Goal: Transaction & Acquisition: Purchase product/service

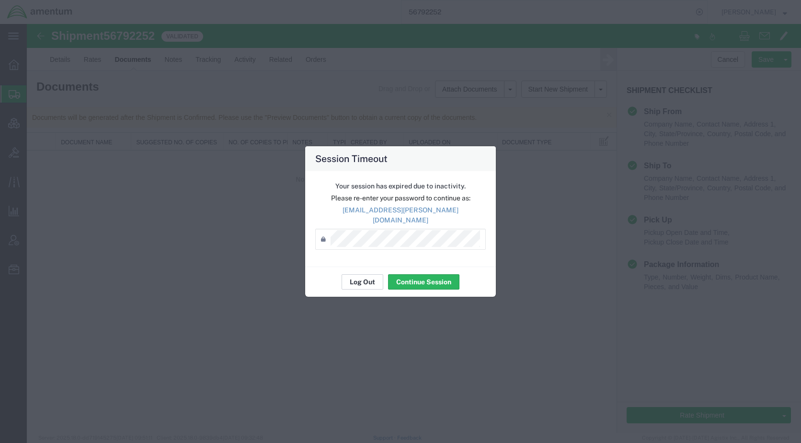
click at [379, 276] on button "Log Out" at bounding box center [363, 281] width 42 height 15
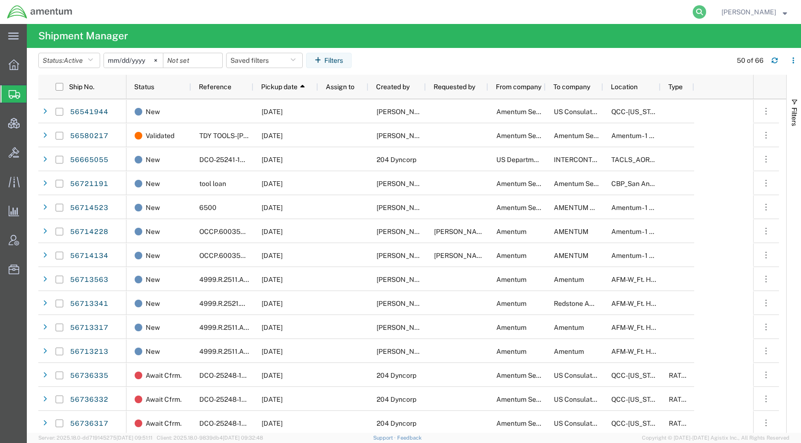
click at [707, 12] on icon at bounding box center [699, 11] width 13 height 13
paste input "56729111"
click at [707, 11] on icon at bounding box center [699, 11] width 13 height 13
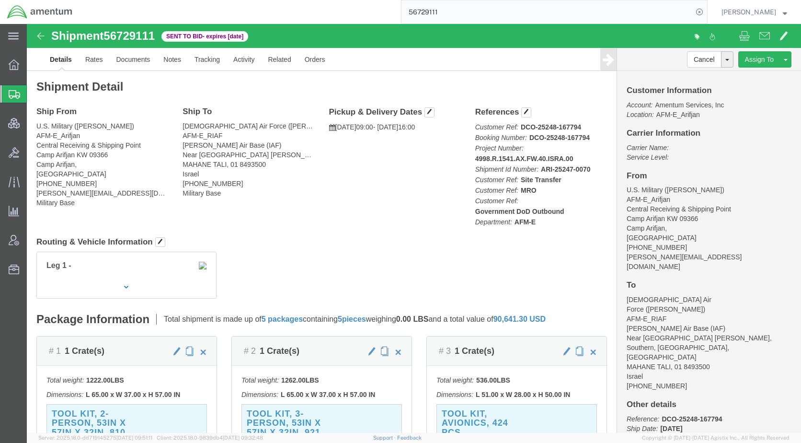
click div "Leg 1 -"
click link "Activity"
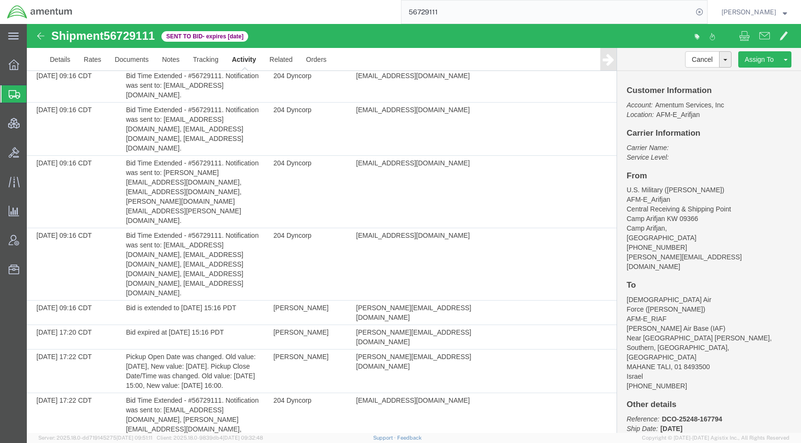
scroll to position [4793, 0]
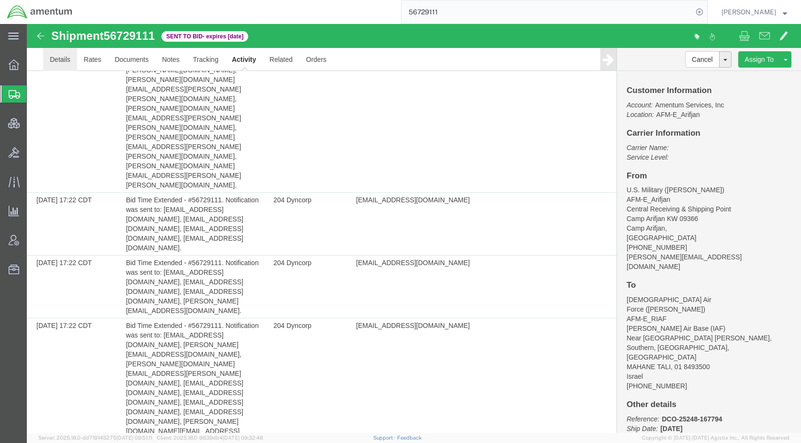
click at [63, 61] on link "Details" at bounding box center [60, 59] width 34 height 23
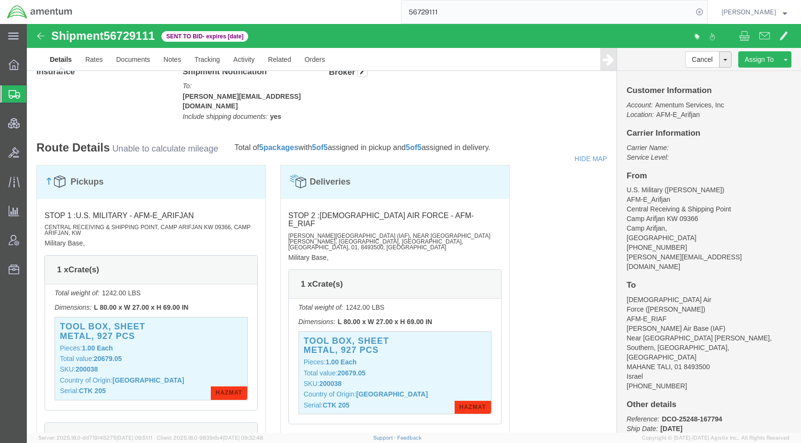
scroll to position [938, 0]
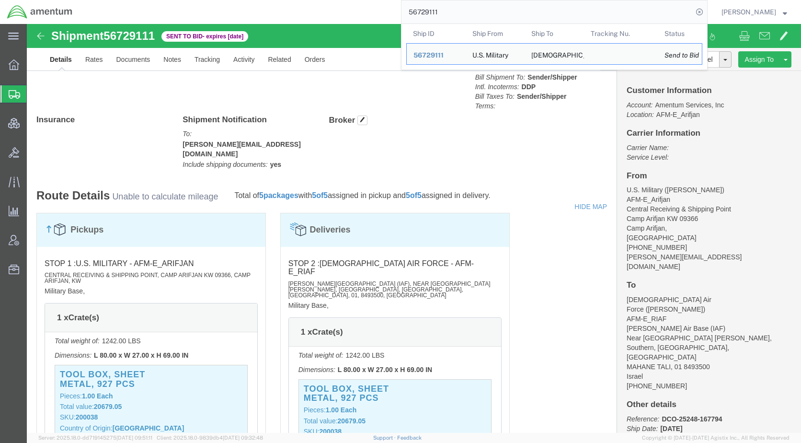
drag, startPoint x: 480, startPoint y: 13, endPoint x: 402, endPoint y: 15, distance: 78.2
click at [402, 15] on div "56729111 Ship ID Ship From Ship To Tracking Nu. Status Ship ID 56729111 Ship Fr…" at bounding box center [394, 12] width 628 height 24
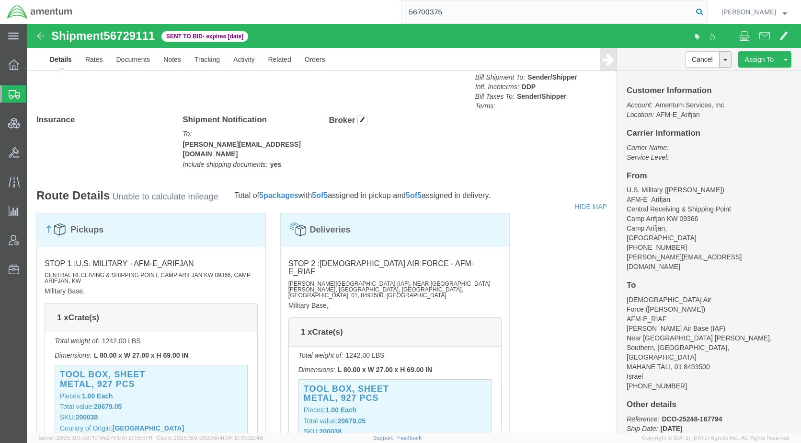
click at [708, 12] on form "56700375" at bounding box center [554, 12] width 307 height 24
type input "56700375"
click at [707, 13] on icon at bounding box center [699, 11] width 13 height 13
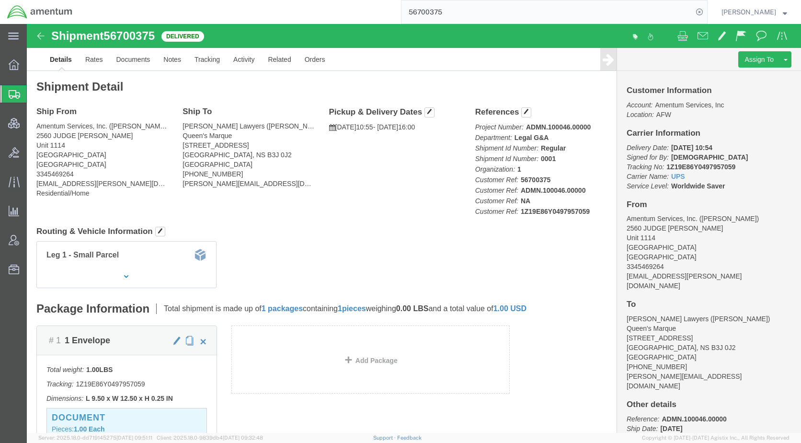
click link "Clone Shipment"
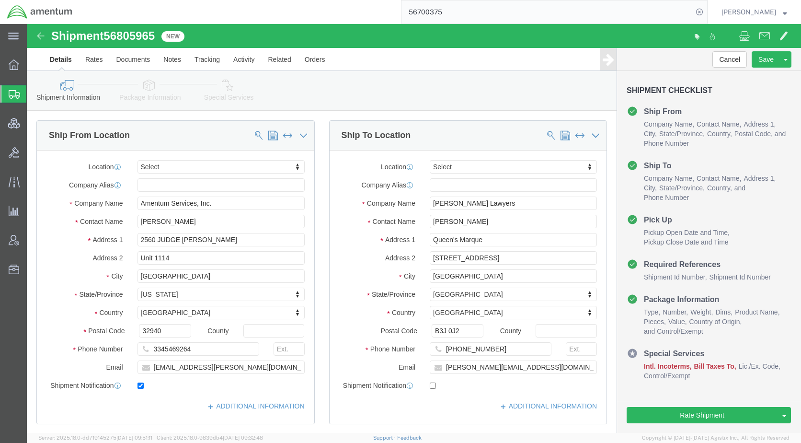
select select
click icon
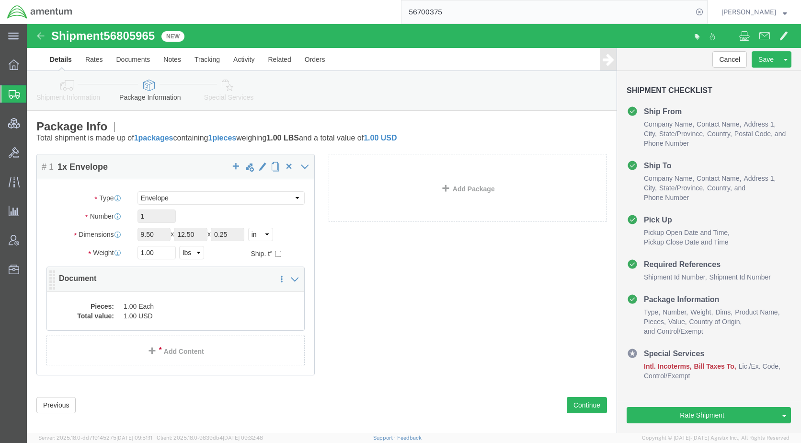
click dd "1.00 USD"
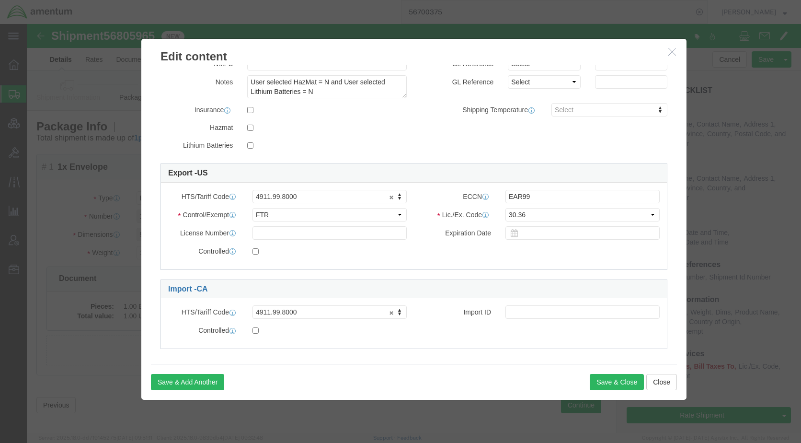
scroll to position [177, 0]
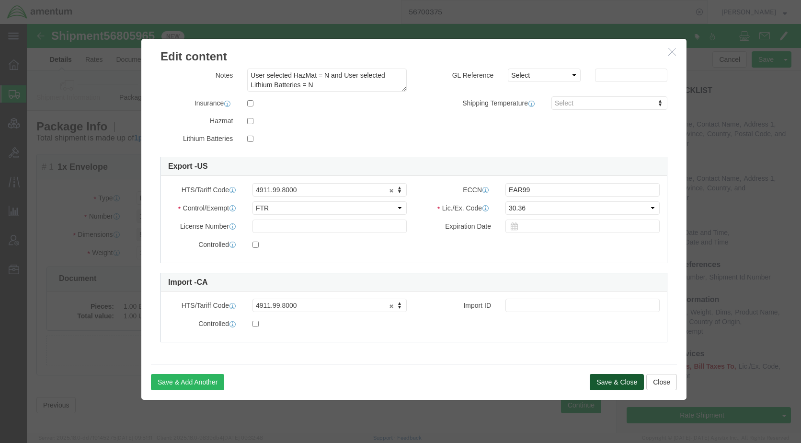
click button "Save & Close"
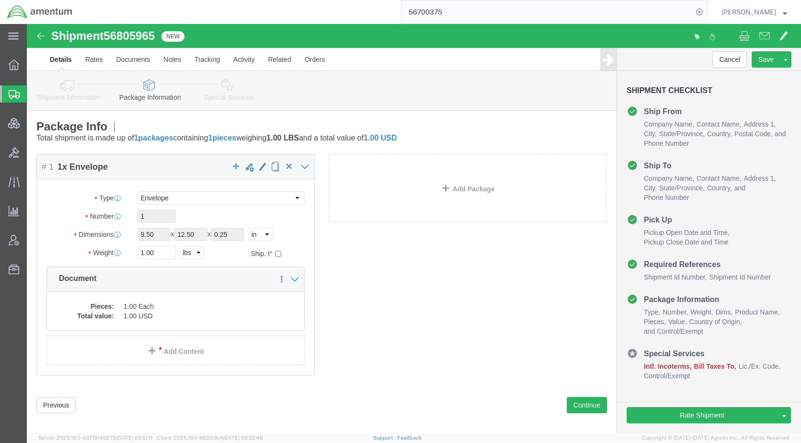
click icon
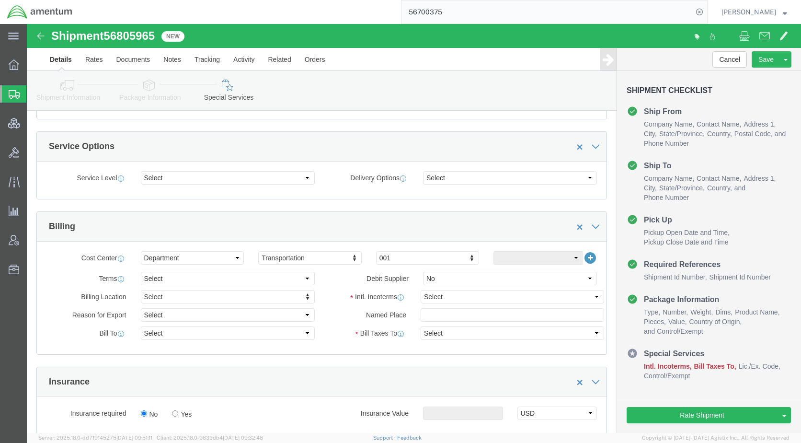
scroll to position [336, 0]
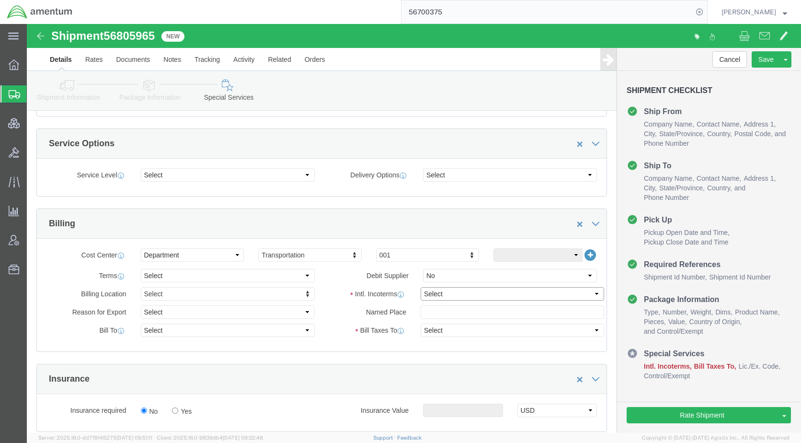
drag, startPoint x: 425, startPoint y: 266, endPoint x: 430, endPoint y: 279, distance: 14.3
click select "Select Carriage Insurance Paid Carriage Paid To Cost and Freight Cost Insurance…"
select select "DDP"
click select "Select Carriage Insurance Paid Carriage Paid To Cost and Freight Cost Insurance…"
select select "SHIP"
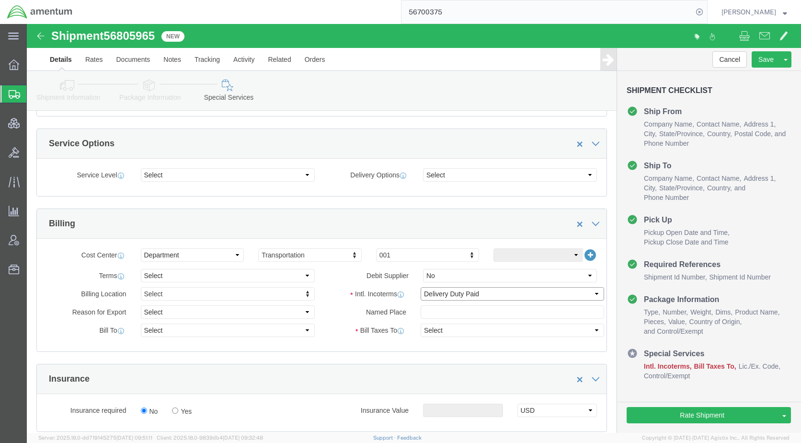
select select "SHIP"
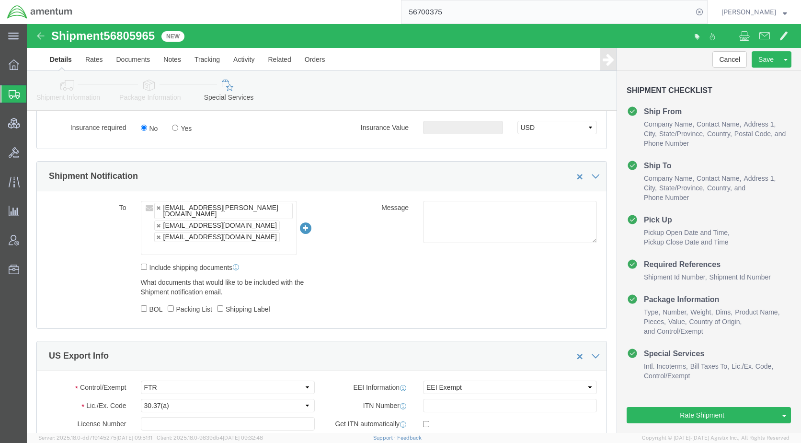
scroll to position [671, 0]
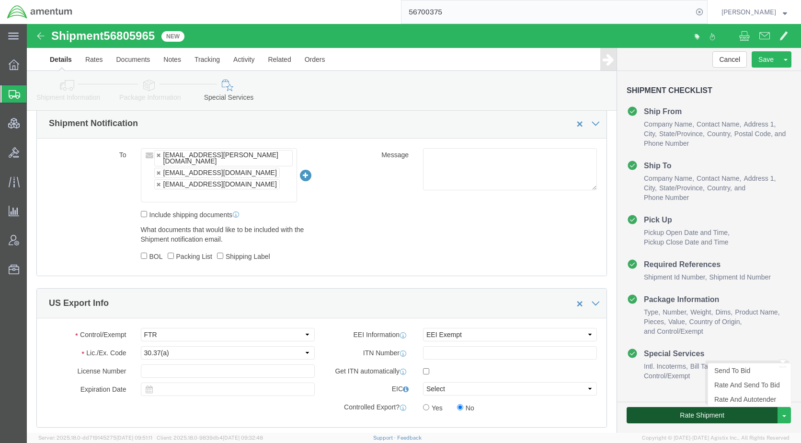
click button "Rate Shipment"
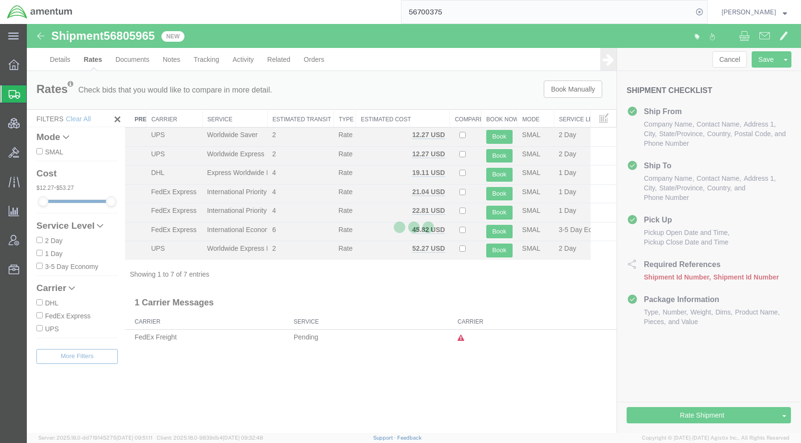
scroll to position [0, 0]
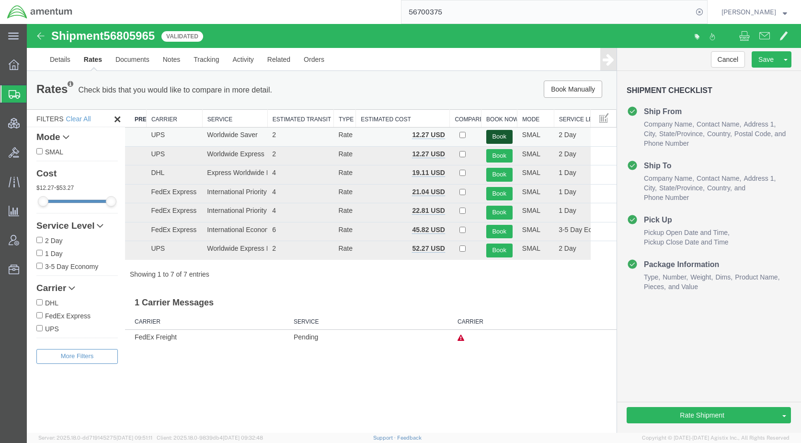
click at [495, 136] on button "Book" at bounding box center [500, 137] width 26 height 14
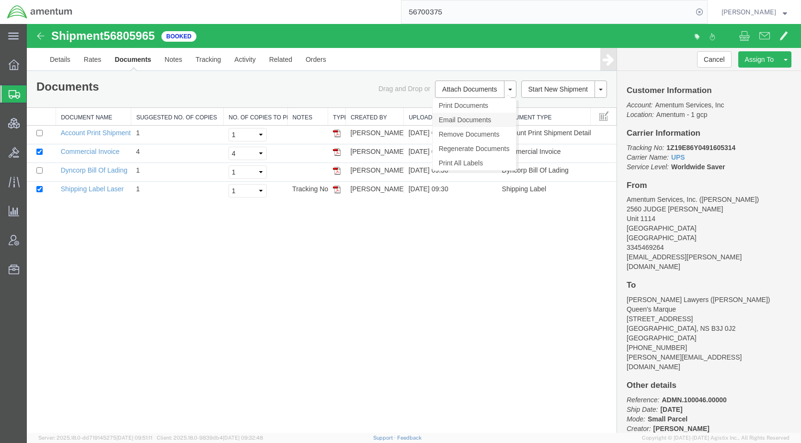
click at [466, 124] on link "Email Documents" at bounding box center [474, 120] width 83 height 14
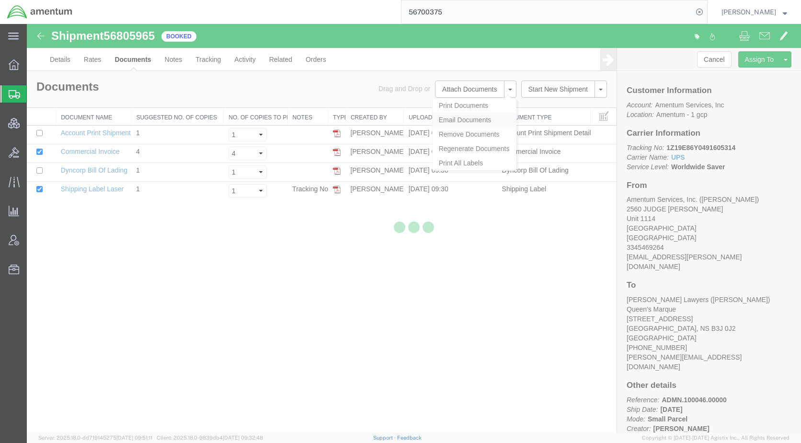
checkbox input "true"
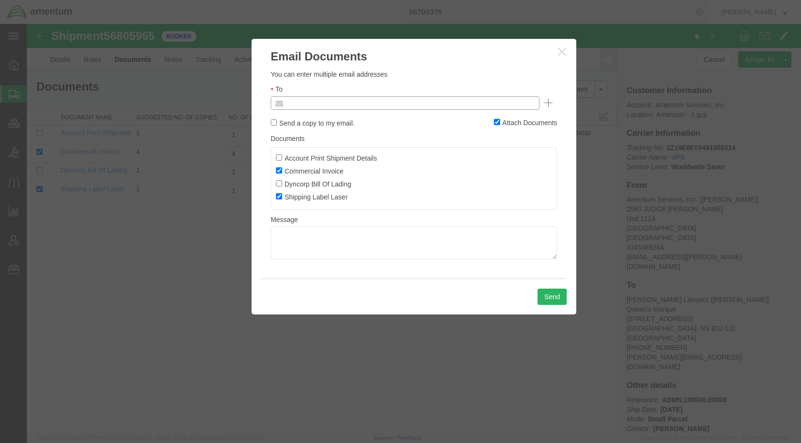
click at [386, 105] on input "text" at bounding box center [340, 103] width 112 height 12
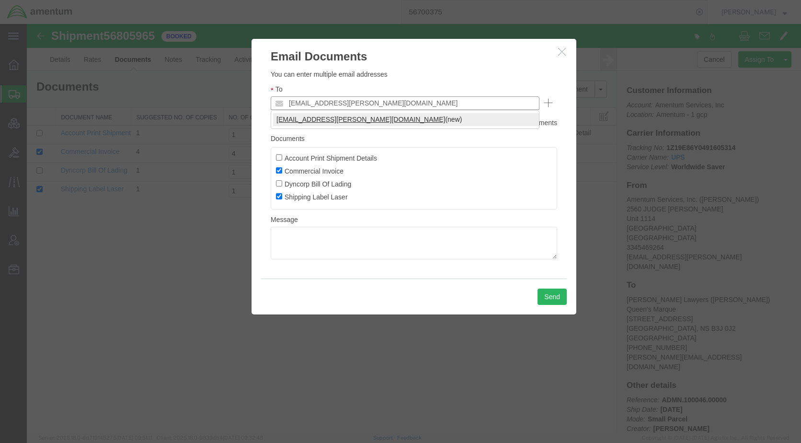
type input "[EMAIL_ADDRESS][PERSON_NAME][DOMAIN_NAME]"
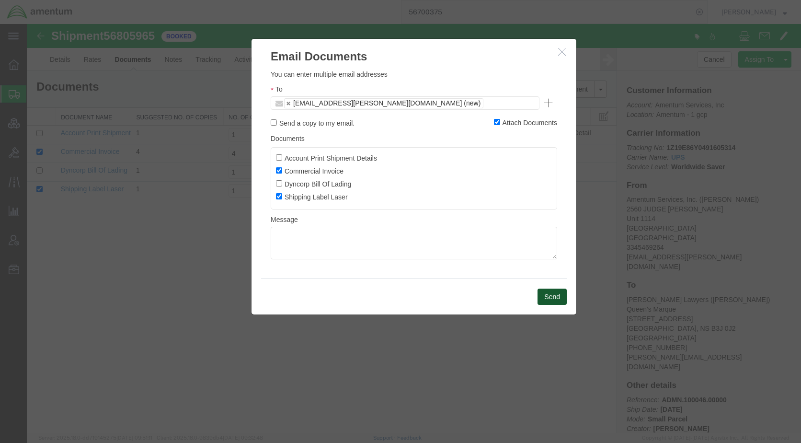
click at [549, 295] on button "Send" at bounding box center [552, 297] width 29 height 16
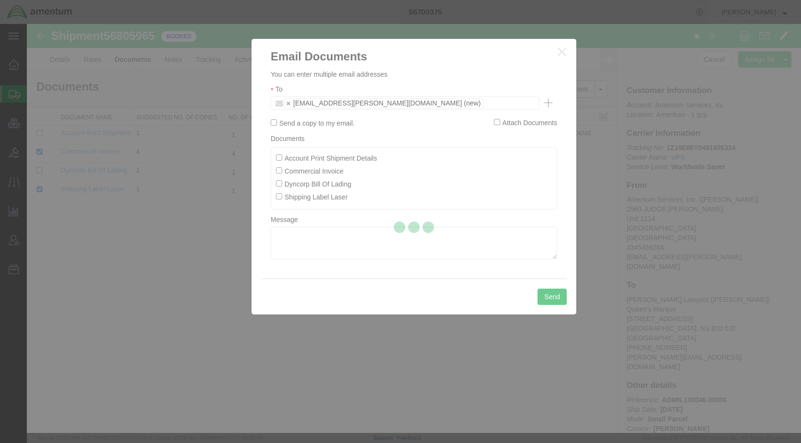
checkbox input "false"
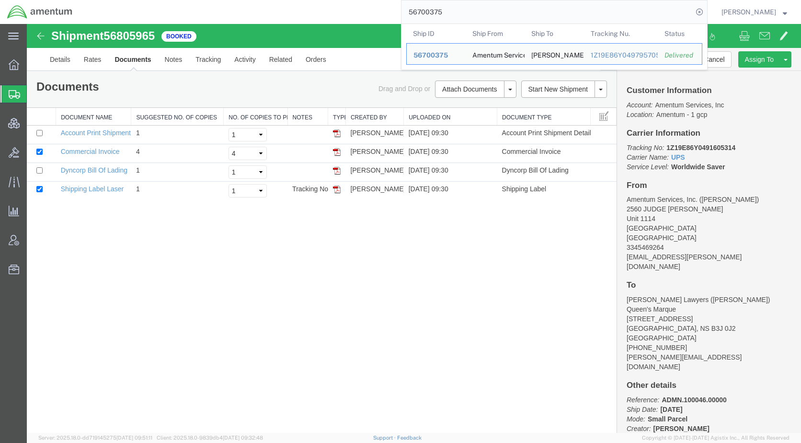
drag, startPoint x: 464, startPoint y: 23, endPoint x: 430, endPoint y: 23, distance: 33.1
click at [430, 23] on input "56700375" at bounding box center [547, 11] width 291 height 23
click at [470, 15] on input "56700375" at bounding box center [547, 11] width 291 height 23
drag, startPoint x: 477, startPoint y: 15, endPoint x: 417, endPoint y: 20, distance: 60.1
click at [417, 20] on div "56700375 Ship ID Ship From Ship To Tracking Nu. Status Ship ID 56700375 Ship Fr…" at bounding box center [394, 12] width 628 height 24
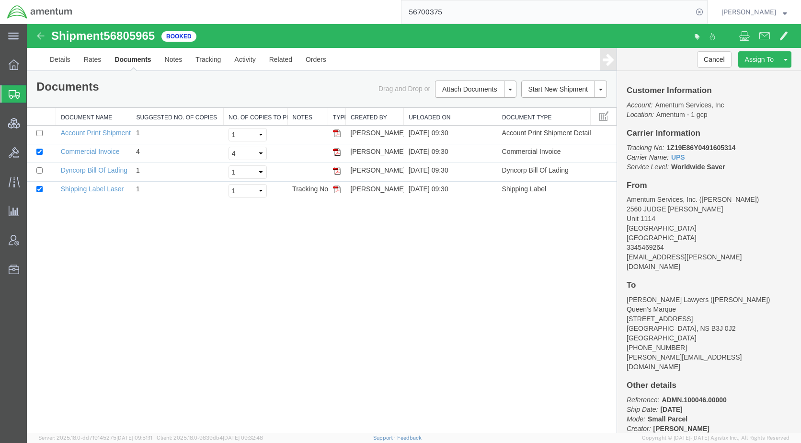
paste input "DCO-25255-168082"
type input "DCO-25255-168082"
click at [707, 10] on icon at bounding box center [699, 11] width 13 height 13
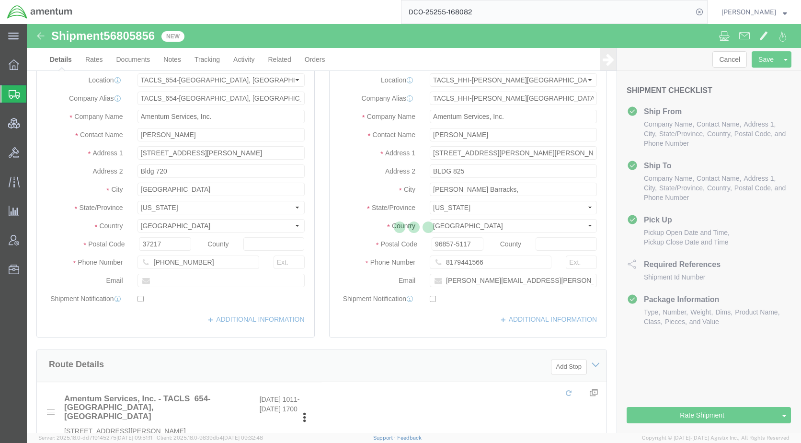
select select "42726"
select select "42746"
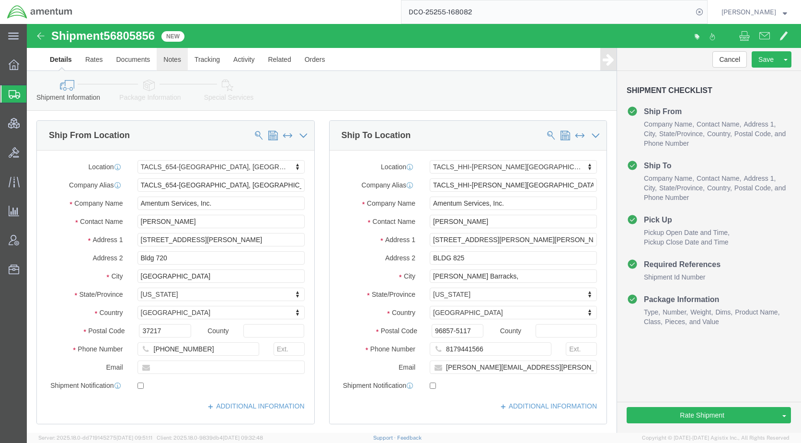
click link "Notes"
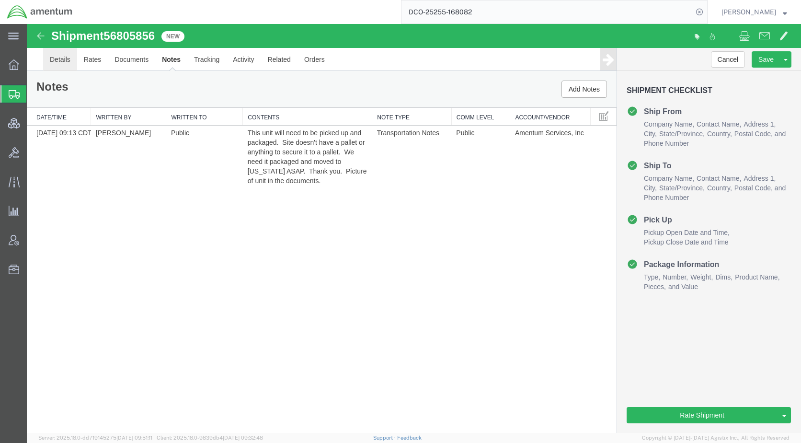
click at [56, 59] on link "Details" at bounding box center [60, 59] width 34 height 23
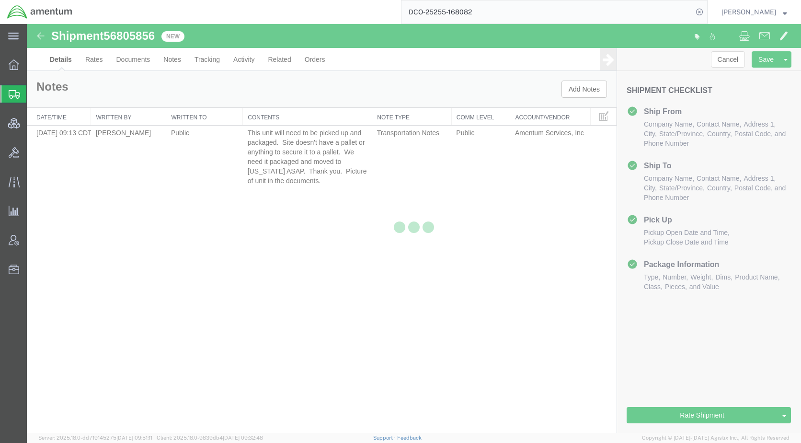
select select "42726"
select select "42746"
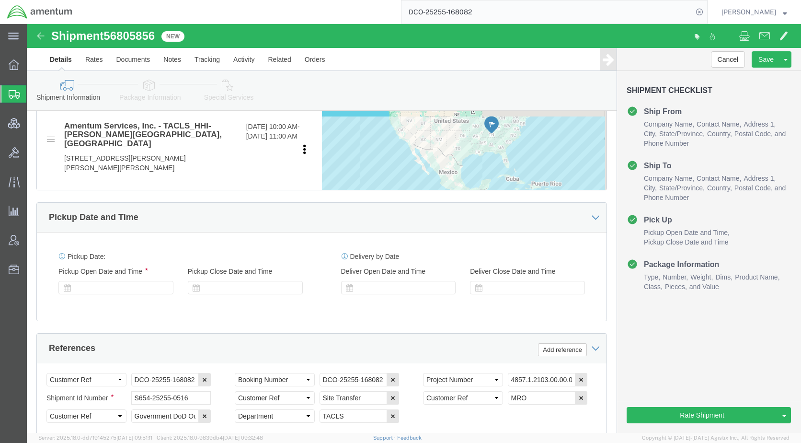
scroll to position [431, 0]
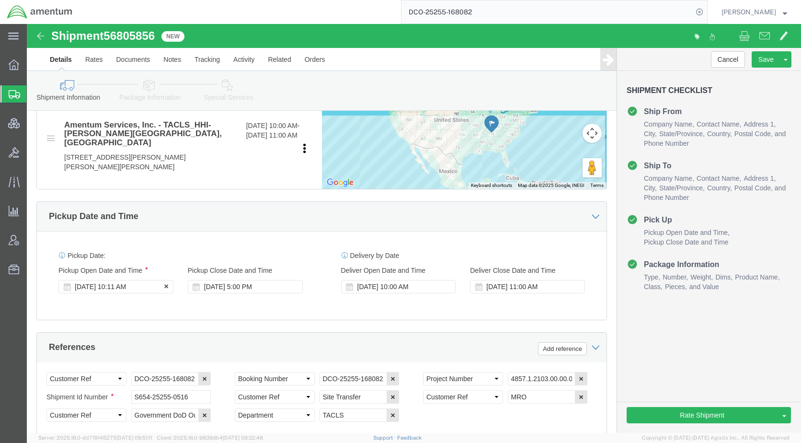
click div "[DATE] 10:11 AM"
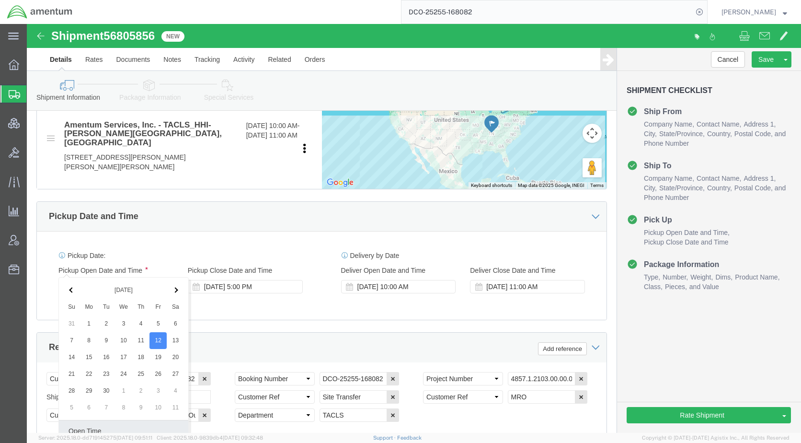
scroll to position [630, 0]
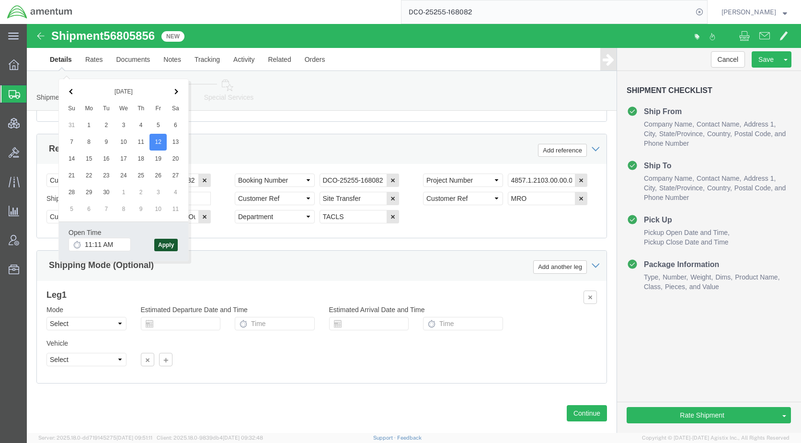
click button "Apply"
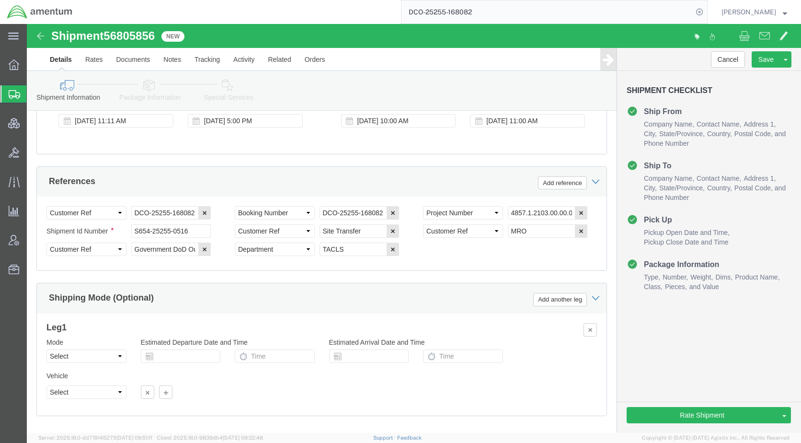
scroll to position [534, 0]
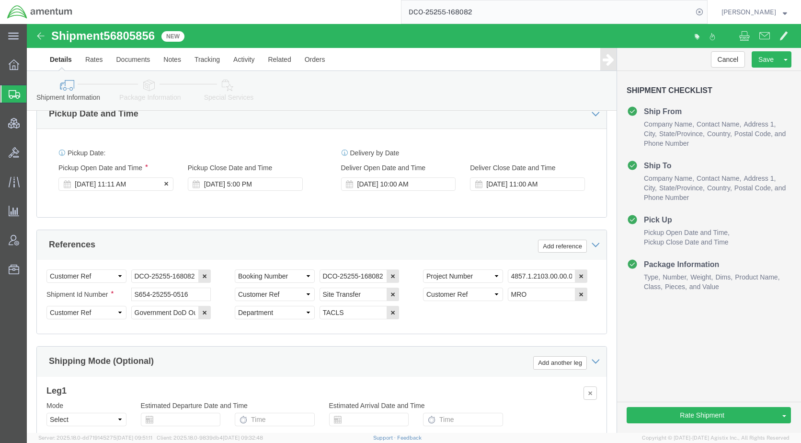
click div "[DATE] 11:11 AM"
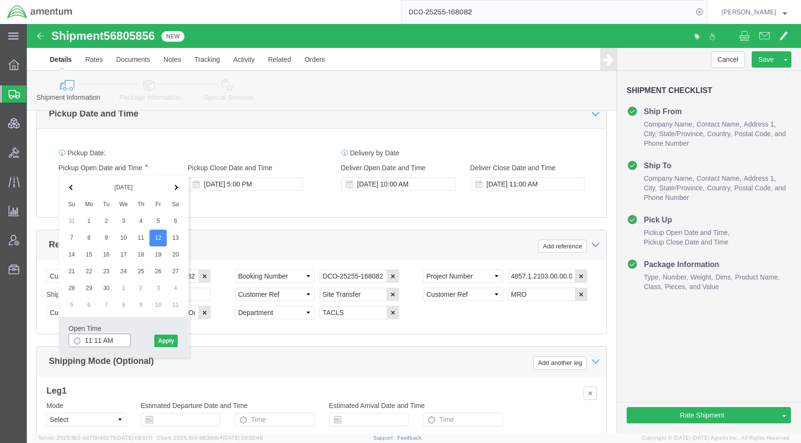
click input "11:11 AM"
type input "11:45 AM"
click button "Apply"
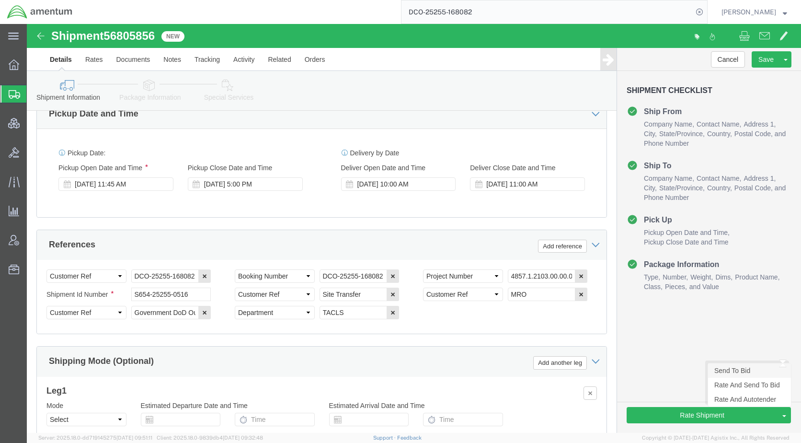
click link "Send To Bid"
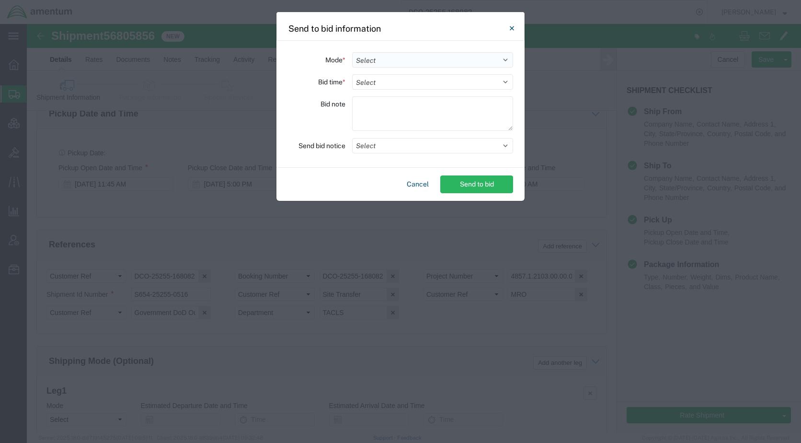
click at [382, 63] on select "Select Small Parcel Truckload Air Rail Less than Truckload Ocean Freight Multi-…" at bounding box center [432, 59] width 161 height 15
select select "AIR"
click at [352, 52] on select "Select Small Parcel Truckload Air Rail Less than Truckload Ocean Freight Multi-…" at bounding box center [432, 59] width 161 height 15
click at [389, 144] on button "Select" at bounding box center [432, 145] width 161 height 15
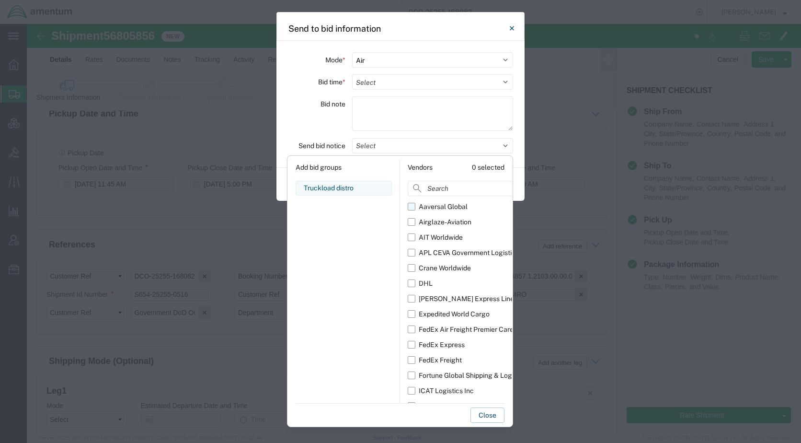
click at [443, 209] on div "Aaversal Global" at bounding box center [443, 207] width 49 height 10
click at [0, 0] on input "Aaversal Global" at bounding box center [0, 0] width 0 height 0
click at [443, 225] on div "Airglaze-Aviation" at bounding box center [445, 222] width 53 height 10
click at [0, 0] on input "Airglaze-Aviation" at bounding box center [0, 0] width 0 height 0
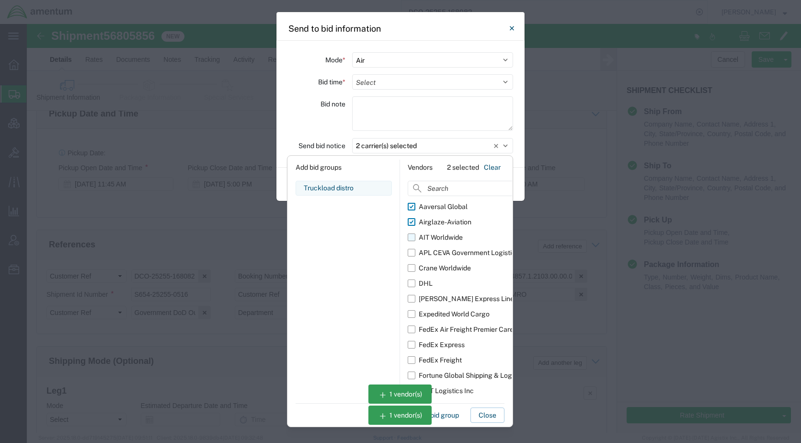
click at [445, 238] on div "AIT Worldwide" at bounding box center [441, 237] width 44 height 10
click at [0, 0] on input "AIT Worldwide" at bounding box center [0, 0] width 0 height 0
click at [445, 252] on div "APL CEVA Government Logistics" at bounding box center [469, 253] width 100 height 10
click at [0, 0] on input "APL CEVA Government Logistics" at bounding box center [0, 0] width 0 height 0
click at [446, 267] on div "Crane Worldwide" at bounding box center [445, 268] width 52 height 10
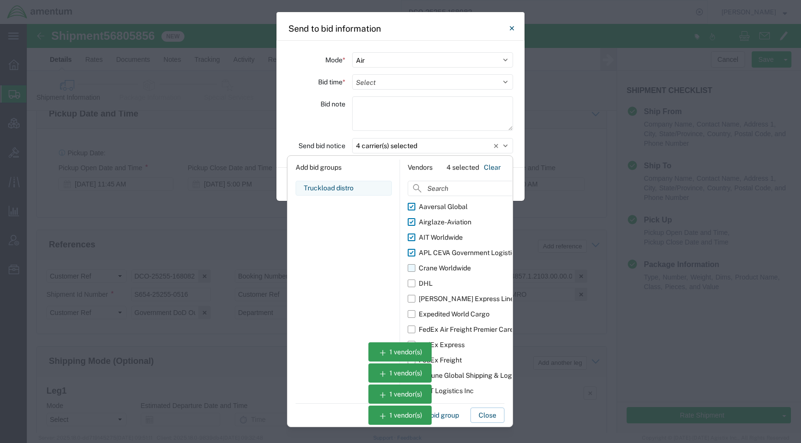
click at [0, 0] on input "Crane Worldwide" at bounding box center [0, 0] width 0 height 0
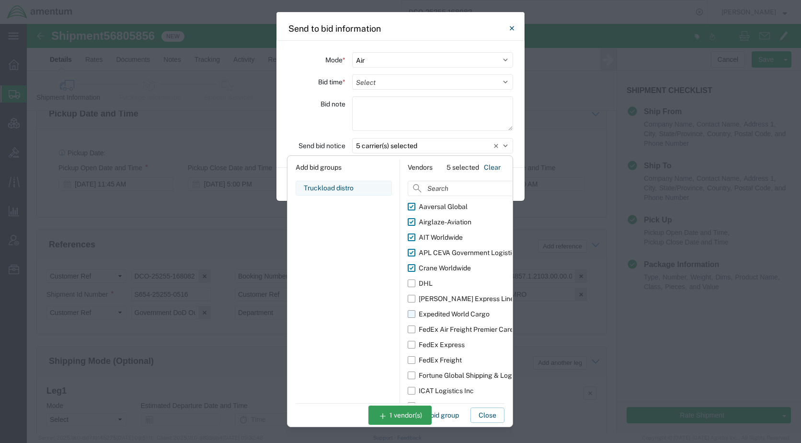
click at [452, 318] on div "Expedited World Cargo" at bounding box center [454, 314] width 71 height 10
click at [0, 0] on input "Expedited World Cargo" at bounding box center [0, 0] width 0 height 0
click at [452, 328] on div "FedEx Air Freight Premier Care" at bounding box center [466, 330] width 95 height 10
click at [0, 0] on input "FedEx Air Freight Premier Care" at bounding box center [0, 0] width 0 height 0
click at [450, 371] on div "Fortune Global Shipping & Logistics Limited" at bounding box center [485, 376] width 133 height 10
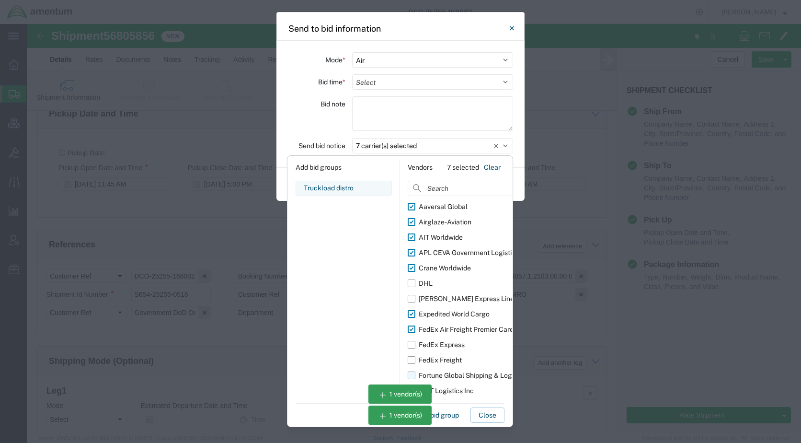
click at [0, 0] on input "Fortune Global Shipping & Logistics Limited" at bounding box center [0, 0] width 0 height 0
click at [449, 398] on label "Imap Global Logistics" at bounding box center [480, 405] width 144 height 15
click at [0, 0] on input "Imap Global Logistics" at bounding box center [0, 0] width 0 height 0
click at [449, 389] on div "ICAT Logistics Inc" at bounding box center [446, 391] width 55 height 10
click at [0, 0] on input "ICAT Logistics Inc" at bounding box center [0, 0] width 0 height 0
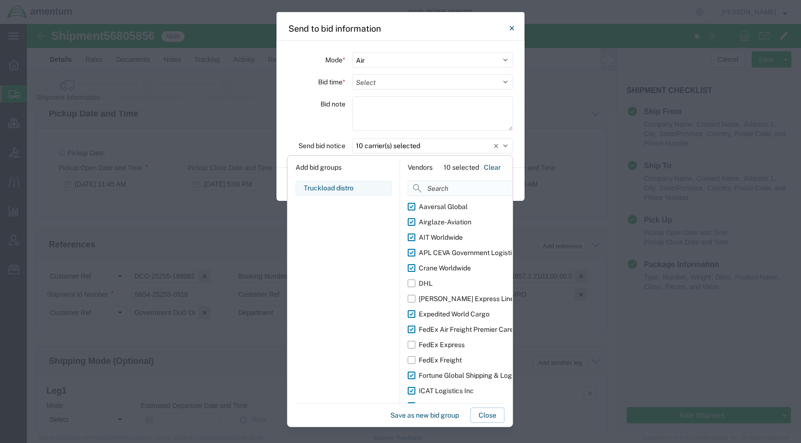
click at [447, 188] on input at bounding box center [480, 188] width 144 height 15
click at [444, 188] on input at bounding box center [480, 188] width 144 height 15
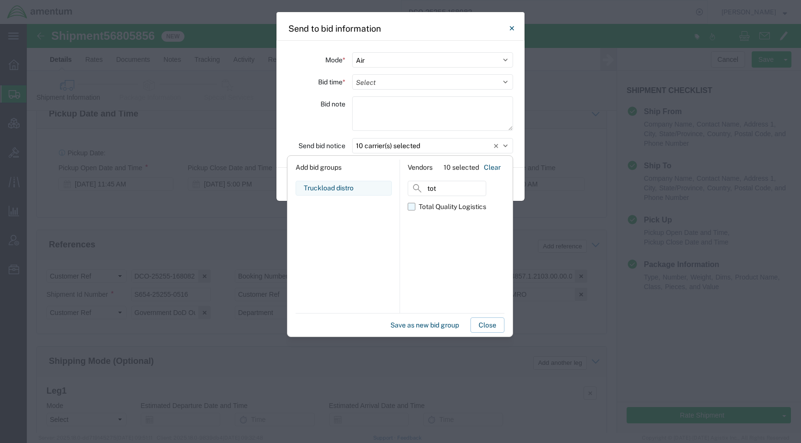
click at [443, 209] on div "Total Quality Logistics" at bounding box center [453, 207] width 68 height 10
click at [0, 0] on input "Total Quality Logistics" at bounding box center [0, 0] width 0 height 0
click at [449, 191] on input "tot" at bounding box center [447, 188] width 79 height 15
type input "t"
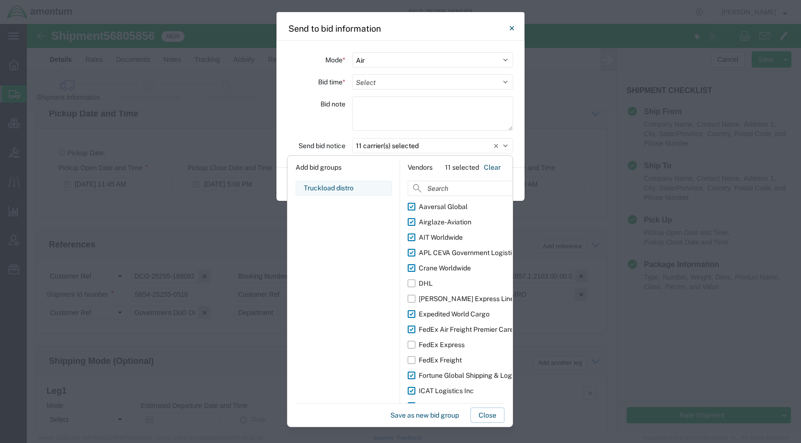
scroll to position [17, 0]
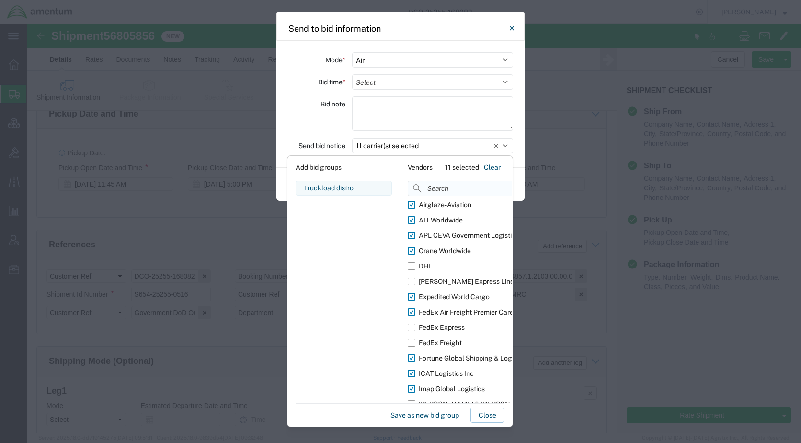
click at [438, 189] on input at bounding box center [480, 188] width 144 height 15
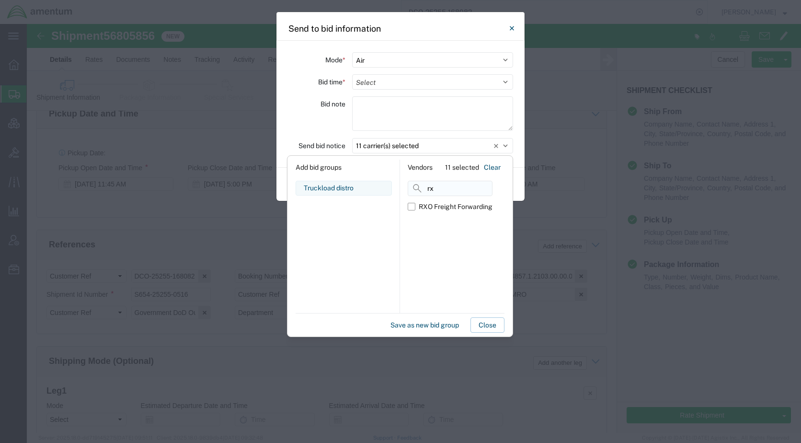
scroll to position [0, 0]
click at [446, 204] on div "RXO Freight Forwarding" at bounding box center [456, 207] width 74 height 10
click at [0, 0] on input "RXO Freight Forwarding" at bounding box center [0, 0] width 0 height 0
click at [443, 186] on input "rxo" at bounding box center [450, 188] width 85 height 15
type input "r"
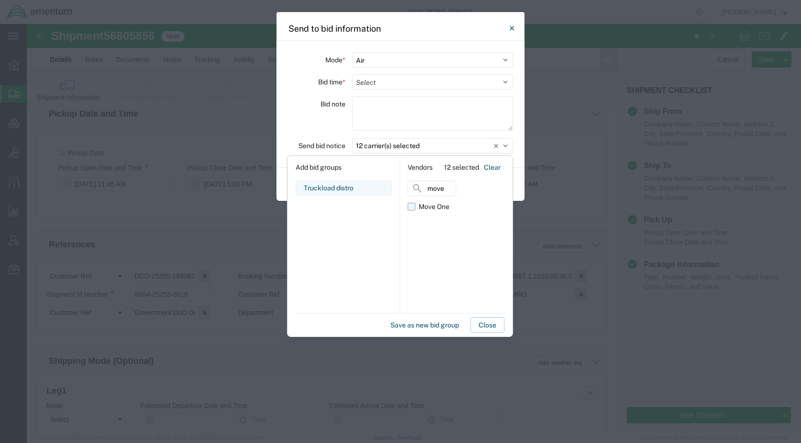
click at [450, 204] on label "Move One" at bounding box center [432, 206] width 48 height 15
click at [0, 0] on input "Move One" at bounding box center [0, 0] width 0 height 0
click at [451, 186] on input "move" at bounding box center [432, 188] width 48 height 15
type input "m"
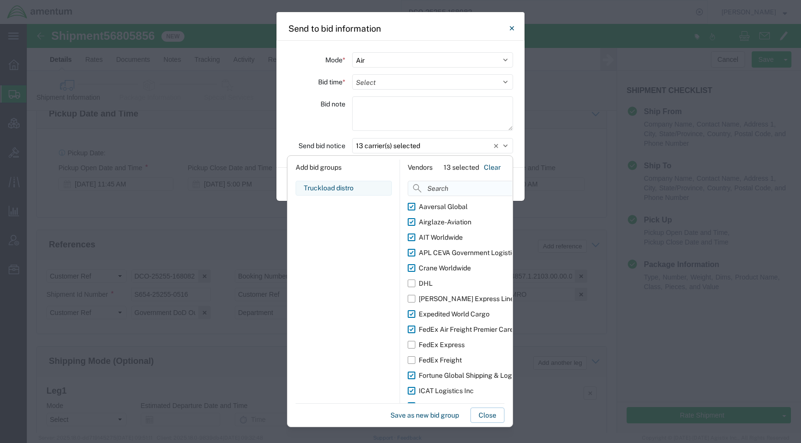
click at [432, 192] on input at bounding box center [480, 188] width 144 height 15
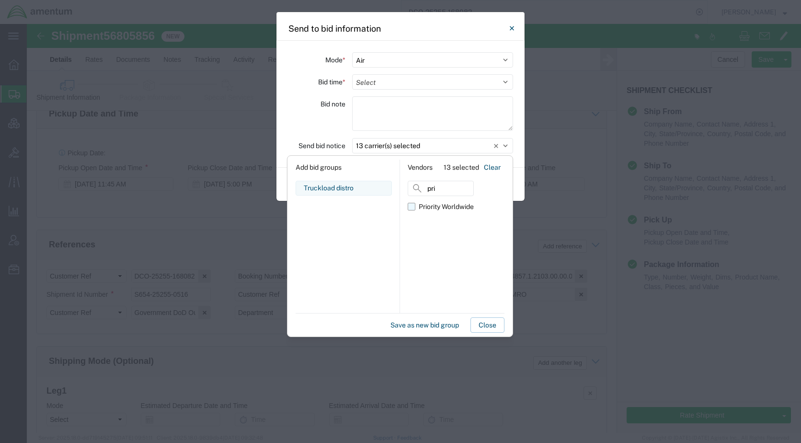
click at [421, 208] on div "Priority Worldwide" at bounding box center [446, 207] width 55 height 10
click at [0, 0] on input "Priority Worldwide" at bounding box center [0, 0] width 0 height 0
click at [443, 188] on input "pri" at bounding box center [441, 188] width 66 height 15
type input "p"
type input "titan"
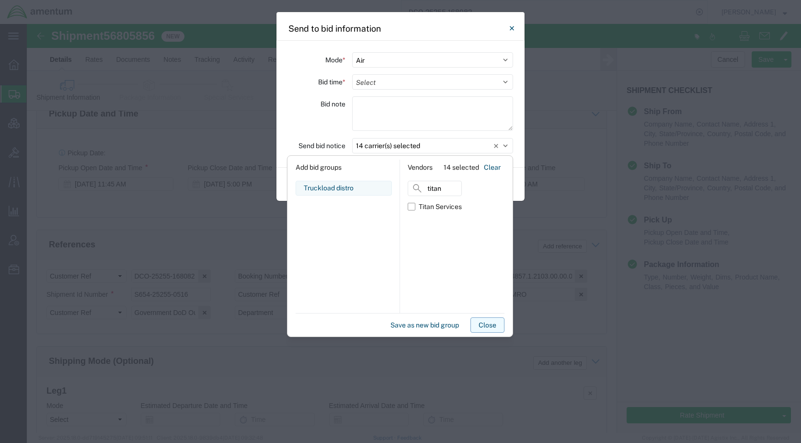
click at [486, 329] on button "Close" at bounding box center [488, 324] width 34 height 15
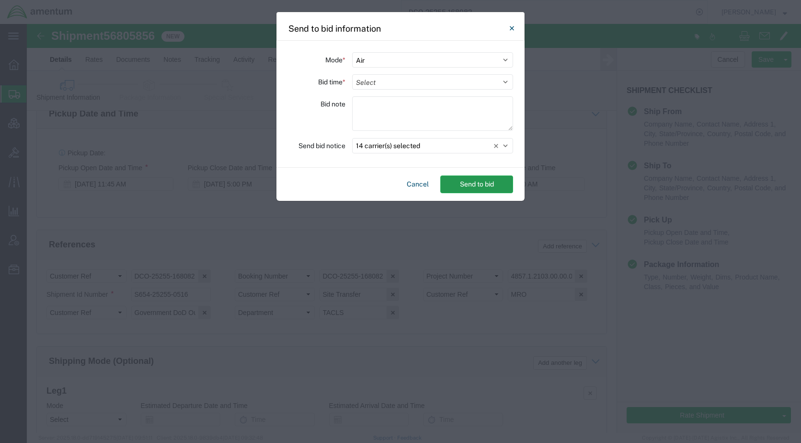
click at [477, 189] on button "Send to bid" at bounding box center [477, 184] width 73 height 18
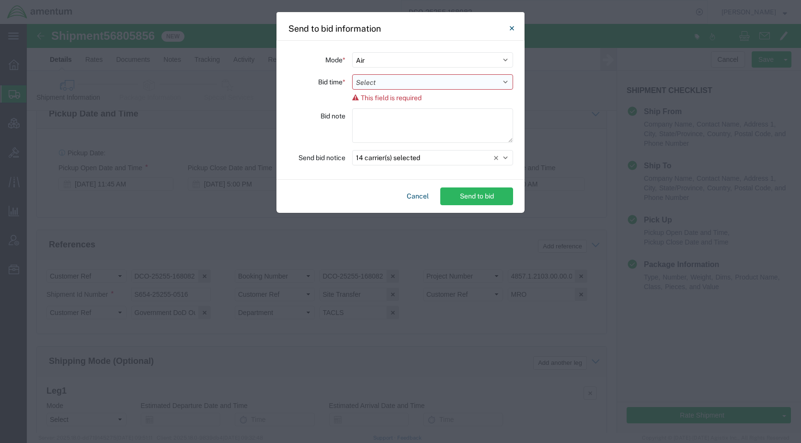
click at [390, 83] on select "Select 30 Min (Rush) 1 Hour (Rush) 2 Hours (Rush) 4 Hours (Rush) 8 Hours (Rush)…" at bounding box center [432, 81] width 161 height 15
select select "2"
click at [352, 74] on select "Select 30 Min (Rush) 1 Hour (Rush) 2 Hours (Rush) 4 Hours (Rush) 8 Hours (Rush)…" at bounding box center [432, 81] width 161 height 15
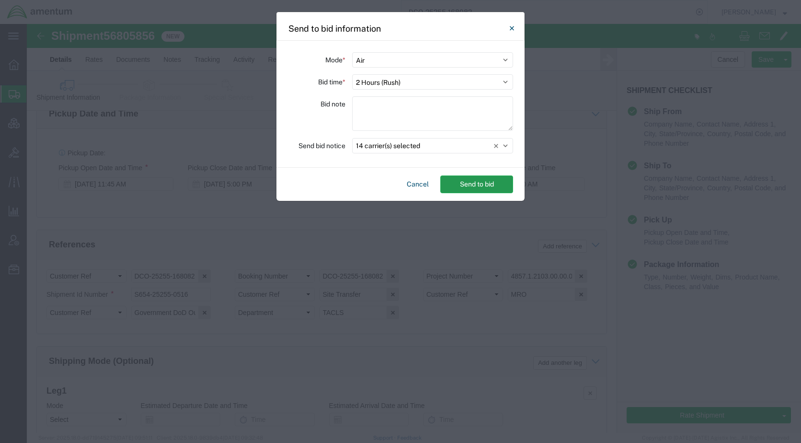
click at [462, 185] on button "Send to bid" at bounding box center [477, 184] width 73 height 18
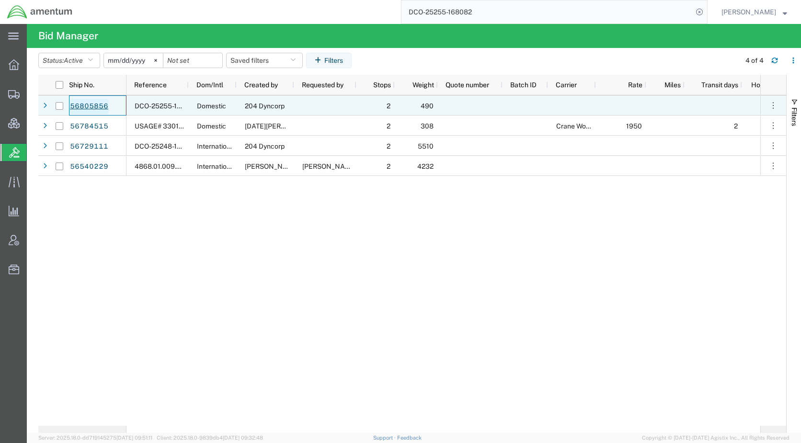
click at [91, 102] on link "56805856" at bounding box center [89, 106] width 39 height 15
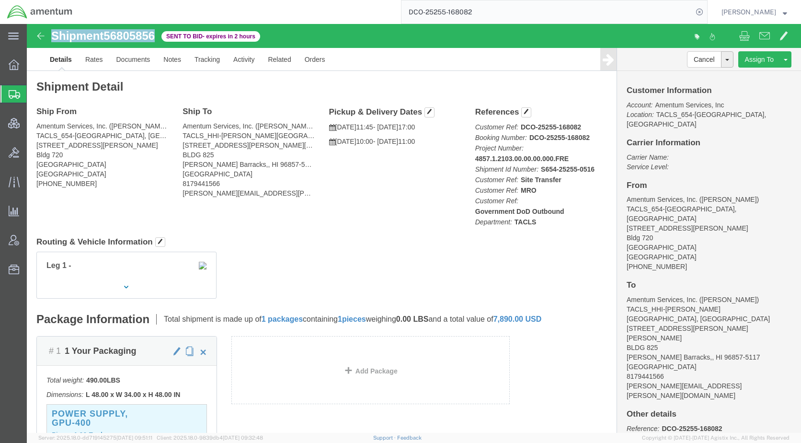
drag, startPoint x: 128, startPoint y: 16, endPoint x: 17, endPoint y: 21, distance: 110.9
click div "Shipment 56805856 Sent to Bid - expires in 2 hours"
copy h1 "Shipment 56805856"
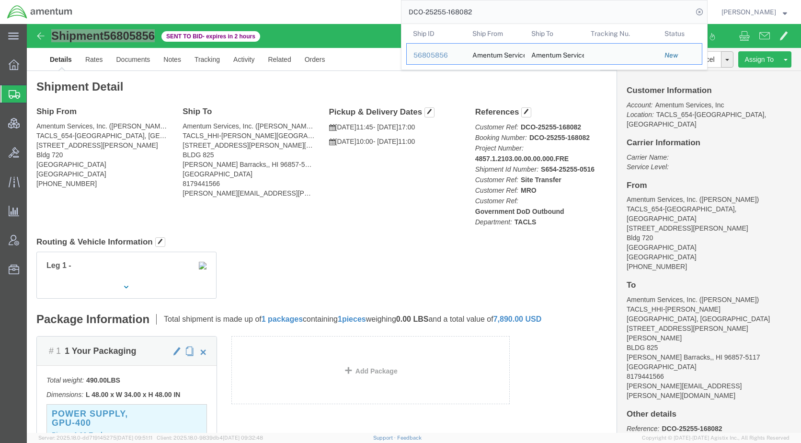
drag, startPoint x: 515, startPoint y: 10, endPoint x: 327, endPoint y: 3, distance: 187.6
drag, startPoint x: 327, startPoint y: 3, endPoint x: 442, endPoint y: 11, distance: 115.3
paste input "56806088"
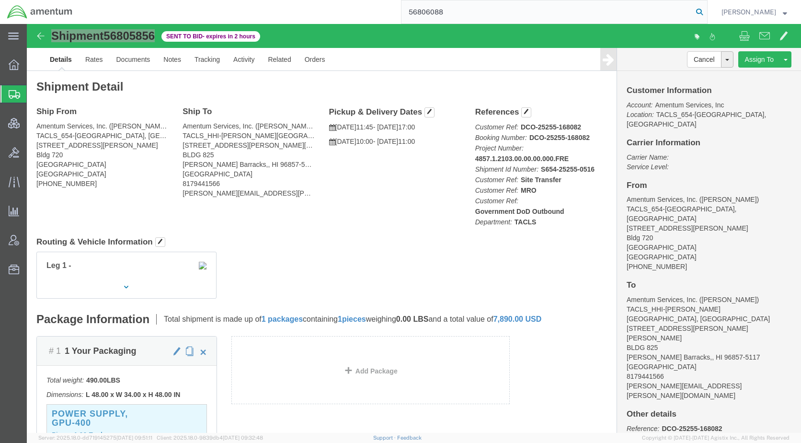
click at [707, 12] on icon at bounding box center [699, 11] width 13 height 13
type input "56806088"
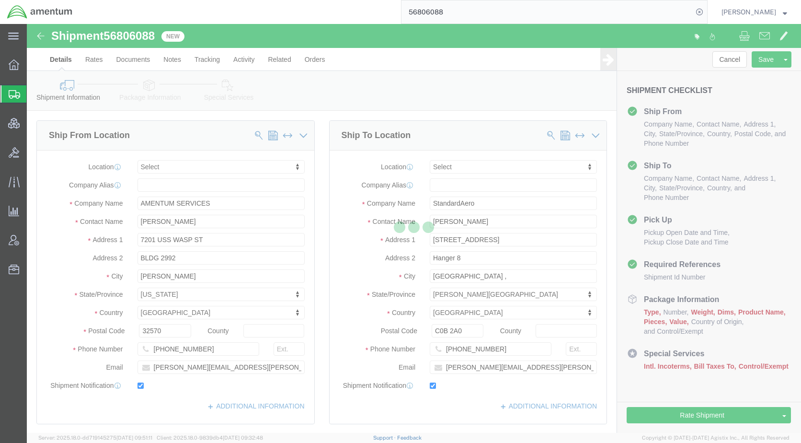
select select
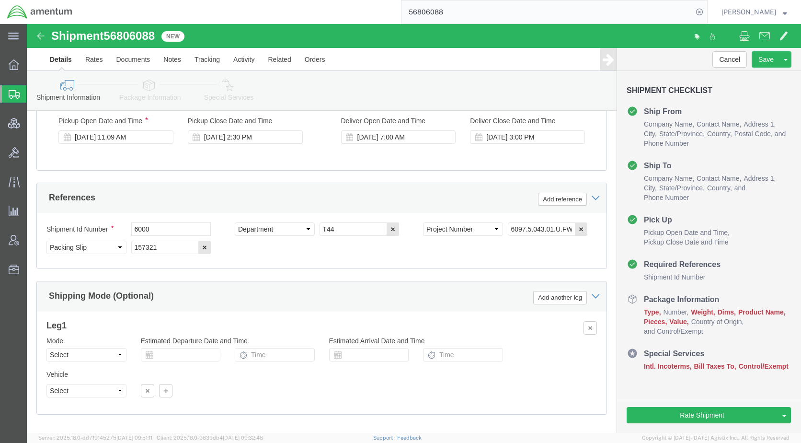
scroll to position [575, 0]
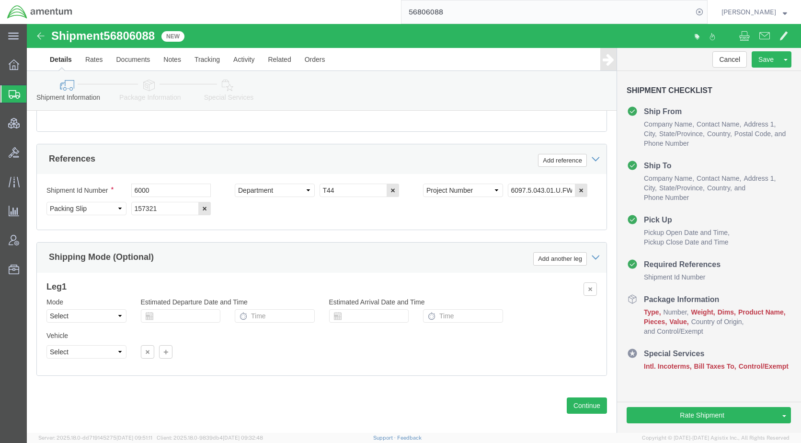
drag, startPoint x: 121, startPoint y: 59, endPoint x: 122, endPoint y: 65, distance: 5.9
click icon
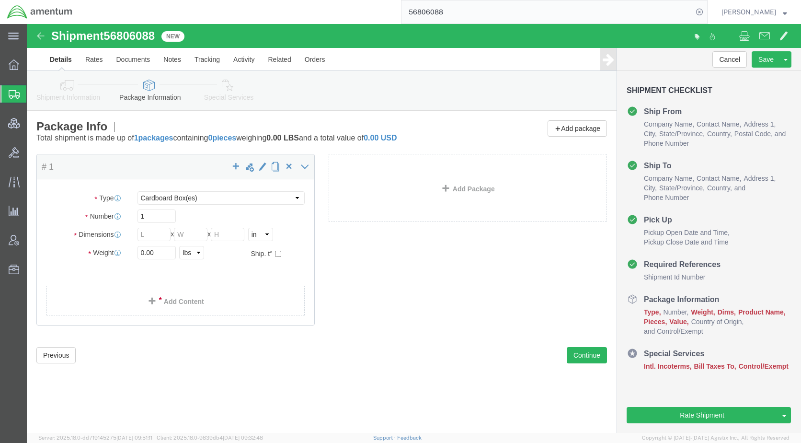
click icon
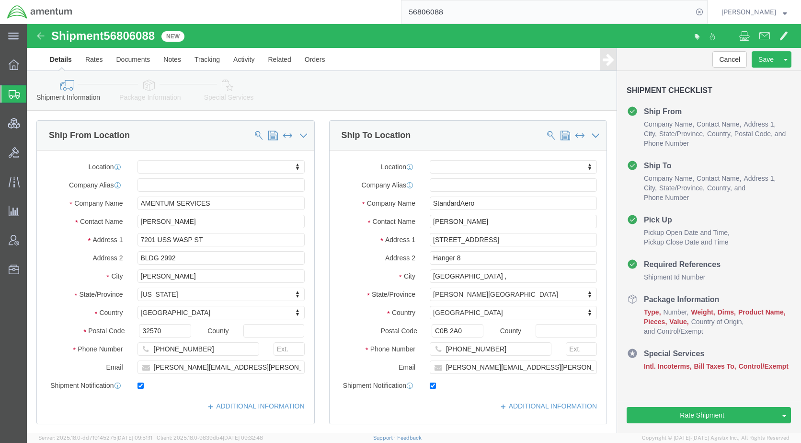
click icon
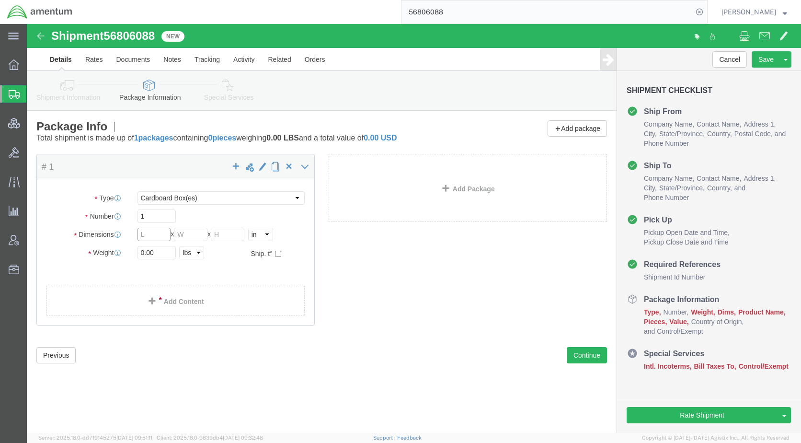
drag, startPoint x: 120, startPoint y: 210, endPoint x: 76, endPoint y: 214, distance: 43.7
click div "Dimensions Length x Width x Height Select cm ft in"
type input "69"
type input "34"
type input "38"
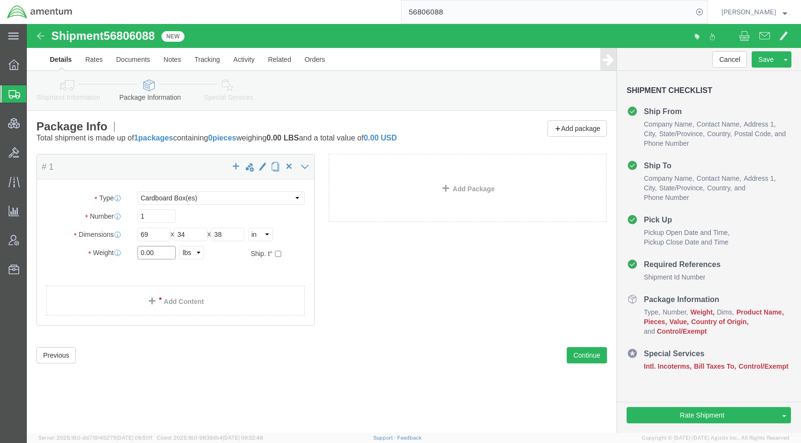
drag, startPoint x: 134, startPoint y: 228, endPoint x: 68, endPoint y: 238, distance: 67.5
click div "Package Type Select BCK Boxes Bale(s) Basket(s) Bolt(s) Bottle(s) Buckets Bulk …"
type input "850"
click link "Add Content"
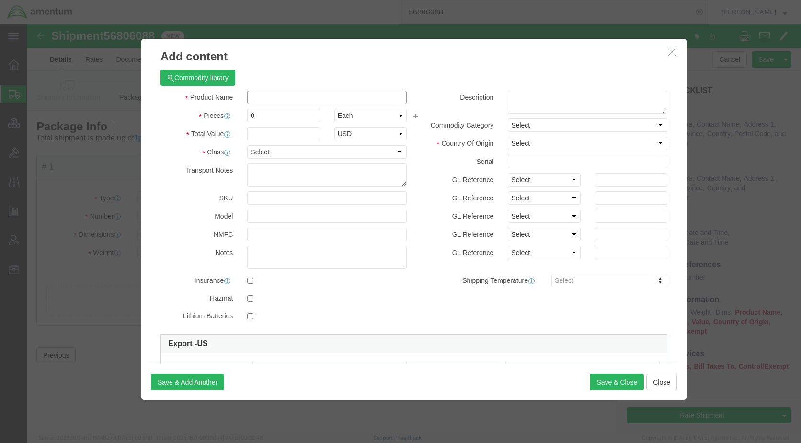
click input "text"
type input "Engine"
drag, startPoint x: 252, startPoint y: 93, endPoint x: 220, endPoint y: 97, distance: 32.9
click input "0"
type input "1"
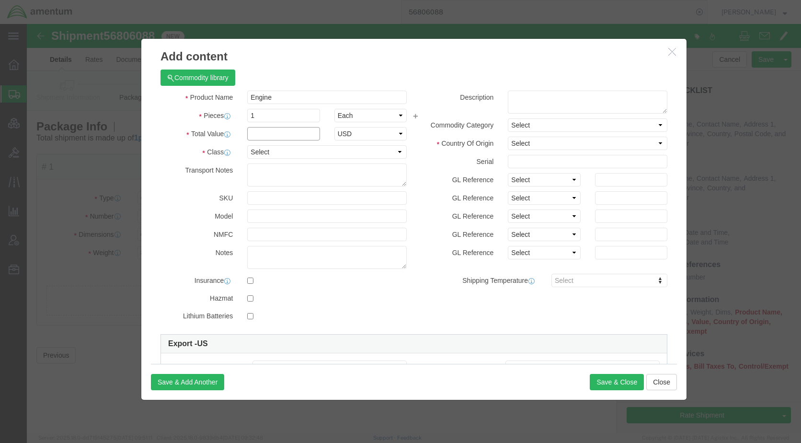
click input "text"
click select "Select 50 55 60 65 70 85 92.5 100 125 175 250 300 400"
select select "50"
click select "Select 50 55 60 65 70 85 92.5 100 125 175 250 300 400"
drag, startPoint x: 533, startPoint y: 116, endPoint x: 532, endPoint y: 128, distance: 11.5
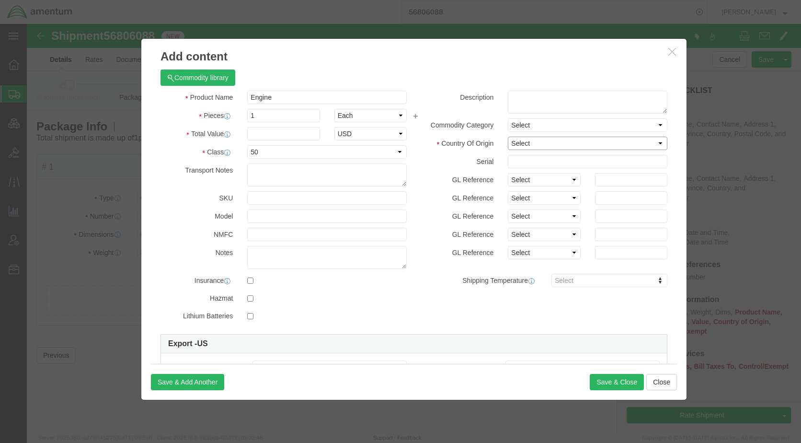
click select "Select [GEOGRAPHIC_DATA] [GEOGRAPHIC_DATA] [GEOGRAPHIC_DATA] [GEOGRAPHIC_DATA] …"
select select "CA"
click select "Select [GEOGRAPHIC_DATA] [GEOGRAPHIC_DATA] [GEOGRAPHIC_DATA] [GEOGRAPHIC_DATA] …"
click input "text"
paste input "531,440.00"
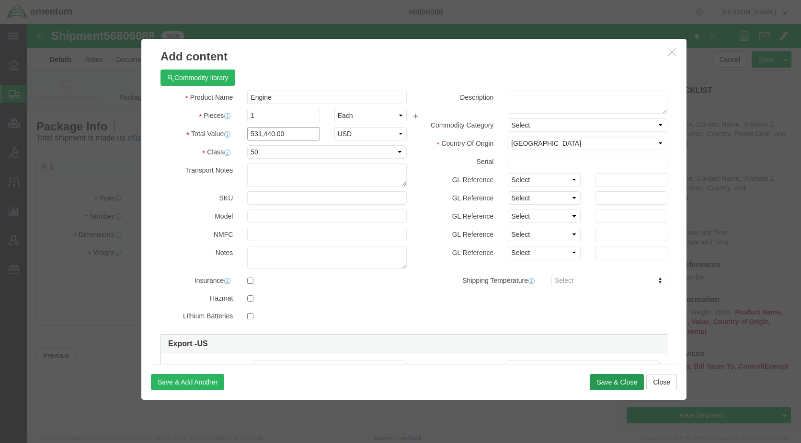
type input "531,440.00"
click button "Save & Close"
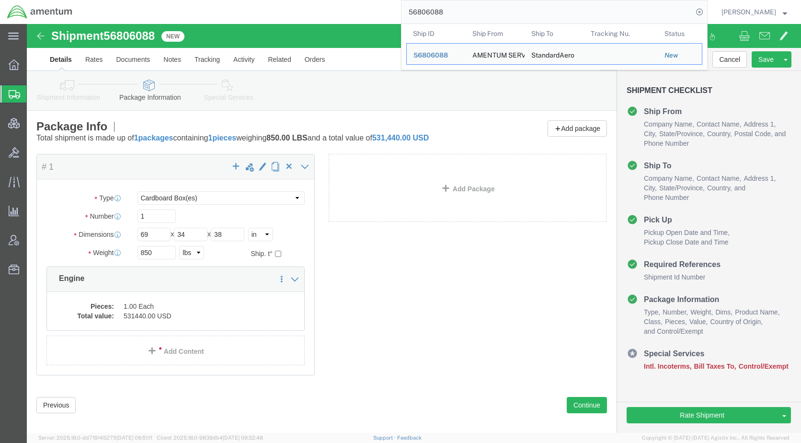
drag, startPoint x: 497, startPoint y: 10, endPoint x: 419, endPoint y: 13, distance: 77.3
click at [412, 13] on div "56806088 Ship ID Ship From Ship To Tracking Nu. Status Ship ID 56806088 Ship Fr…" at bounding box center [394, 12] width 628 height 24
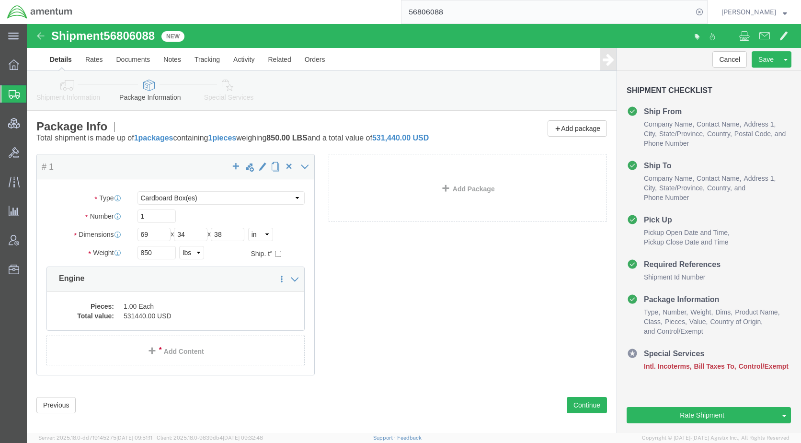
paste input "399"
type input "56806399"
click at [707, 11] on icon at bounding box center [699, 11] width 13 height 13
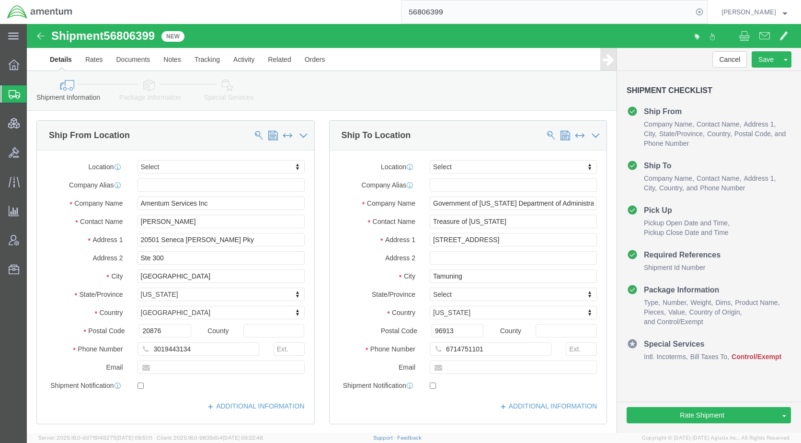
click link "Package Information"
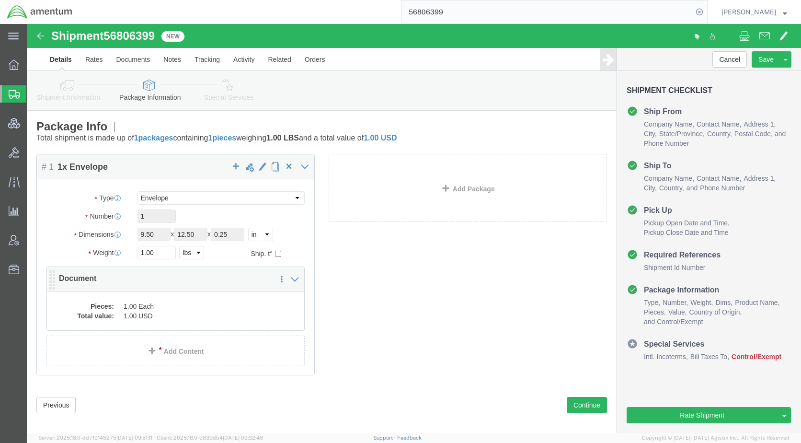
click div "Pieces: 1.00 Each Total value: 1.00 USD"
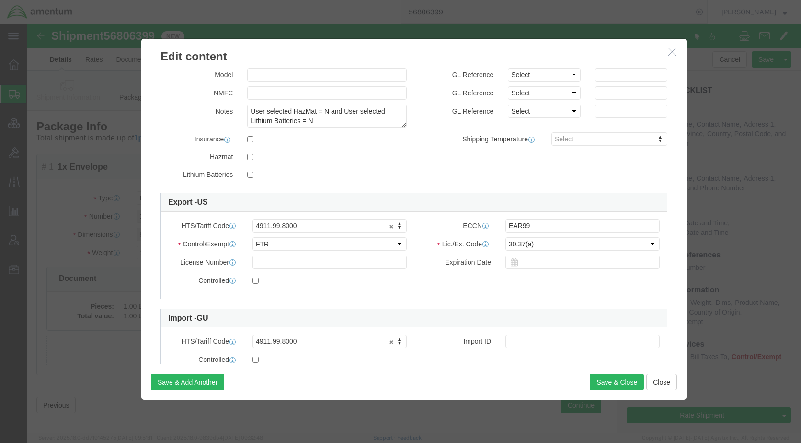
scroll to position [144, 0]
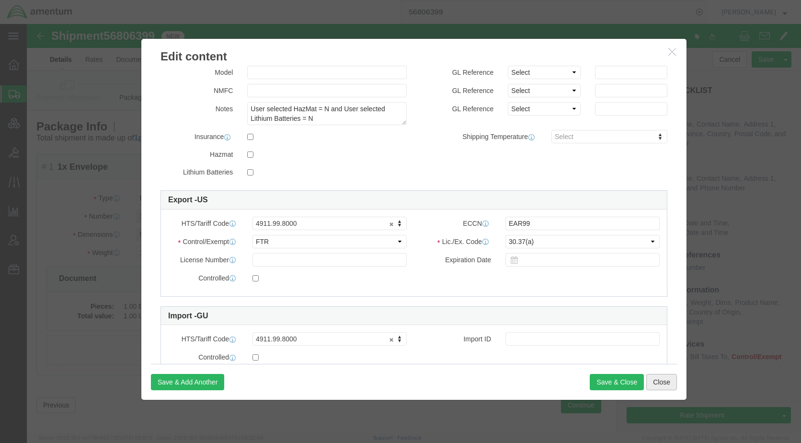
click button "Close"
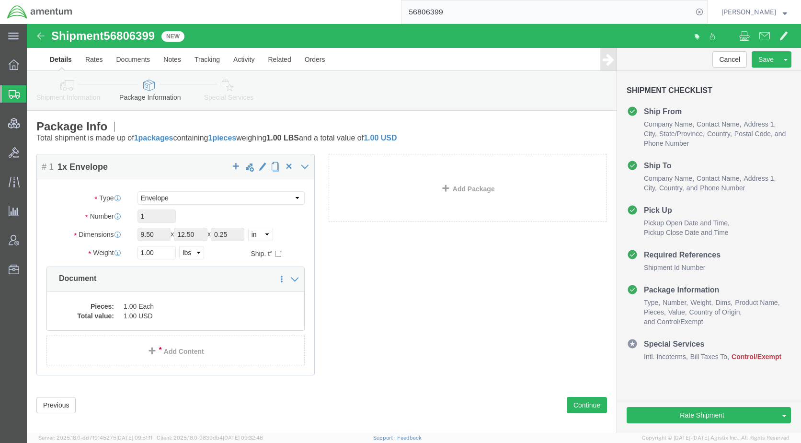
click icon
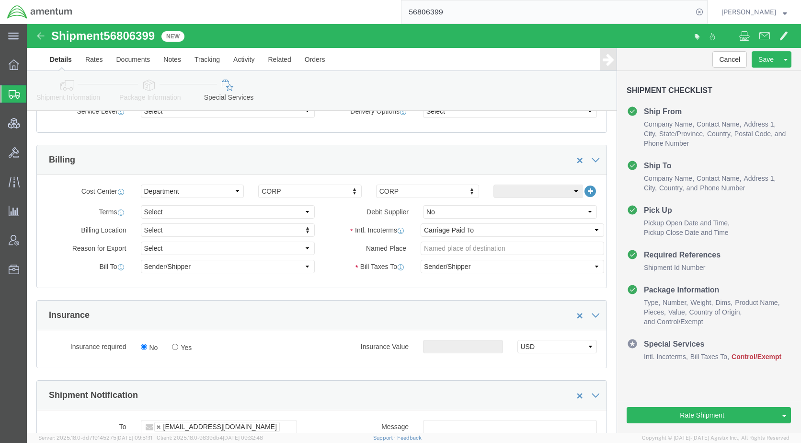
scroll to position [431, 0]
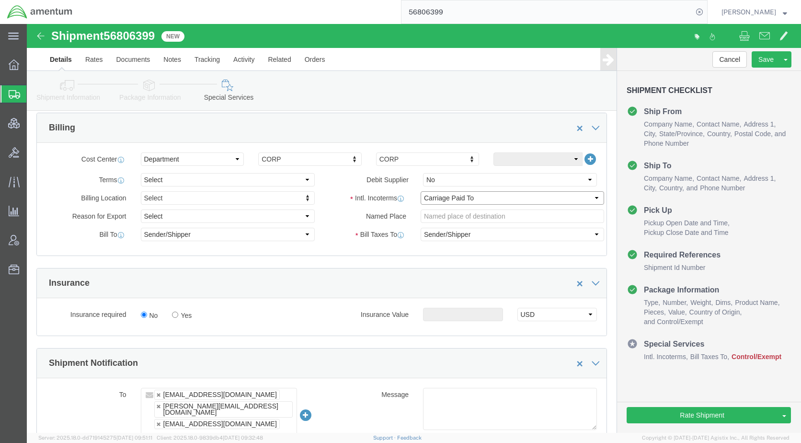
click select "Select Carriage Insurance Paid Carriage Paid To Cost and Freight Cost Insurance…"
select select "DDP"
click select "Select Carriage Insurance Paid Carriage Paid To Cost and Freight Cost Insurance…"
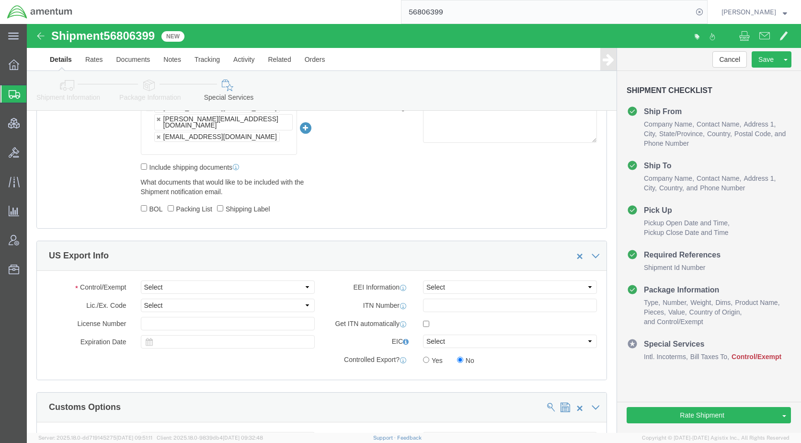
scroll to position [719, 0]
click select "Select ATF BIS DEA EPA FDA FTR ITAR OFAC Other (OPA)"
select select "FTR"
click select "Select ATF BIS DEA EPA FDA FTR ITAR OFAC Other (OPA)"
click select "Select 30.2(d)(2) 30.36 30.37(a) 30.37(f) 30.37(g) 30.37(h) 30.37(i) 30.37(j) 3…"
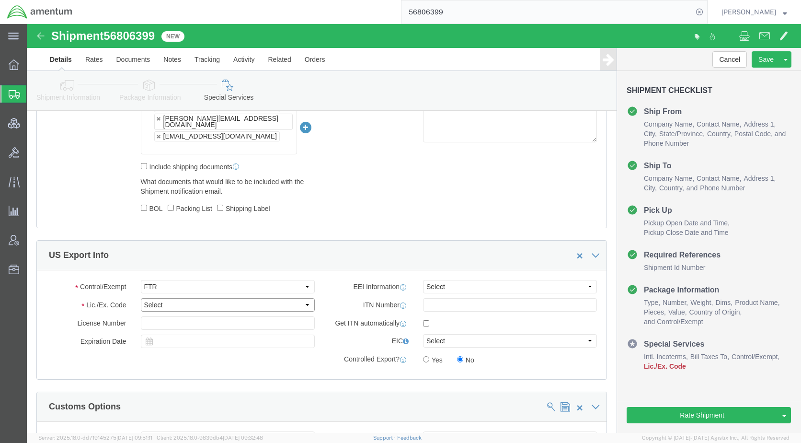
select select "30.37(a)"
click select "Select 30.2(d)(2) 30.36 30.37(a) 30.37(f) 30.37(g) 30.37(h) 30.37(i) 30.37(j) 3…"
click select "Select AES-Direct EEI Carrier File EEI EEI Exempt"
select select "EXEM"
click select "Select AES-Direct EEI Carrier File EEI EEI Exempt"
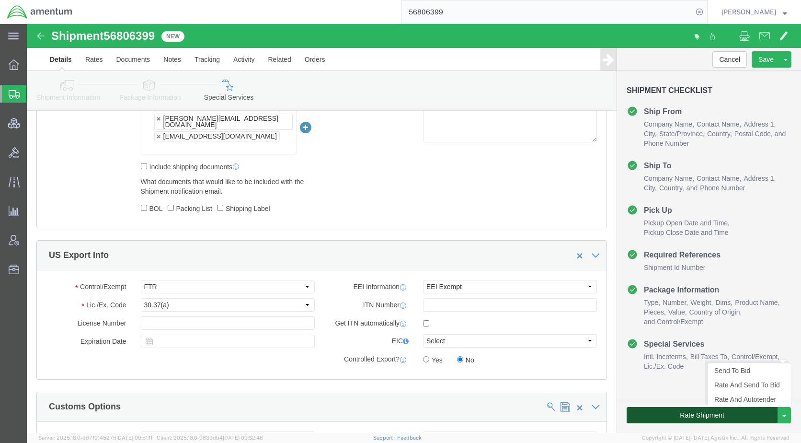
click button "Rate Shipment"
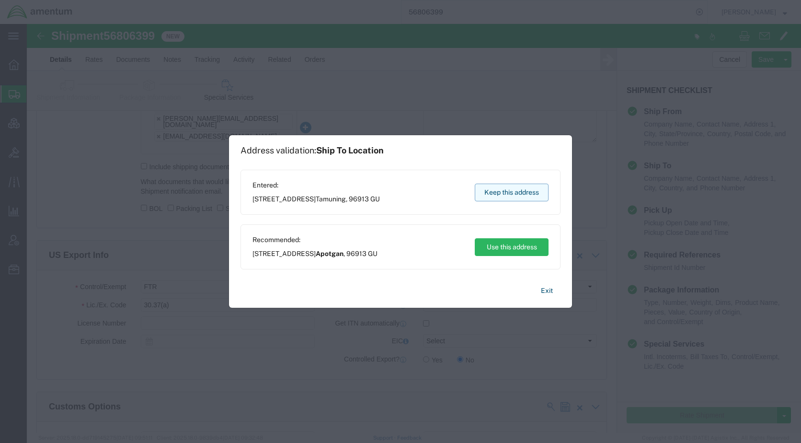
click at [514, 187] on button "Keep this address" at bounding box center [512, 193] width 74 height 18
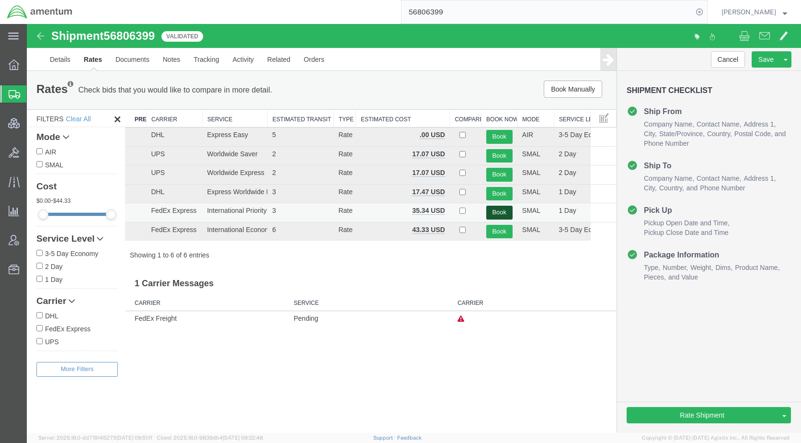
click at [492, 212] on button "Book" at bounding box center [500, 213] width 26 height 14
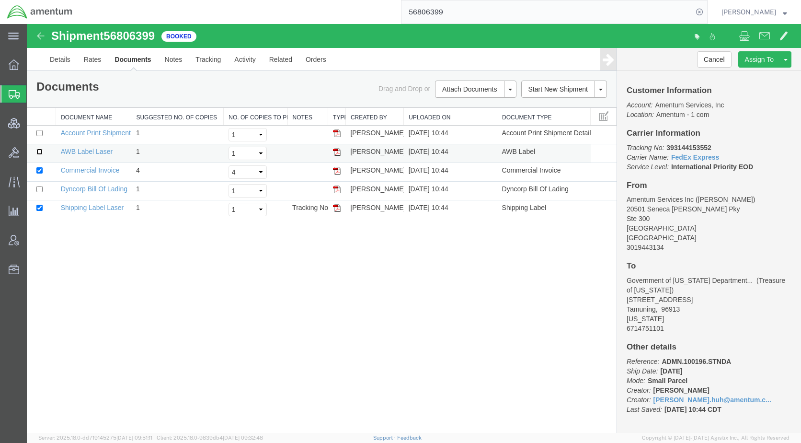
click at [38, 153] on input "checkbox" at bounding box center [39, 152] width 6 height 6
checkbox input "true"
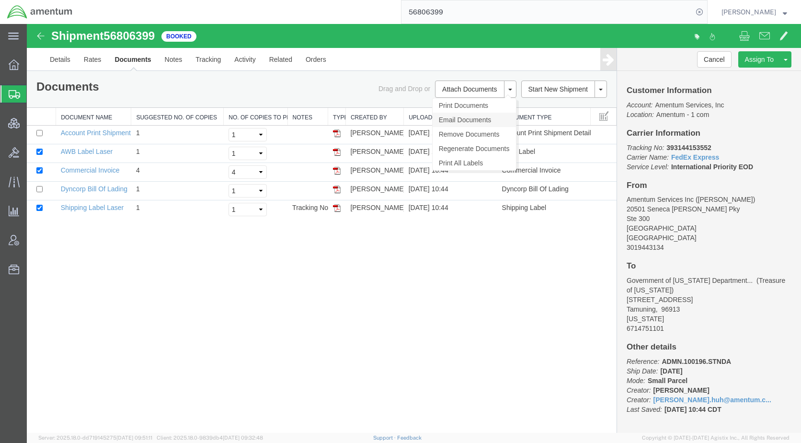
click at [463, 119] on link "Email Documents" at bounding box center [474, 120] width 83 height 14
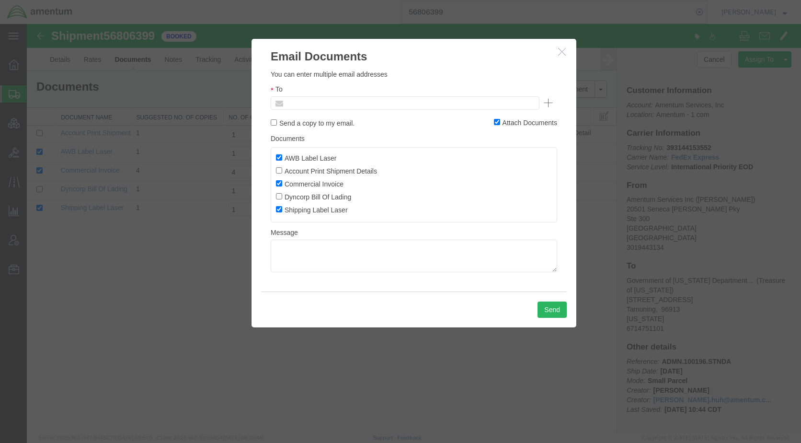
click at [369, 104] on input "text" at bounding box center [340, 103] width 112 height 12
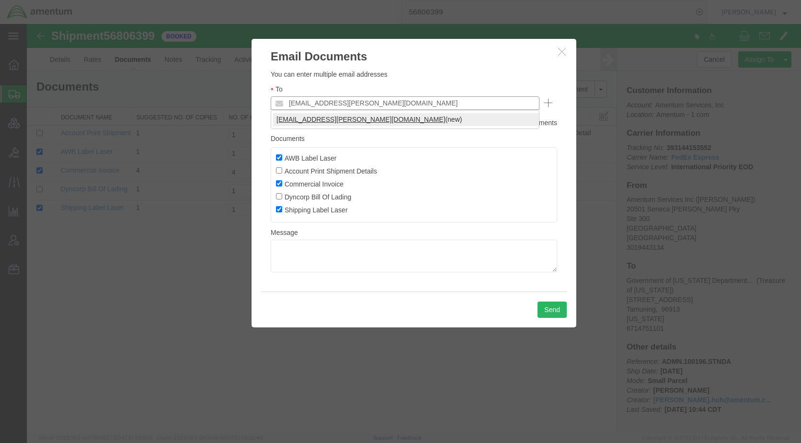
type input "[EMAIL_ADDRESS][PERSON_NAME][DOMAIN_NAME]"
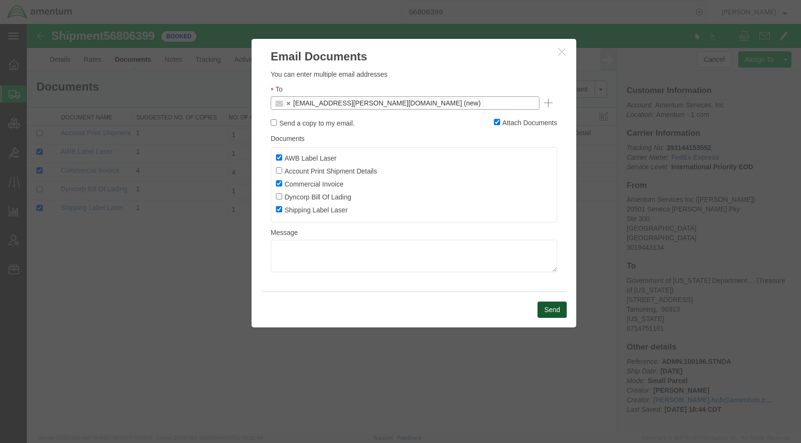
click at [542, 308] on button "Send" at bounding box center [552, 310] width 29 height 16
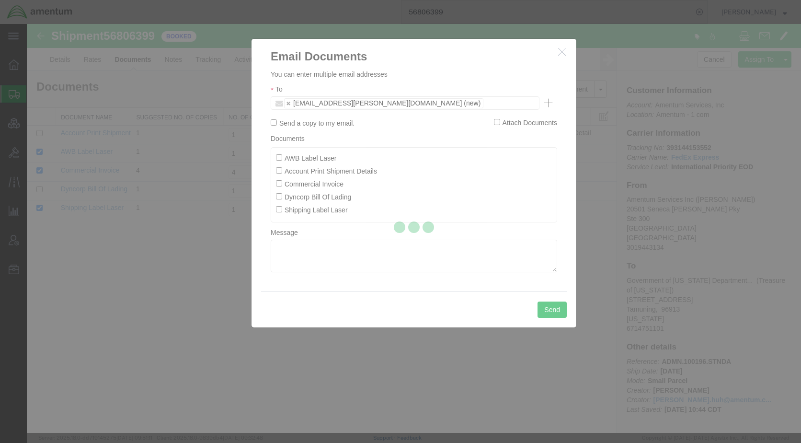
checkbox input "false"
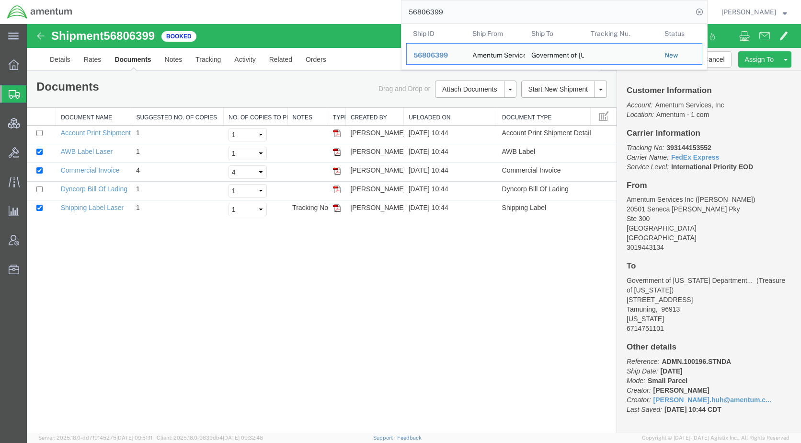
drag, startPoint x: 471, startPoint y: 15, endPoint x: 405, endPoint y: 14, distance: 66.2
click at [405, 14] on div "56806399 Ship ID Ship From Ship To Tracking Nu. Status Ship ID 56806399 Ship Fr…" at bounding box center [394, 12] width 628 height 24
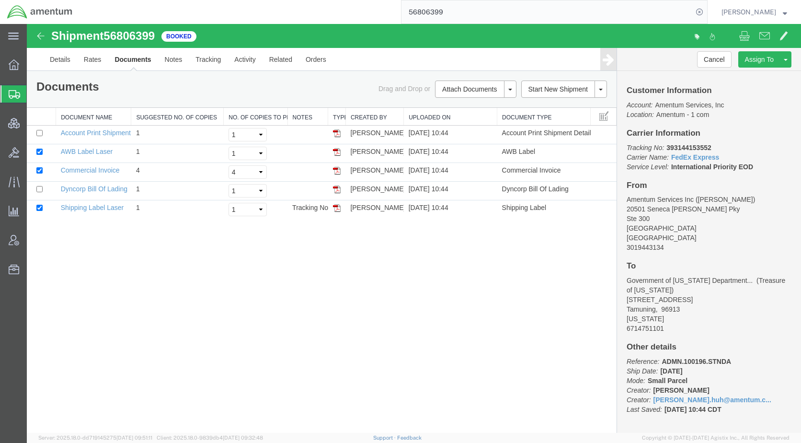
paste input "5856"
click at [707, 10] on icon at bounding box center [699, 11] width 13 height 13
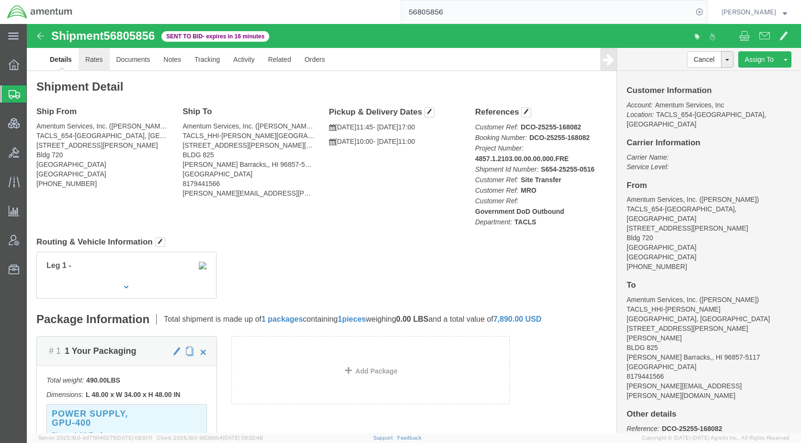
click link "Rates"
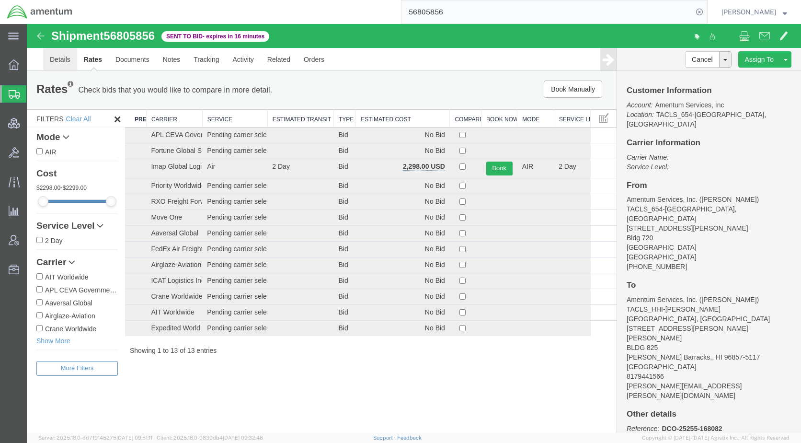
click at [57, 59] on link "Details" at bounding box center [60, 59] width 34 height 23
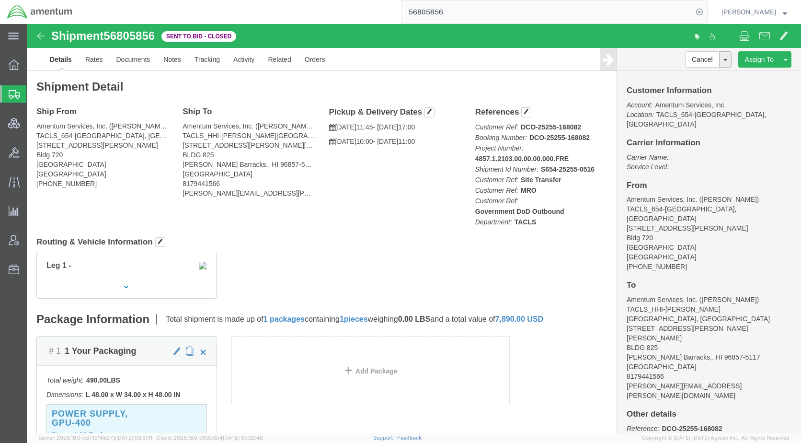
click div "Leg 1 -"
click link "Rates"
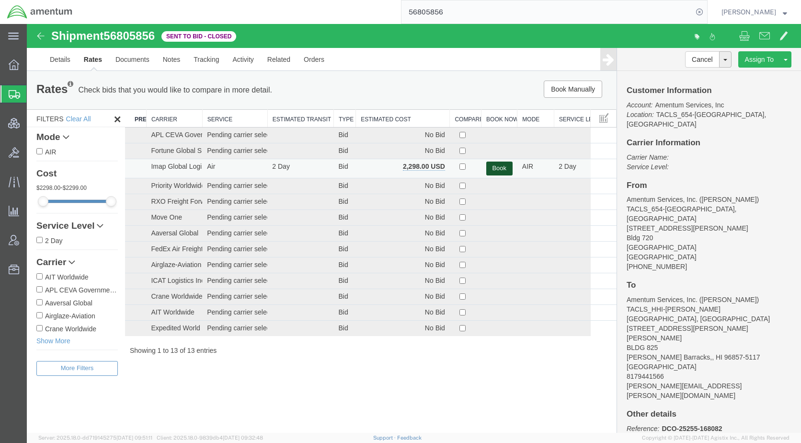
click at [500, 165] on button "Book" at bounding box center [500, 169] width 26 height 14
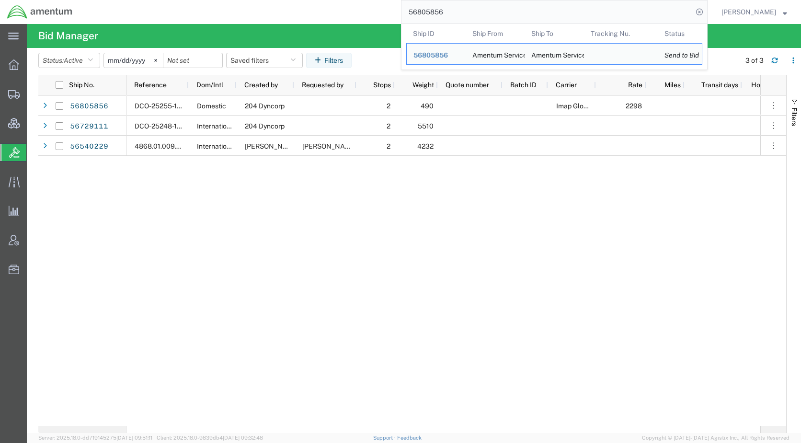
drag, startPoint x: 492, startPoint y: 10, endPoint x: 422, endPoint y: 14, distance: 70.6
click at [422, 14] on input "56805856" at bounding box center [547, 11] width 291 height 23
paste input "6604"
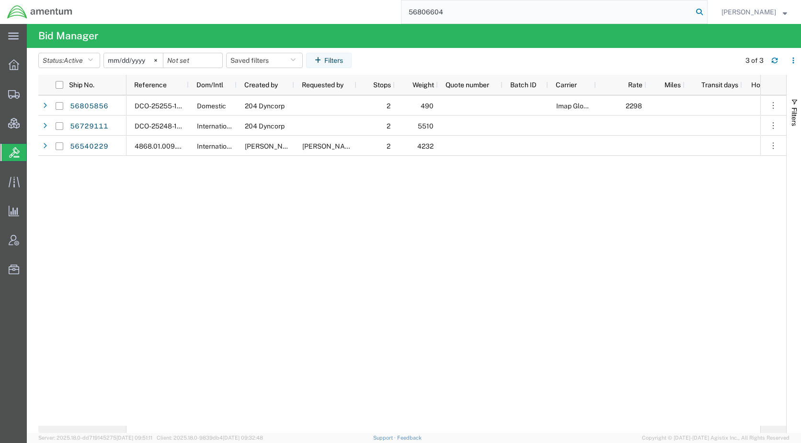
type input "56806604"
click at [707, 8] on icon at bounding box center [699, 11] width 13 height 13
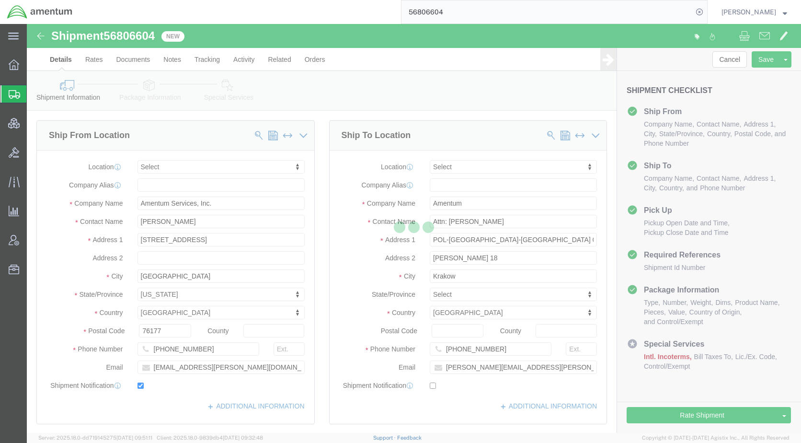
select select
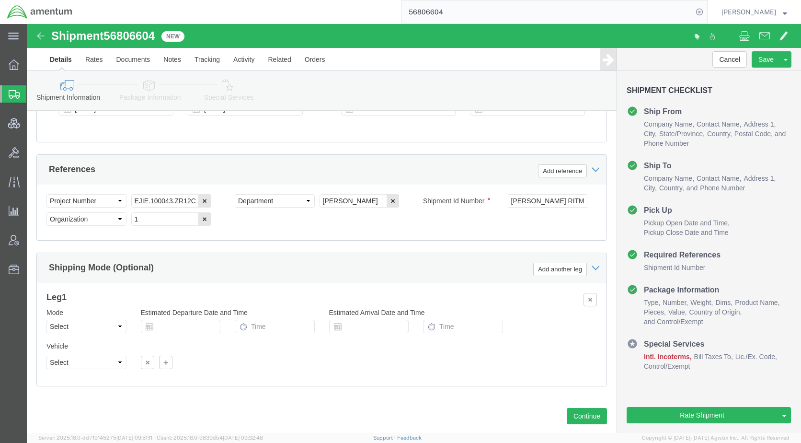
scroll to position [575, 0]
click icon
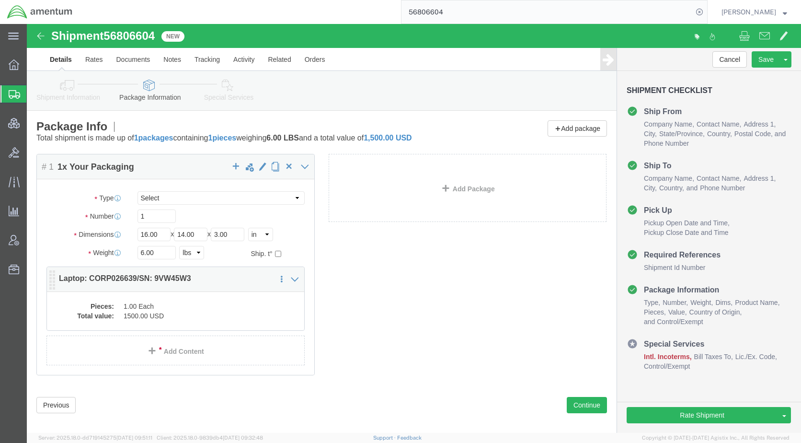
click dd "1500.00 USD"
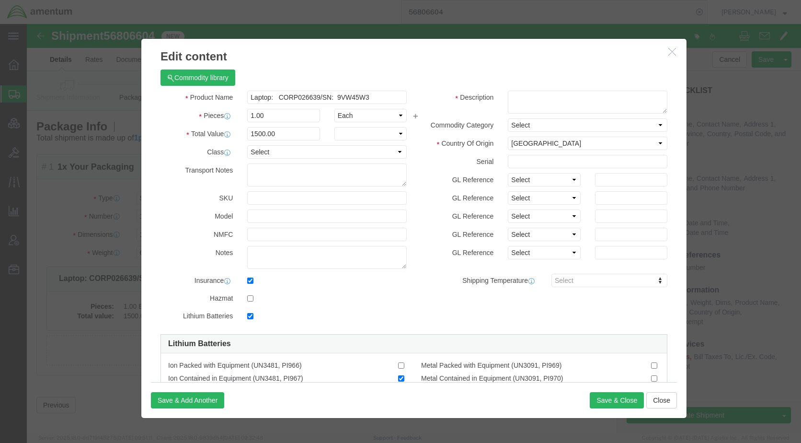
checkbox input "true"
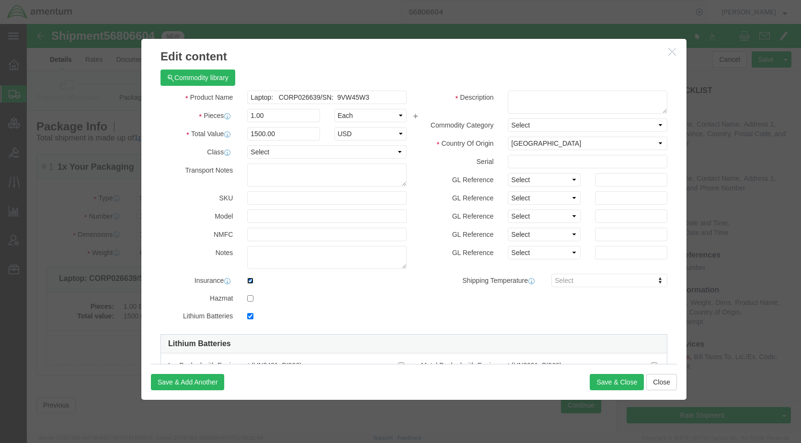
click input "checkbox"
checkbox input "false"
click button "Save & Close"
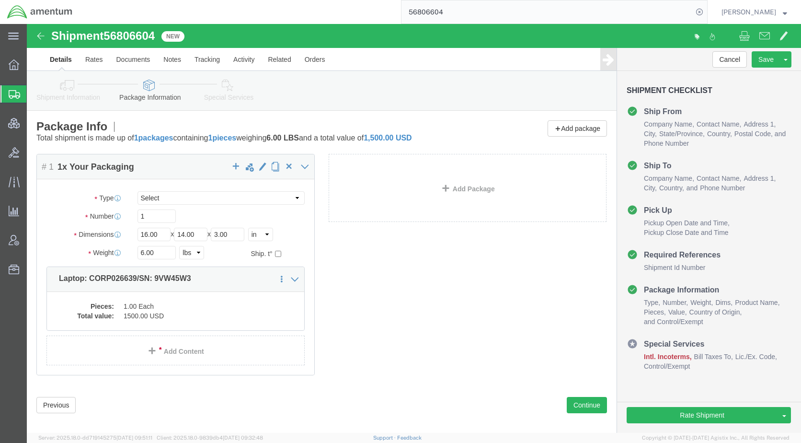
click icon
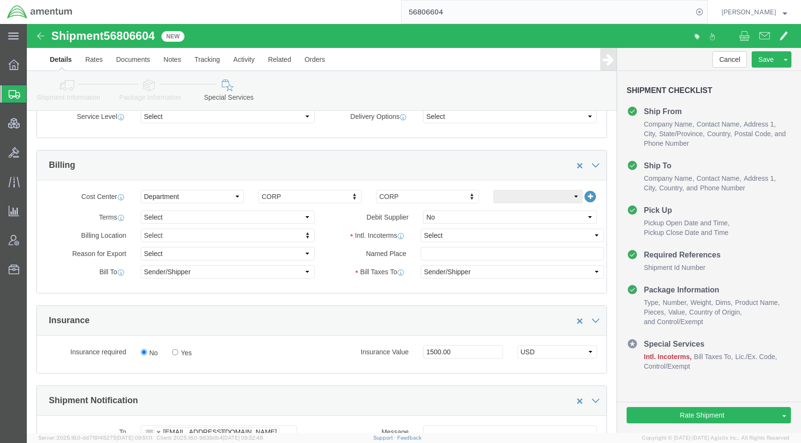
scroll to position [431, 0]
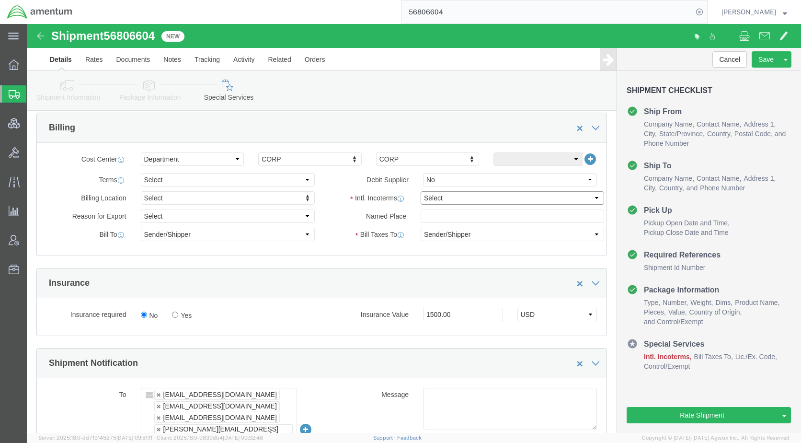
click select "Select Carriage Insurance Paid Carriage Paid To Cost and Freight Cost Insurance…"
select select "DDP"
click select "Select Carriage Insurance Paid Carriage Paid To Cost and Freight Cost Insurance…"
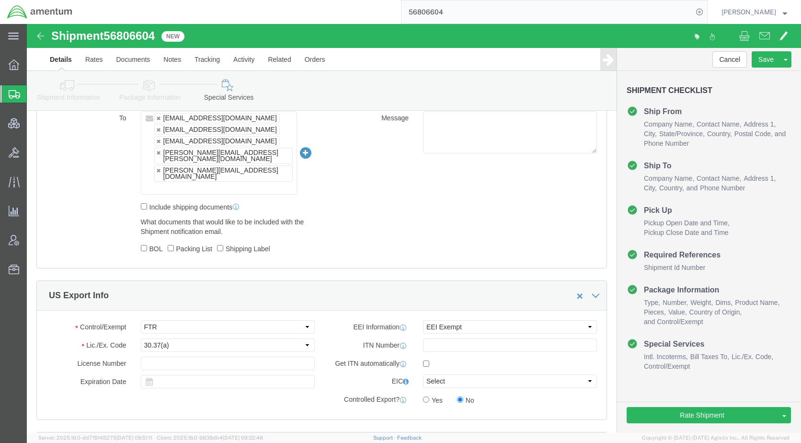
scroll to position [719, 0]
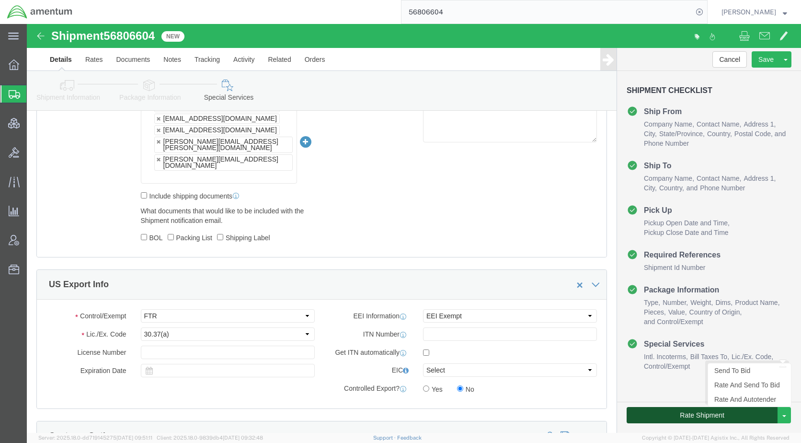
click button "Rate Shipment"
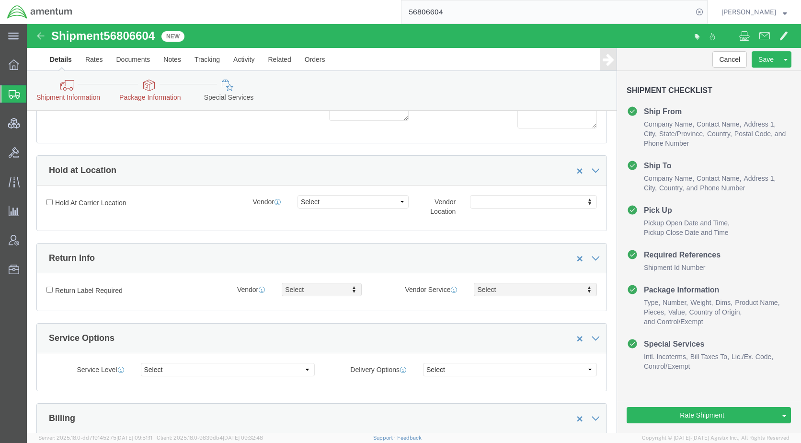
scroll to position [0, 0]
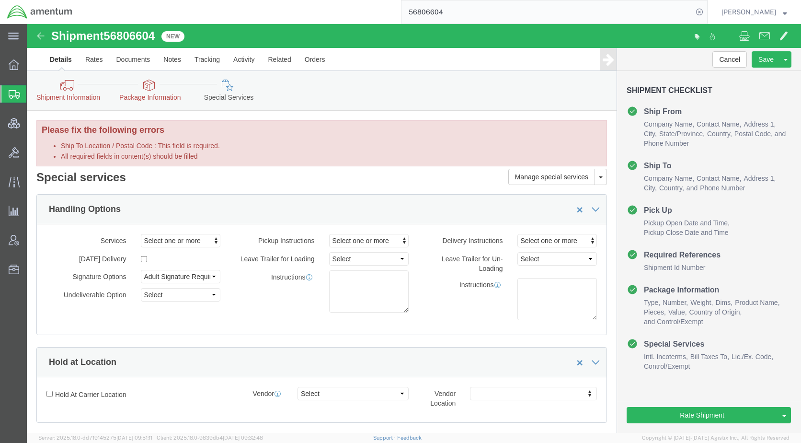
click icon
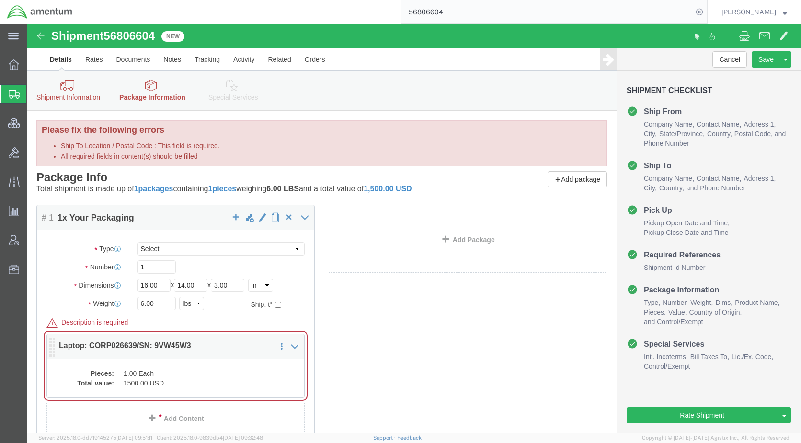
click dd "1.00 Each"
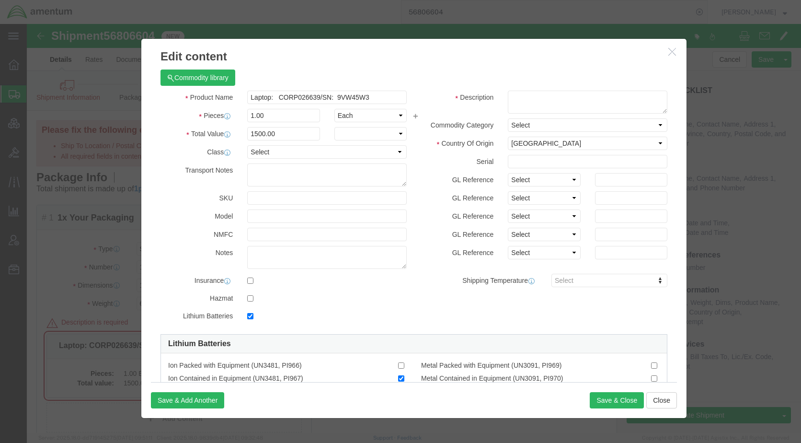
checkbox input "true"
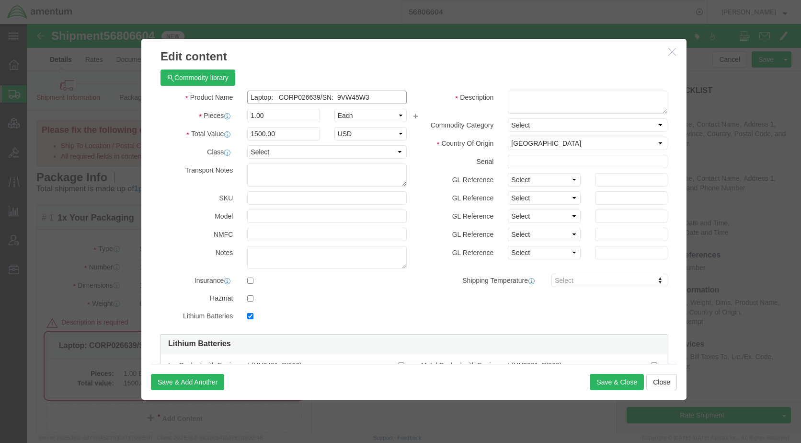
drag, startPoint x: 347, startPoint y: 71, endPoint x: 220, endPoint y: 73, distance: 127.0
click input "Laptop: CORP026639/SN: 9VW45W3"
click textarea
paste textarea "Laptop: CORP026639/SN: 9VW45W3"
type textarea "Laptop: CORP026639/SN: 9VW45W3"
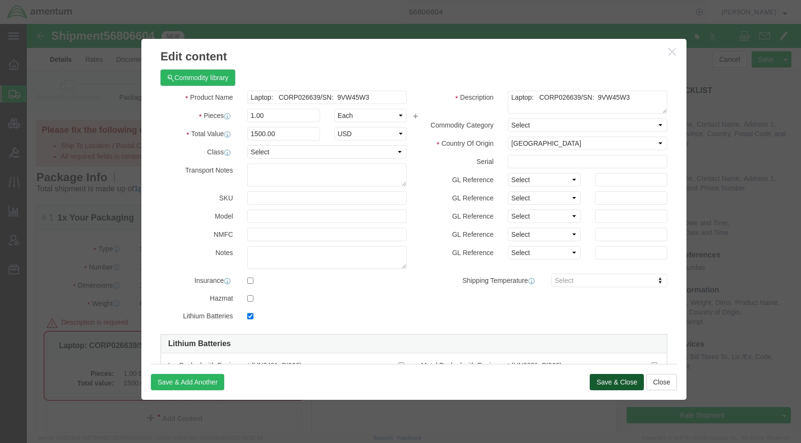
click button "Save & Close"
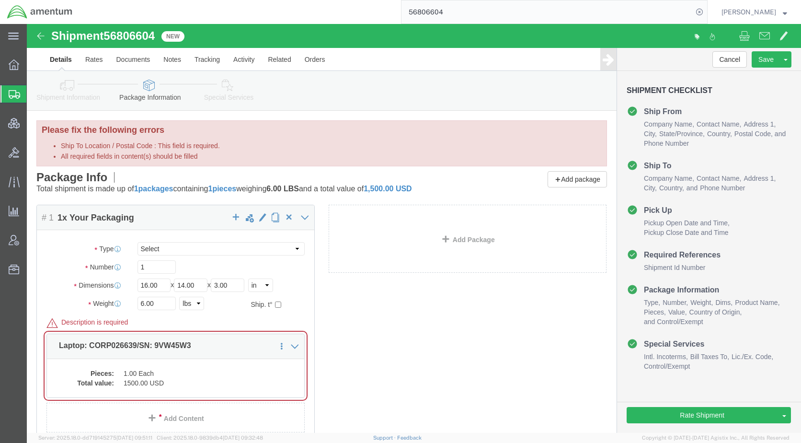
click icon
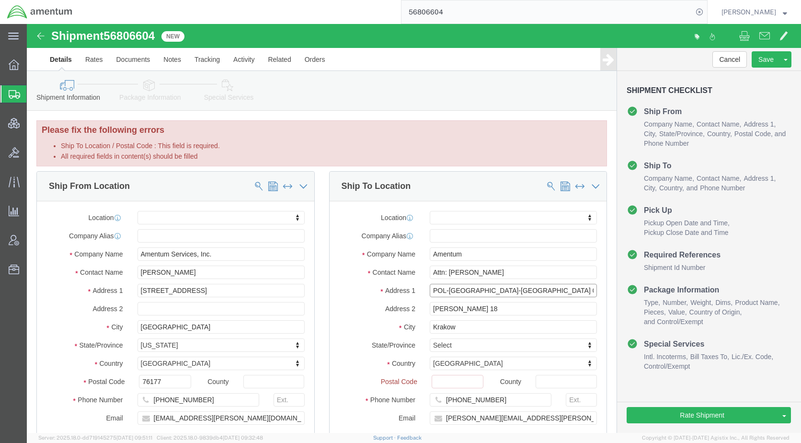
drag, startPoint x: 539, startPoint y: 267, endPoint x: 401, endPoint y: 267, distance: 137.6
click input "POL-[GEOGRAPHIC_DATA]-[GEOGRAPHIC_DATA] 005PL"
click input "Ship To Location / Postal Code : This field is required."
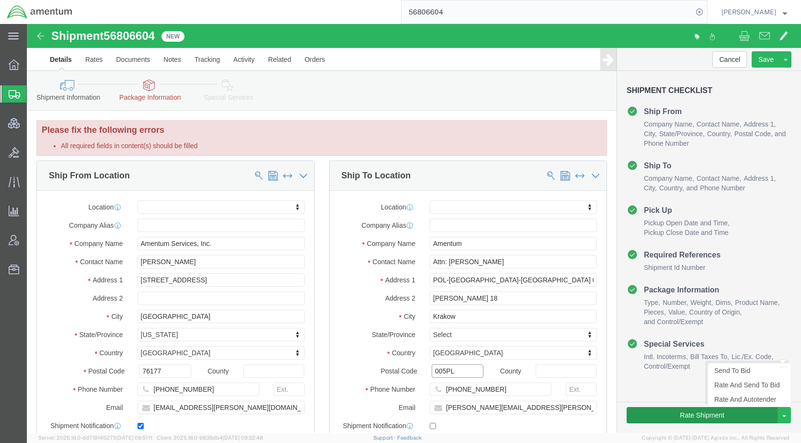
type input "005PL"
select select
click button "Rate Shipment"
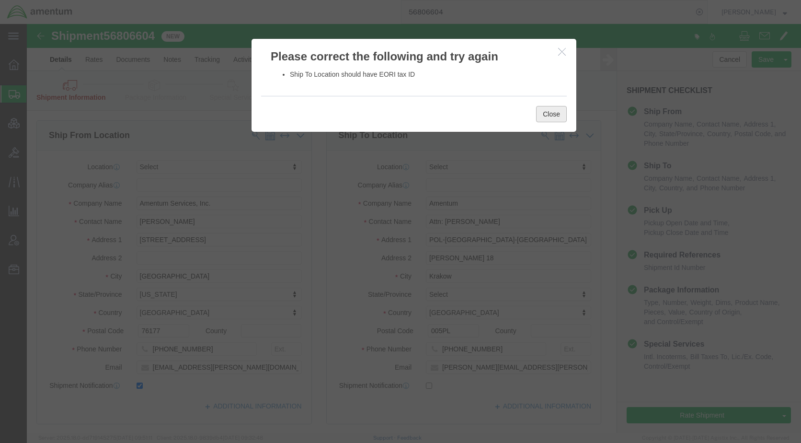
click button "Close"
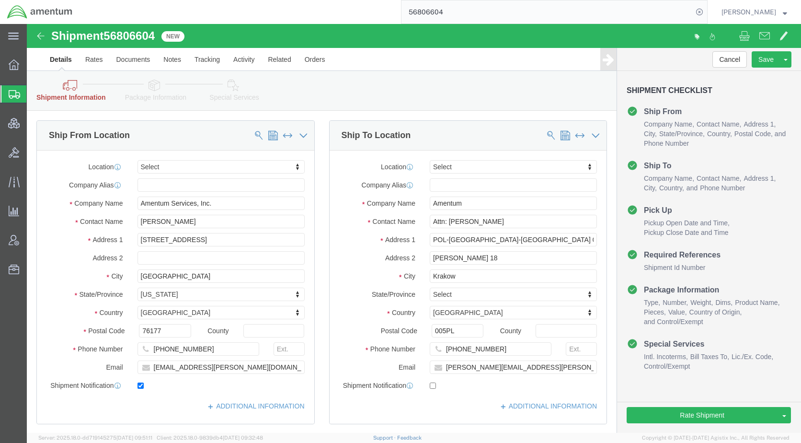
click div "Shipment Information Package Information Special Services Loading Routing"
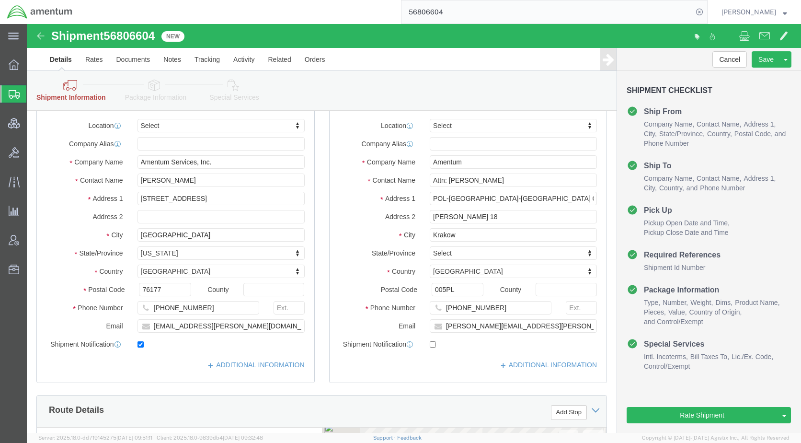
scroll to position [96, 0]
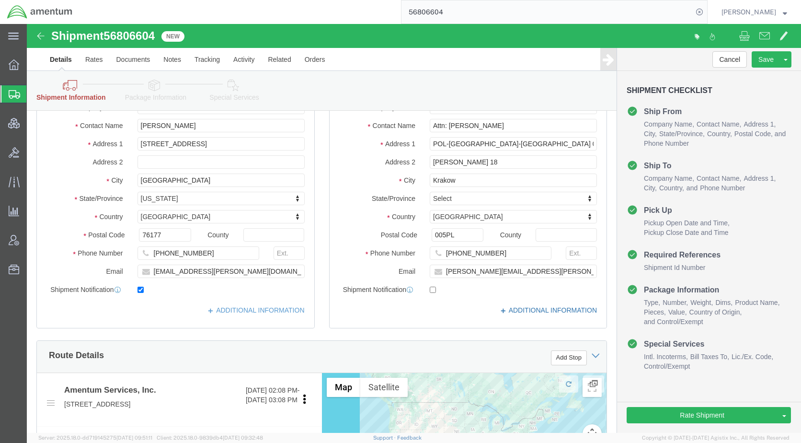
click icon
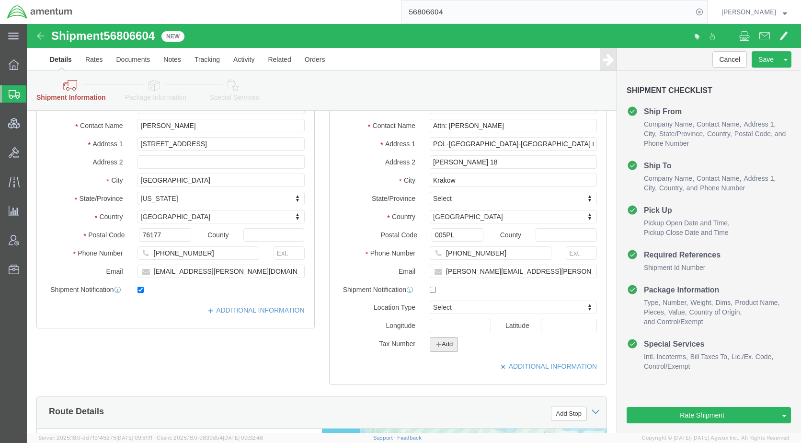
click button "Add"
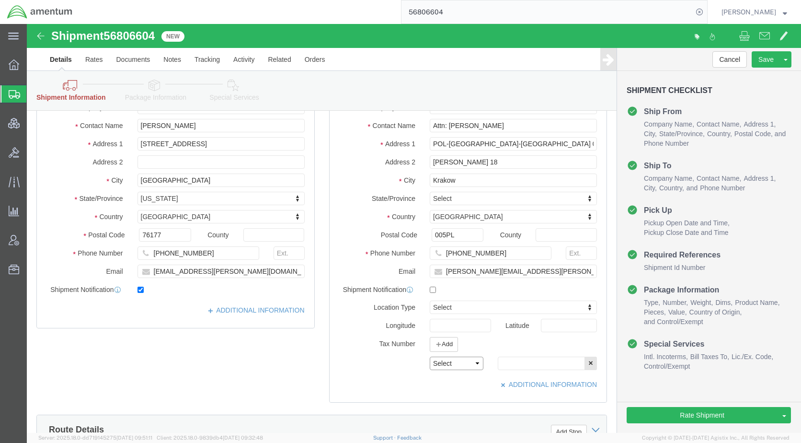
click select "Select EIN EORI TIN VAT Other"
select select "EORI"
click select "Select EIN EORI TIN VAT Other"
paste input "[US_VEHICLE_IDENTIFICATION_NUMBER]"
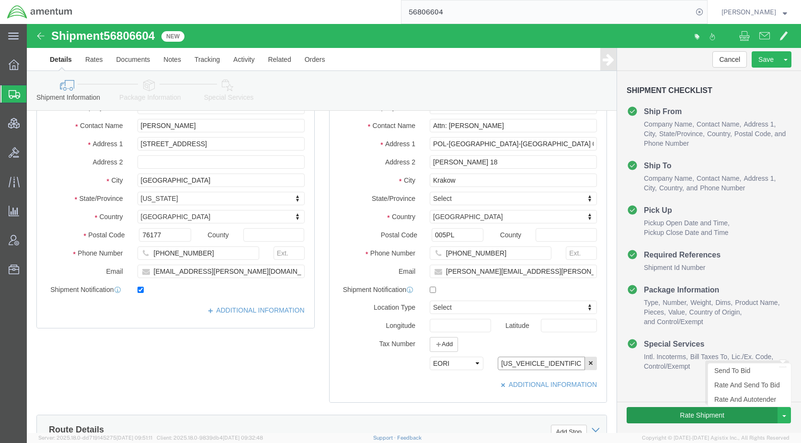
type input "[US_VEHICLE_IDENTIFICATION_NUMBER]"
click button "Rate Shipment"
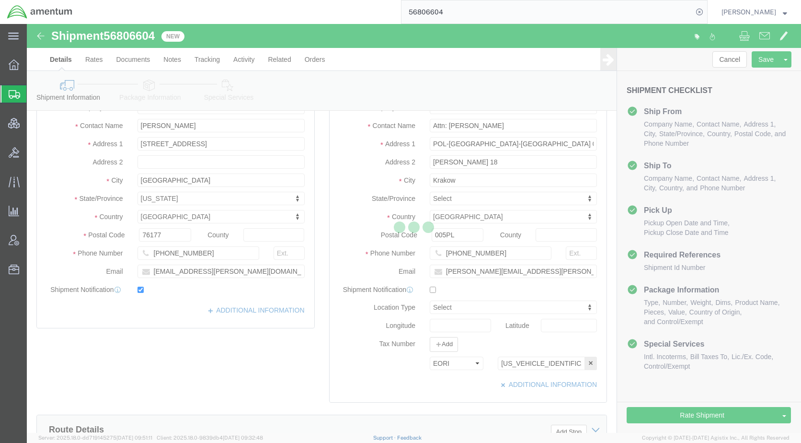
scroll to position [0, 0]
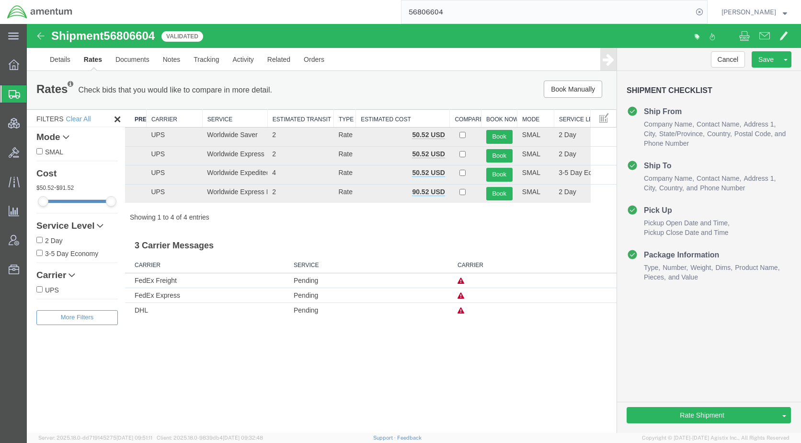
click at [461, 294] on icon at bounding box center [461, 295] width 7 height 7
click at [67, 58] on link "Details" at bounding box center [60, 59] width 34 height 23
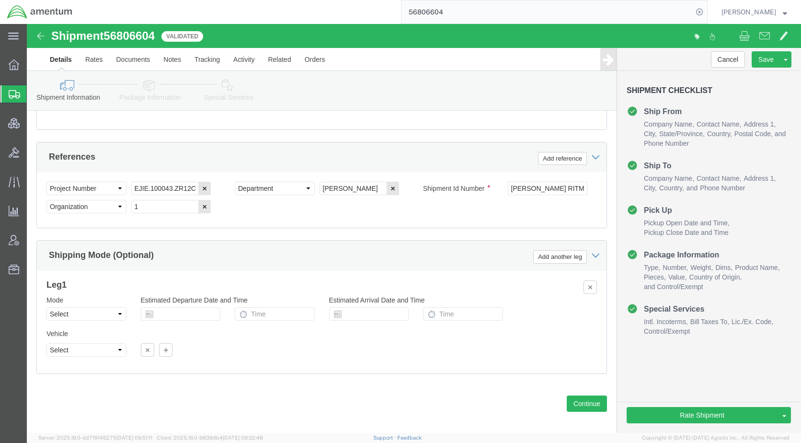
scroll to position [604, 0]
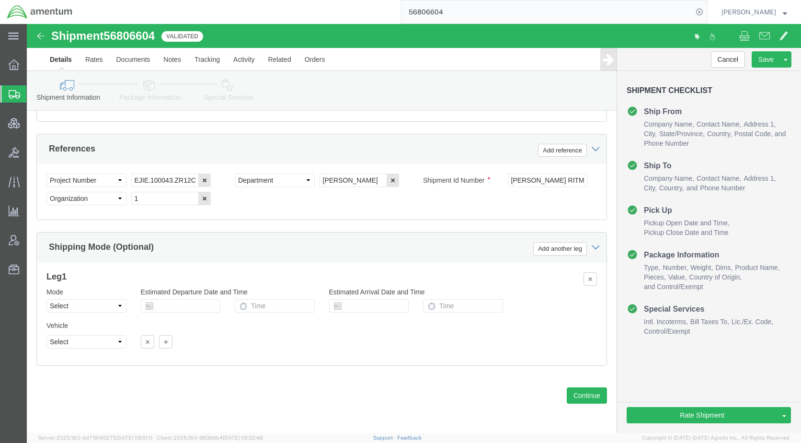
click icon
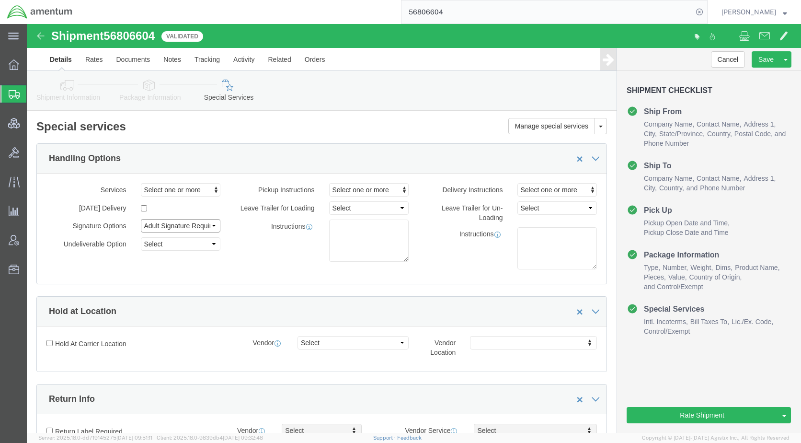
click select "Select Adult Signature Required Direct Signature Required No Signature Required…"
select select
click select "Select Adult Signature Required Direct Signature Required No Signature Required…"
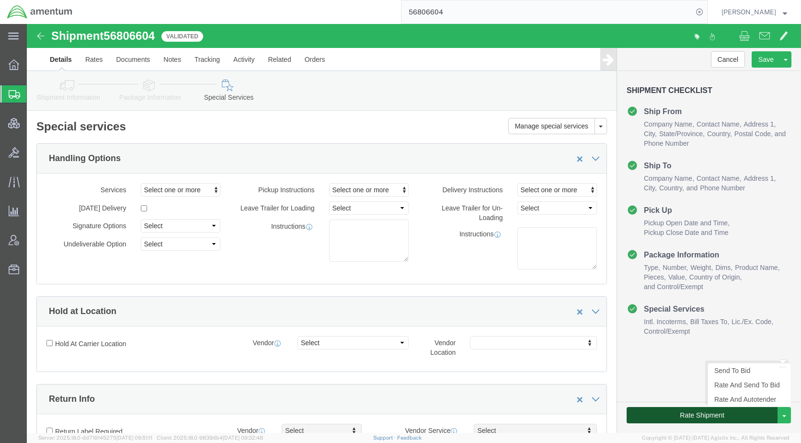
click button "Rate Shipment"
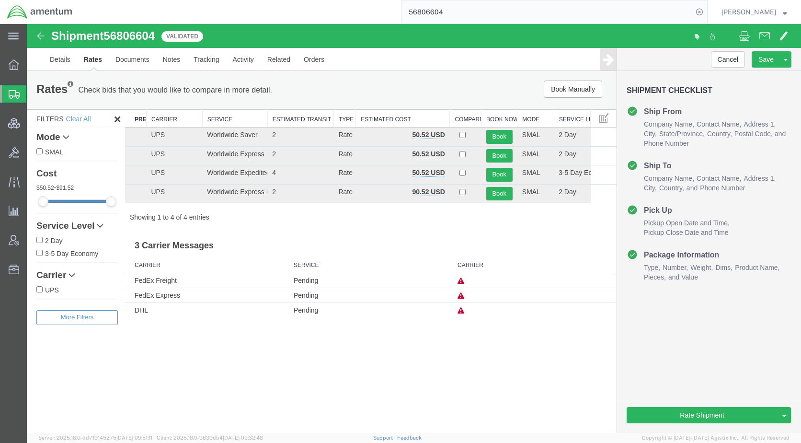
drag, startPoint x: 370, startPoint y: 367, endPoint x: 371, endPoint y: 374, distance: 6.9
click at [370, 367] on div "Shipment 56806604 4 of 4 Validated Details Rates Documents Notes Tracking Activ…" at bounding box center [414, 228] width 775 height 409
click at [34, 95] on span "Shipments" at bounding box center [30, 93] width 8 height 19
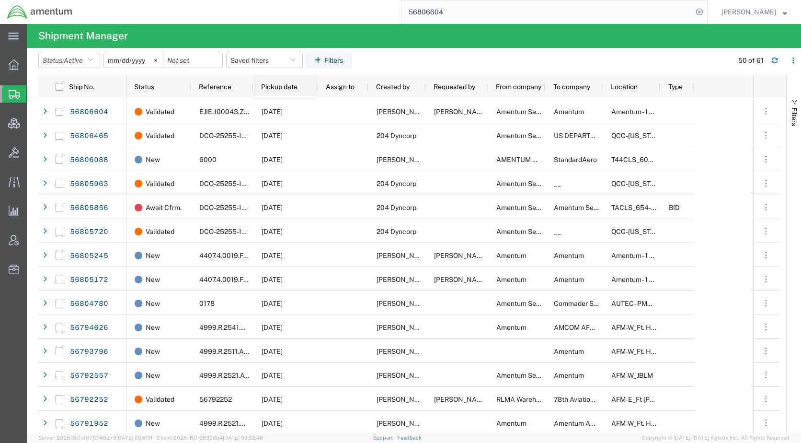
click at [277, 93] on div "Pickup date" at bounding box center [287, 86] width 53 height 19
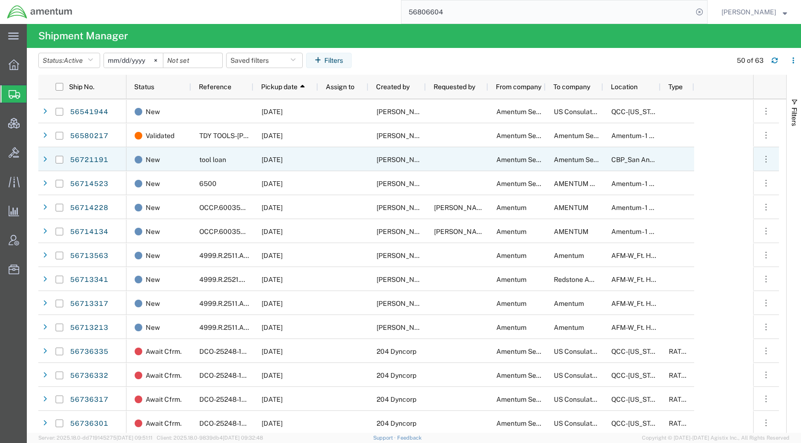
drag, startPoint x: 59, startPoint y: 159, endPoint x: 61, endPoint y: 169, distance: 10.2
click at [59, 159] on input "Press Space to toggle row selection (unchecked)" at bounding box center [60, 160] width 8 height 8
checkbox input "true"
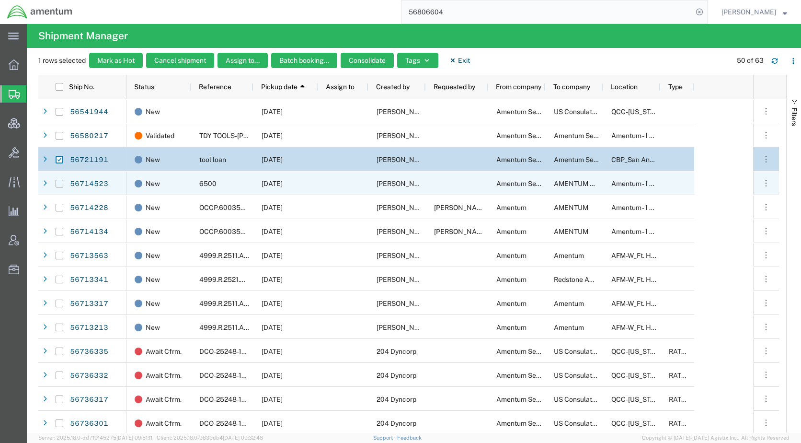
click at [62, 182] on input "Press Space to toggle row selection (unchecked)" at bounding box center [60, 184] width 8 height 8
checkbox input "true"
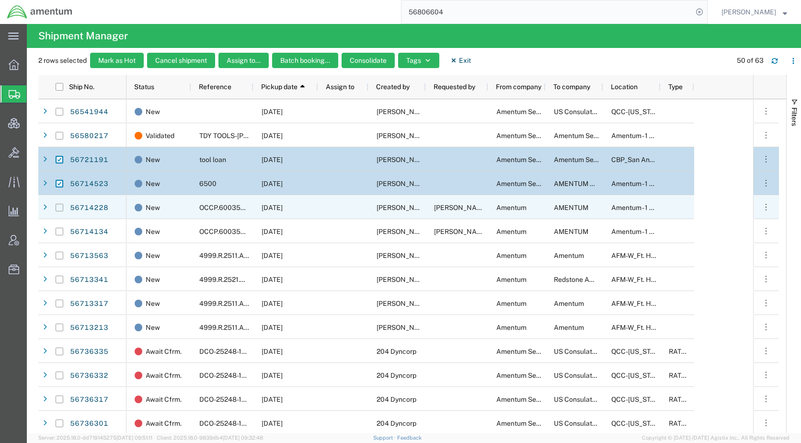
click at [61, 207] on input "Press Space to toggle row selection (unchecked)" at bounding box center [60, 208] width 8 height 8
checkbox input "true"
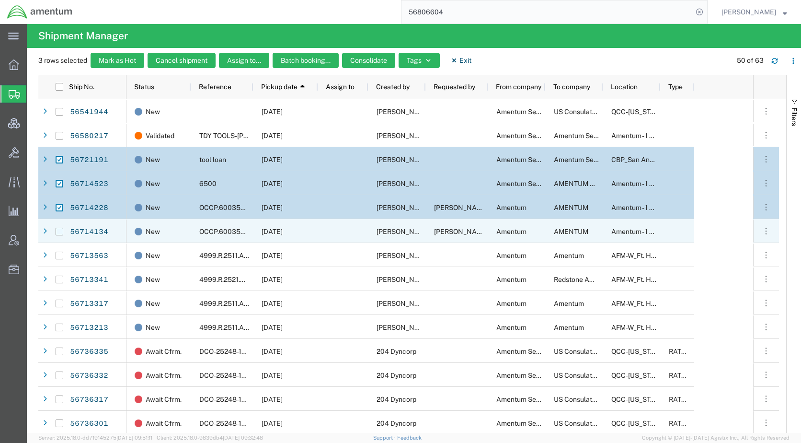
click at [61, 231] on input "Press Space to toggle row selection (unchecked)" at bounding box center [60, 232] width 8 height 8
checkbox input "true"
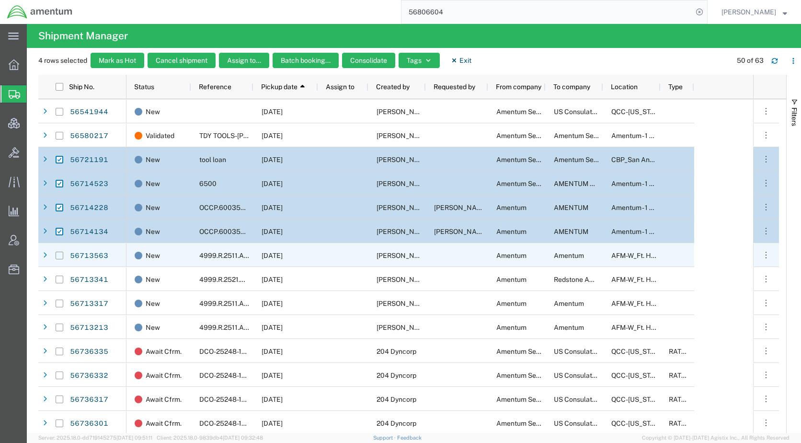
click at [60, 256] on input "Press Space to toggle row selection (unchecked)" at bounding box center [60, 256] width 8 height 8
checkbox input "true"
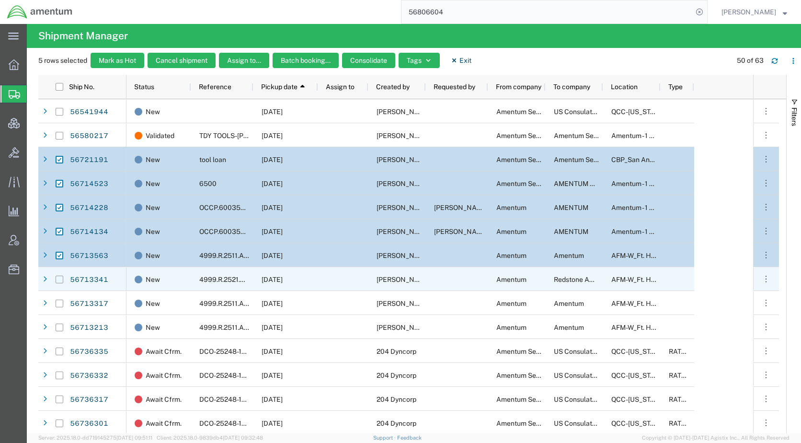
click at [60, 278] on input "Press Space to toggle row selection (unchecked)" at bounding box center [60, 280] width 8 height 8
checkbox input "true"
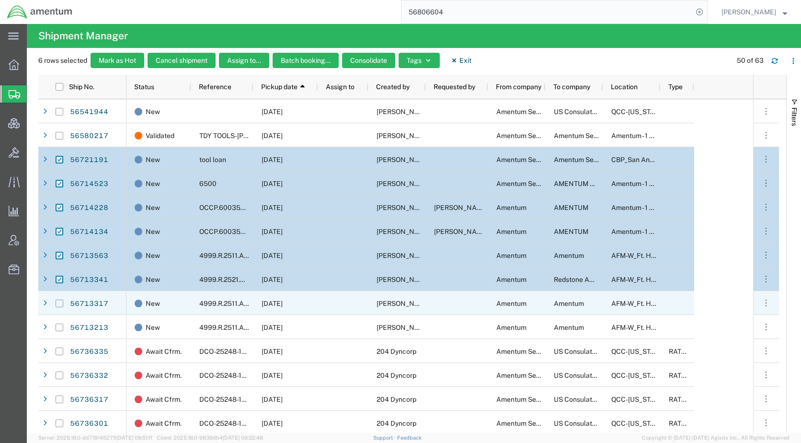
click at [63, 302] on input "Press Space to toggle row selection (unchecked)" at bounding box center [60, 304] width 8 height 8
checkbox input "true"
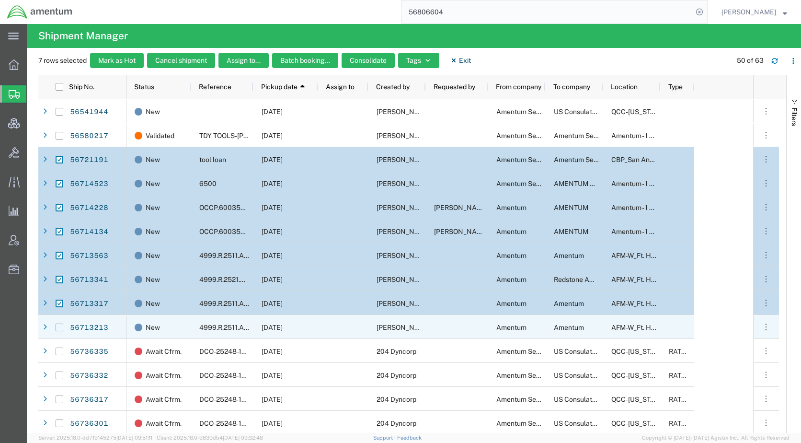
click at [61, 326] on input "Press Space to toggle row selection (unchecked)" at bounding box center [60, 328] width 8 height 8
checkbox input "true"
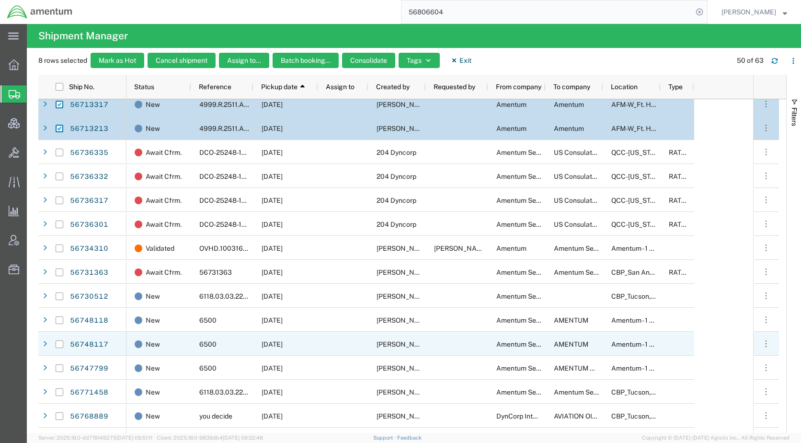
scroll to position [192, 0]
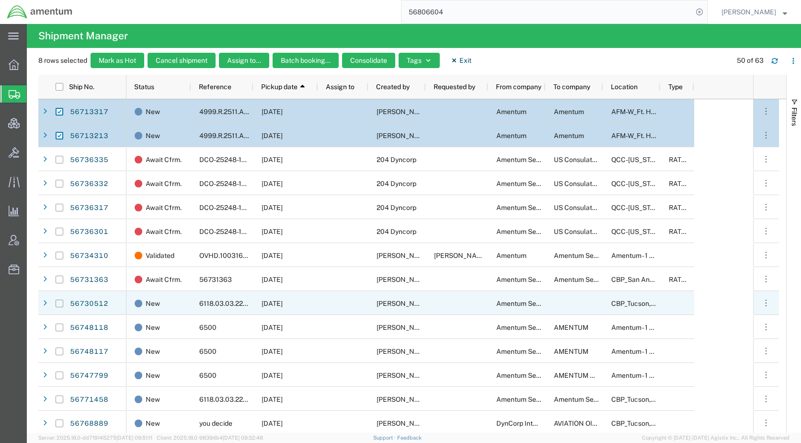
click at [60, 303] on input "Press Space to toggle row selection (unchecked)" at bounding box center [60, 304] width 8 height 8
checkbox input "true"
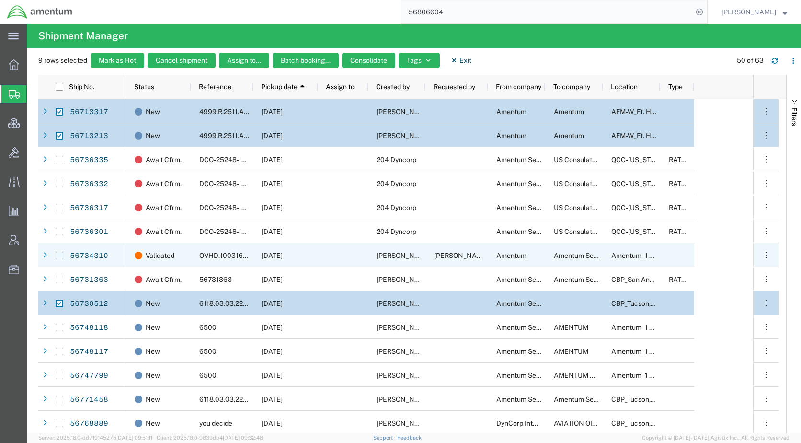
click at [62, 255] on input "Press Space to toggle row selection (unchecked)" at bounding box center [60, 256] width 8 height 8
checkbox input "true"
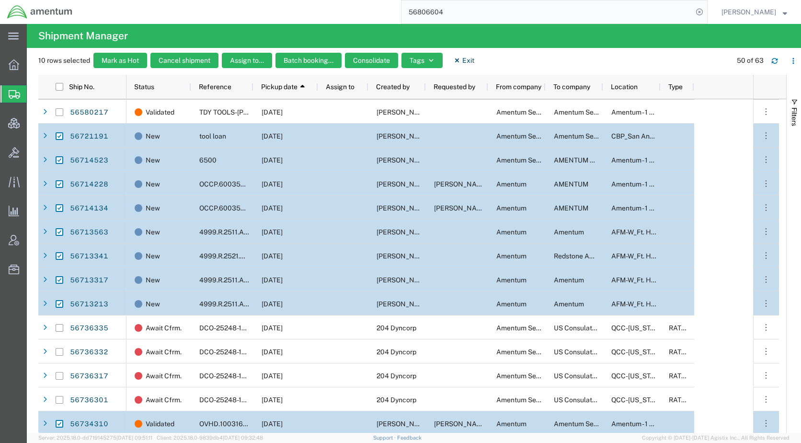
scroll to position [0, 0]
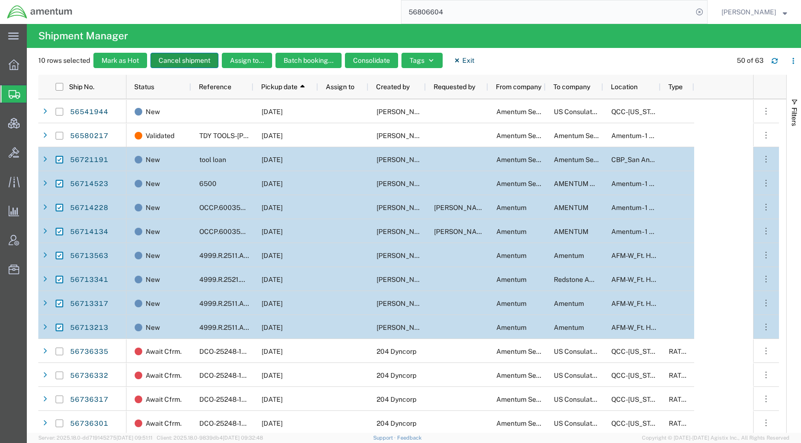
click at [185, 61] on button "Cancel shipment" at bounding box center [185, 60] width 68 height 15
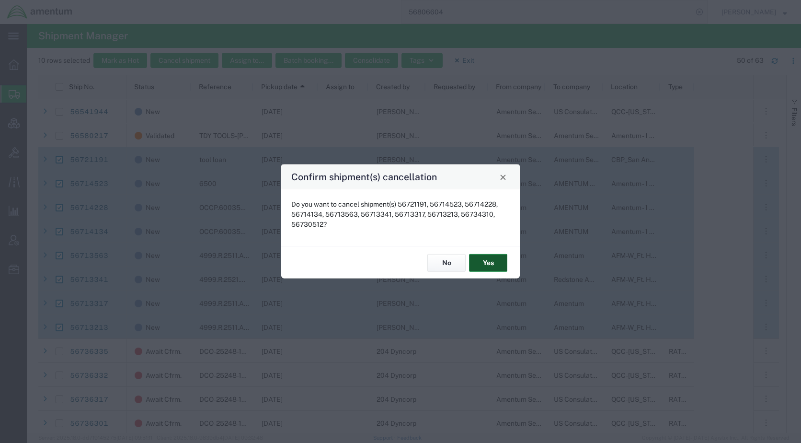
click at [485, 267] on button "Yes" at bounding box center [488, 263] width 38 height 18
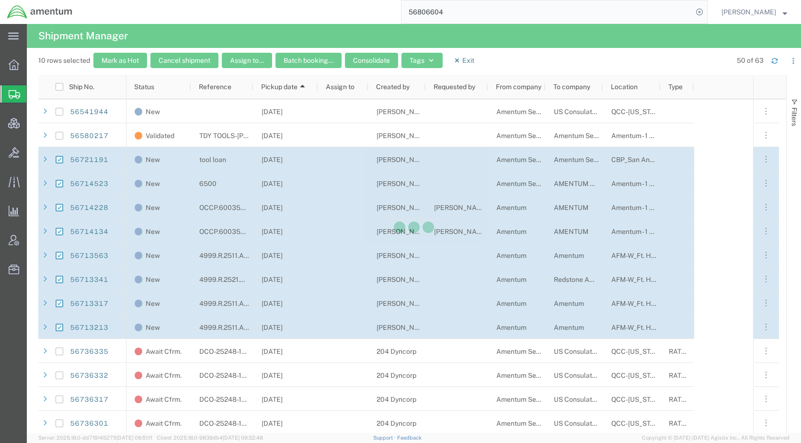
checkbox input "false"
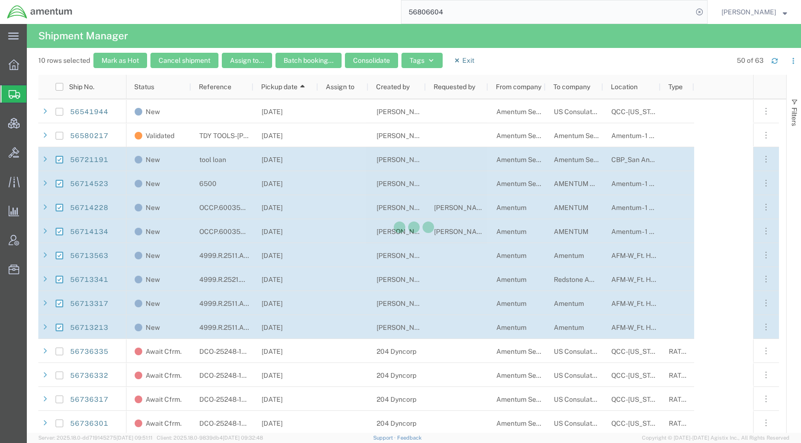
checkbox input "false"
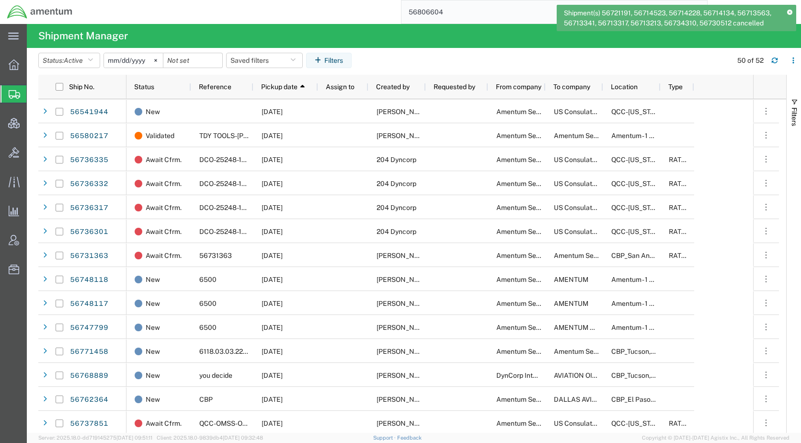
scroll to position [181, 0]
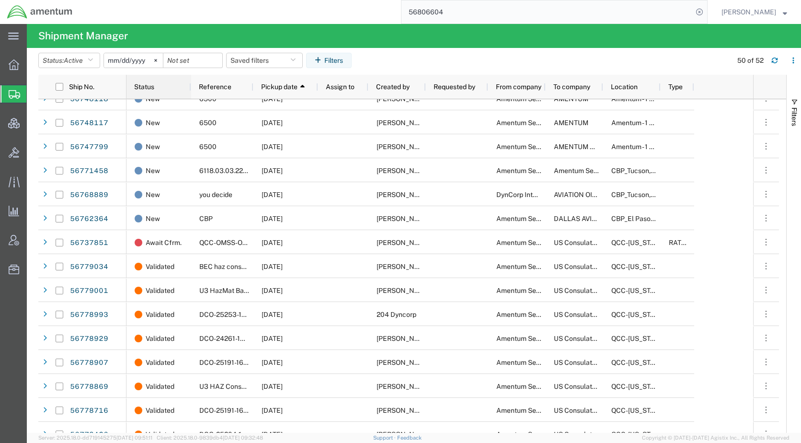
click at [142, 92] on div "Status" at bounding box center [160, 86] width 53 height 19
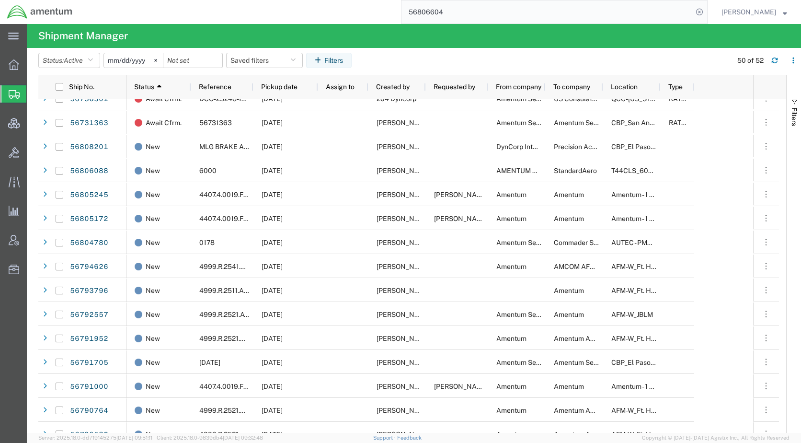
drag, startPoint x: 547, startPoint y: 65, endPoint x: 541, endPoint y: 54, distance: 12.2
click at [541, 54] on agx-table-filter-chips "Status: Active Active All Approved Booked Canceled Delivered Denied New On Hold…" at bounding box center [382, 64] width 689 height 22
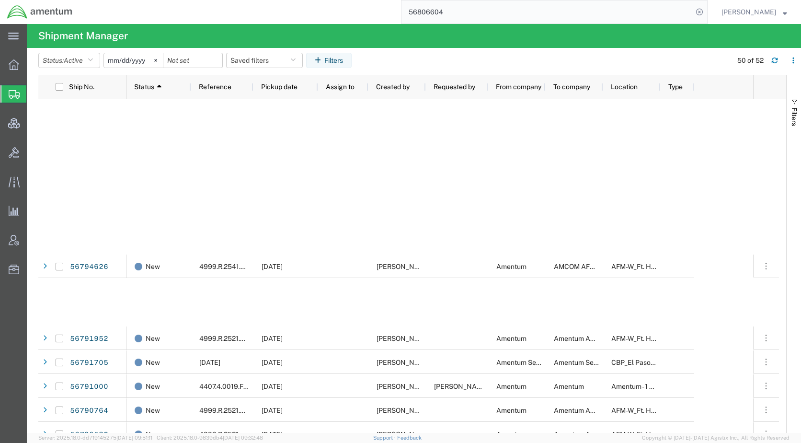
scroll to position [660, 0]
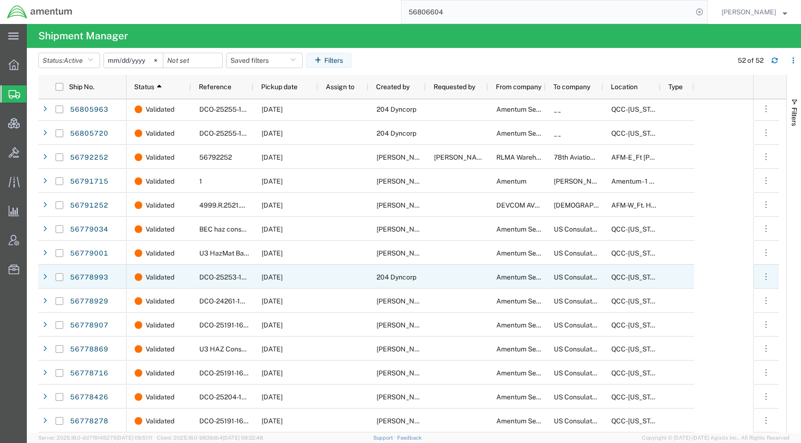
scroll to position [769, 0]
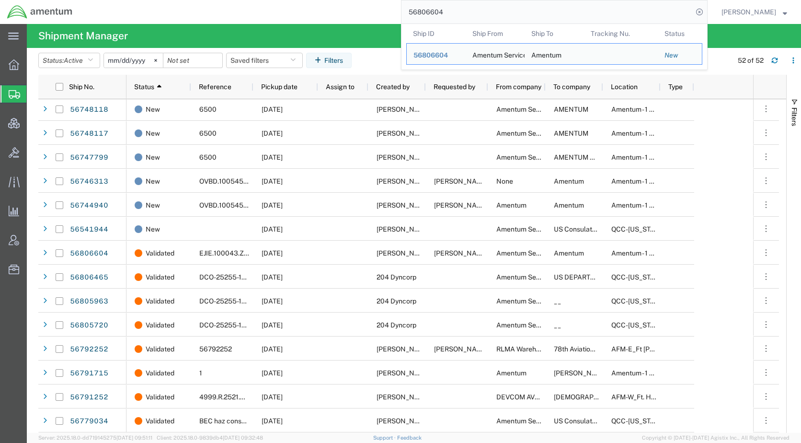
drag, startPoint x: 492, startPoint y: 10, endPoint x: 419, endPoint y: 9, distance: 72.4
click at [419, 9] on input "56806604" at bounding box center [547, 11] width 291 height 23
paste input "088"
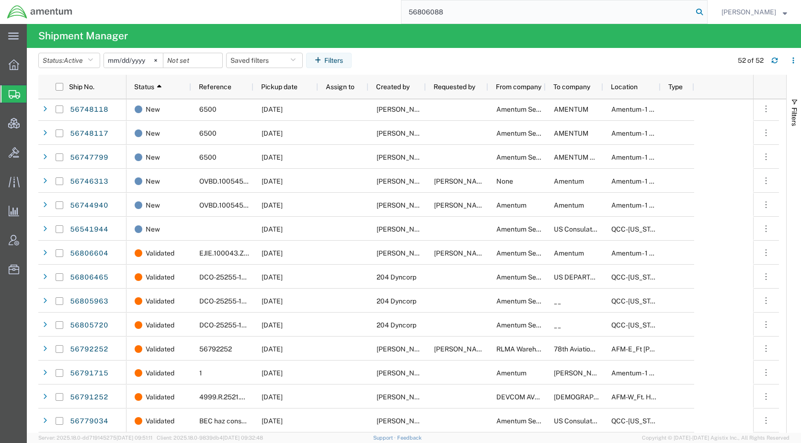
type input "56806088"
click at [707, 9] on icon at bounding box center [699, 11] width 13 height 13
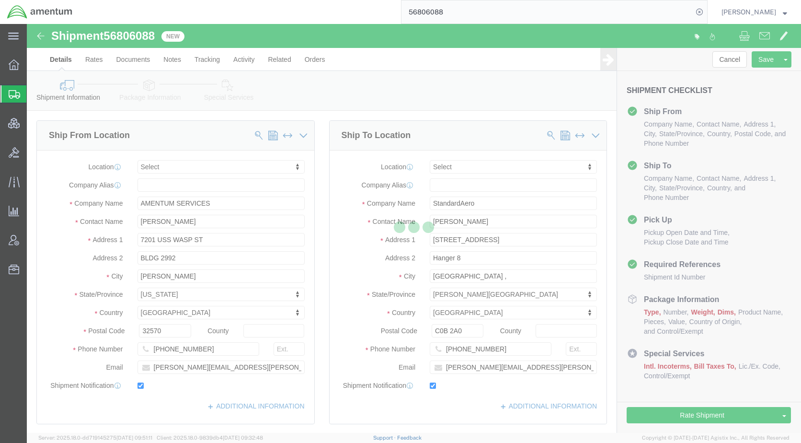
select select
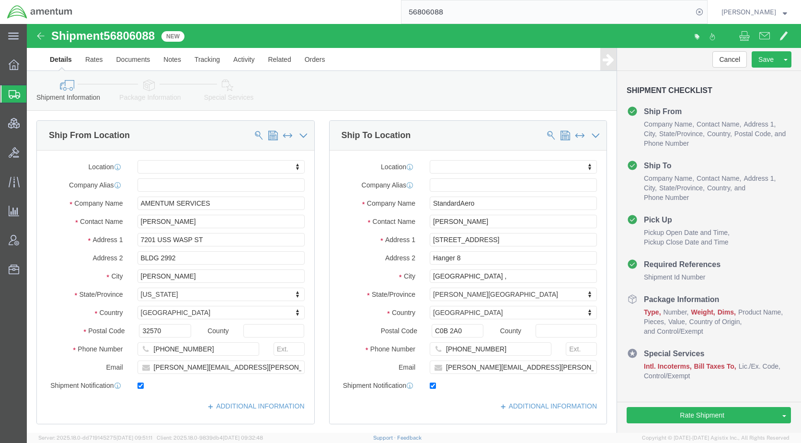
click link "Package Information"
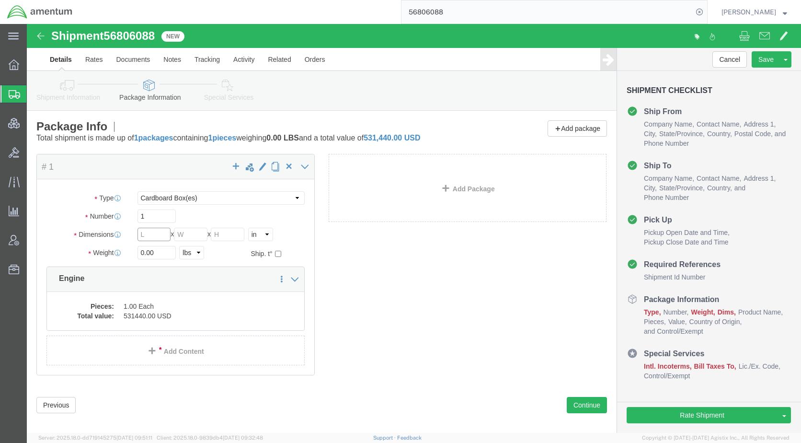
click input "text"
type input "69"
type input "34"
type input "38"
type input "850"
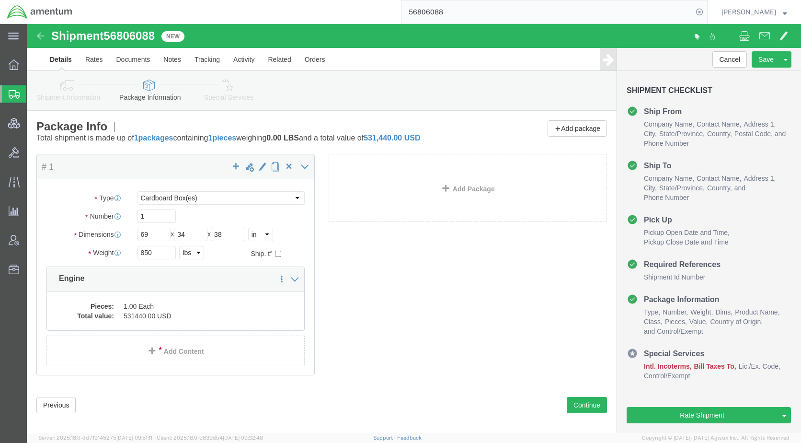
click div "Package Content # 1 x Package Type Select BCK Boxes Bale(s) Basket(s) Bolt(s) B…"
drag, startPoint x: 197, startPoint y: 61, endPoint x: 204, endPoint y: 71, distance: 12.4
click icon
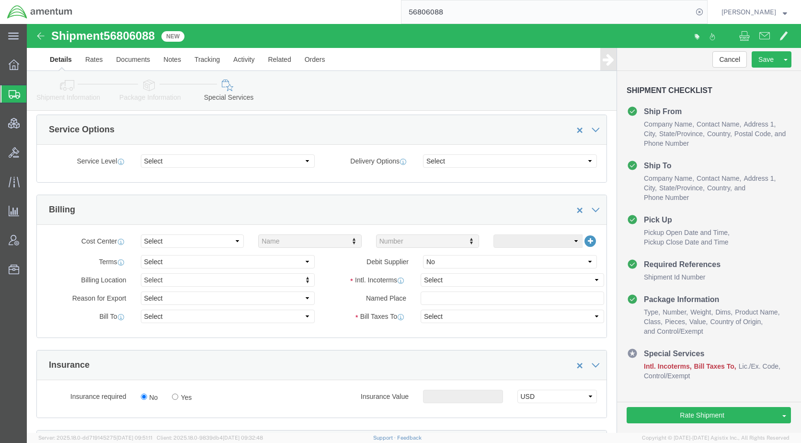
scroll to position [431, 0]
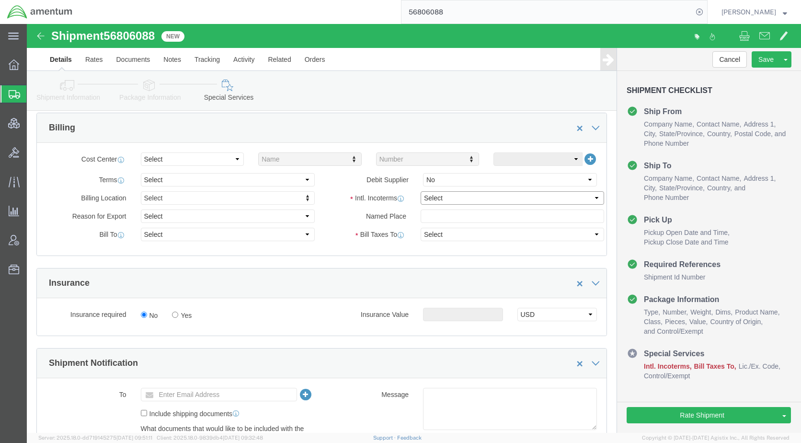
click select "Select Carriage Insurance Paid Carriage Paid To Cost and Freight Cost Insurance…"
select select "DDP"
click select "Select Carriage Insurance Paid Carriage Paid To Cost and Freight Cost Insurance…"
select select "SHIP"
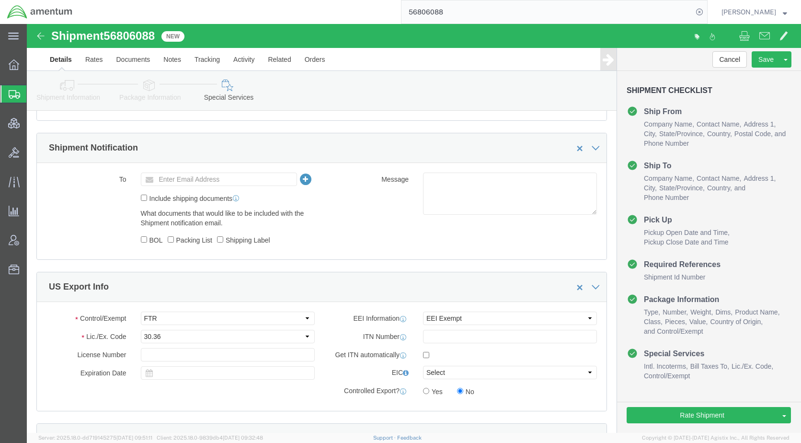
scroll to position [671, 0]
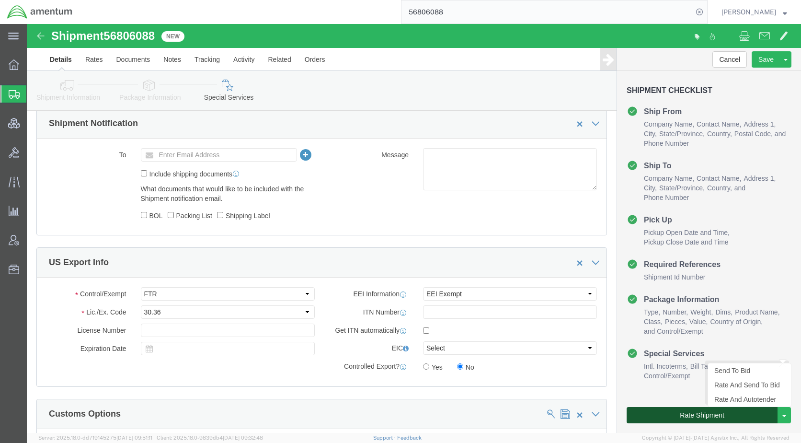
click button "Rate Shipment"
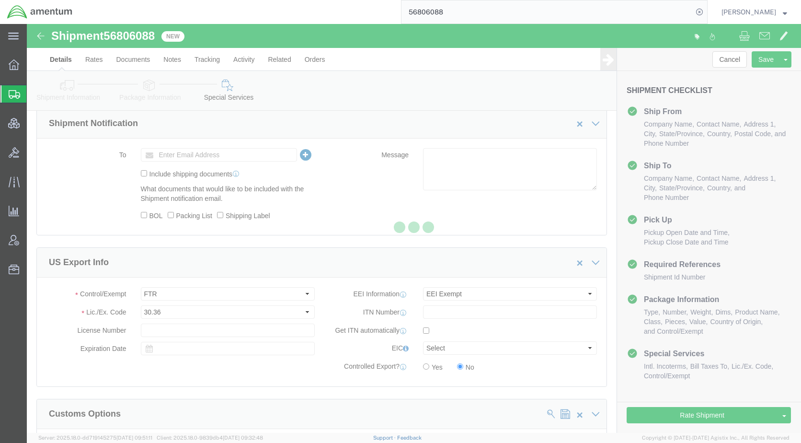
scroll to position [0, 0]
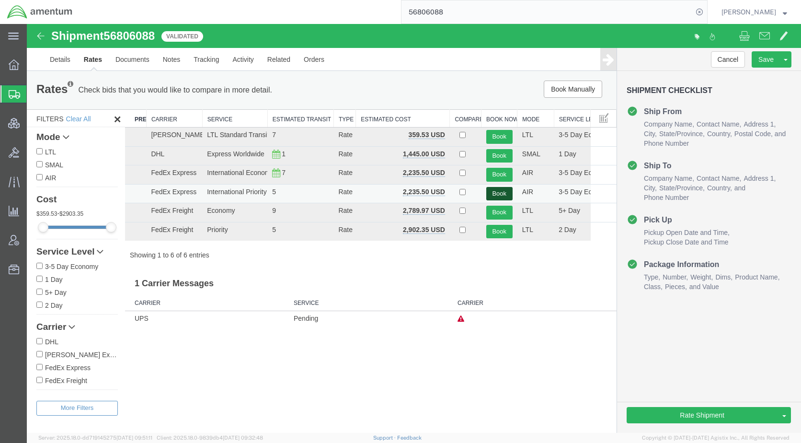
click at [500, 194] on button "Book" at bounding box center [500, 194] width 26 height 14
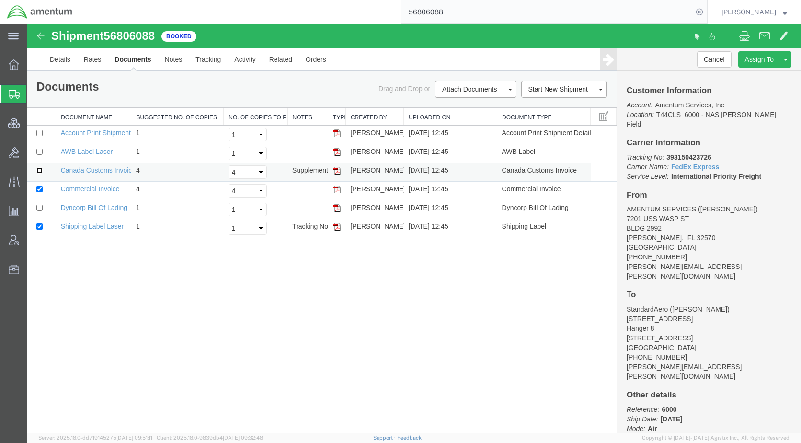
drag, startPoint x: 39, startPoint y: 171, endPoint x: 40, endPoint y: 163, distance: 7.3
click at [39, 171] on input "checkbox" at bounding box center [39, 170] width 6 height 6
checkbox input "true"
click at [41, 155] on td at bounding box center [41, 153] width 29 height 19
click at [43, 152] on td at bounding box center [41, 153] width 29 height 19
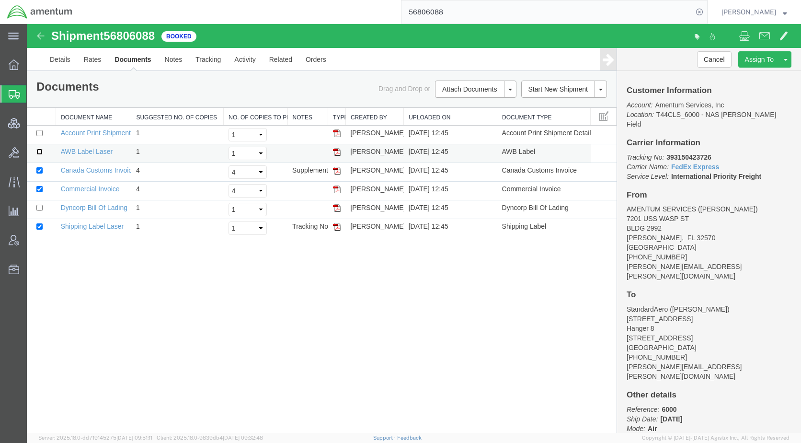
click at [40, 152] on input "checkbox" at bounding box center [39, 152] width 6 height 6
checkbox input "true"
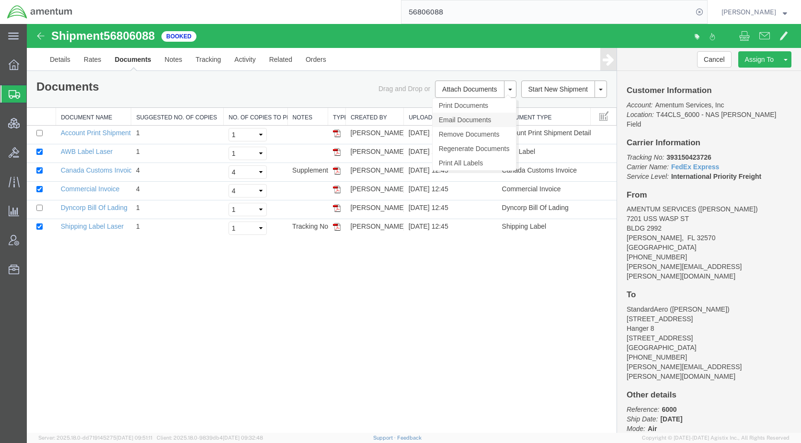
click at [471, 119] on link "Email Documents" at bounding box center [474, 120] width 83 height 14
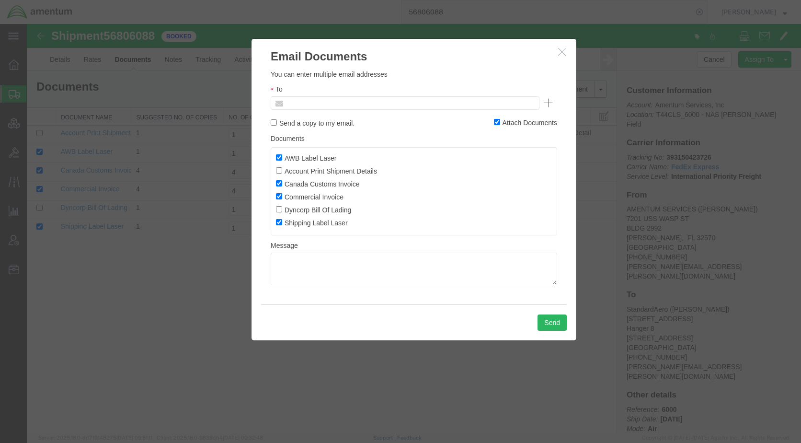
click at [380, 106] on input "text" at bounding box center [340, 103] width 112 height 12
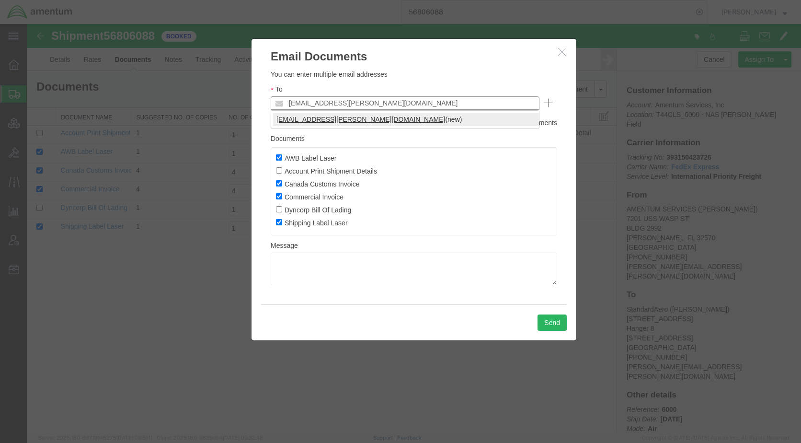
type input "[EMAIL_ADDRESS][PERSON_NAME][DOMAIN_NAME]"
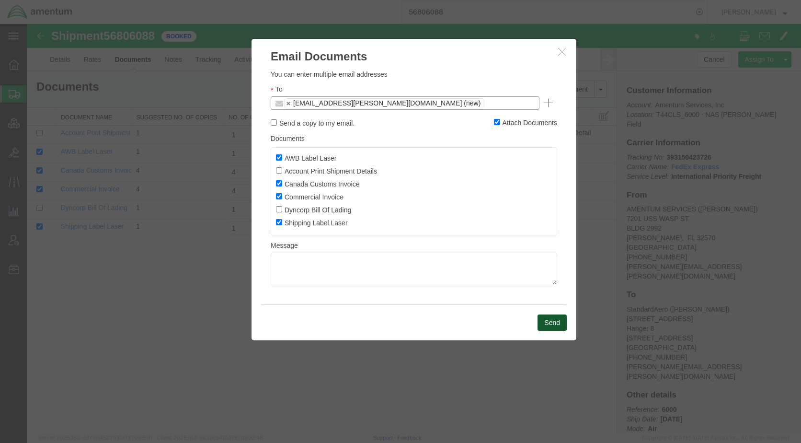
click at [542, 318] on button "Send" at bounding box center [552, 322] width 29 height 16
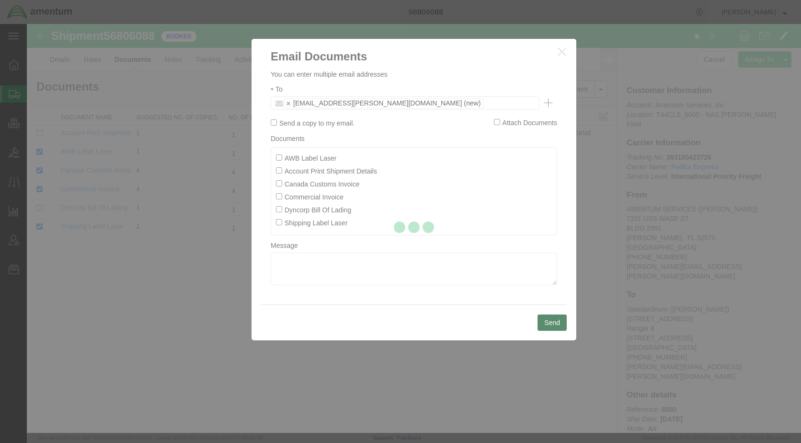
checkbox input "false"
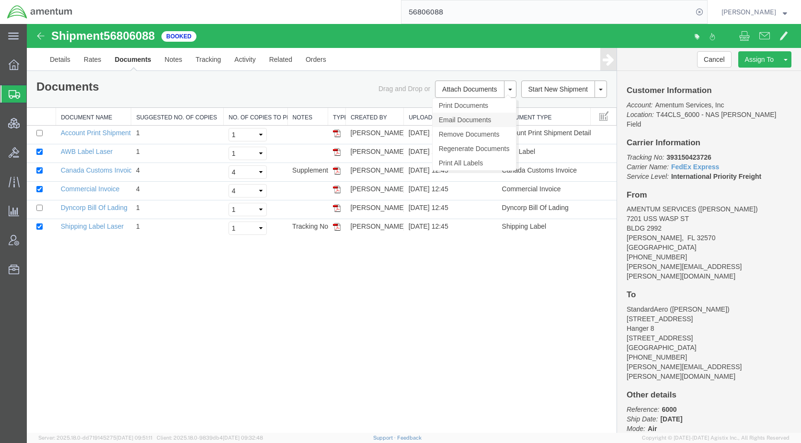
click at [472, 122] on link "Email Documents" at bounding box center [474, 120] width 83 height 14
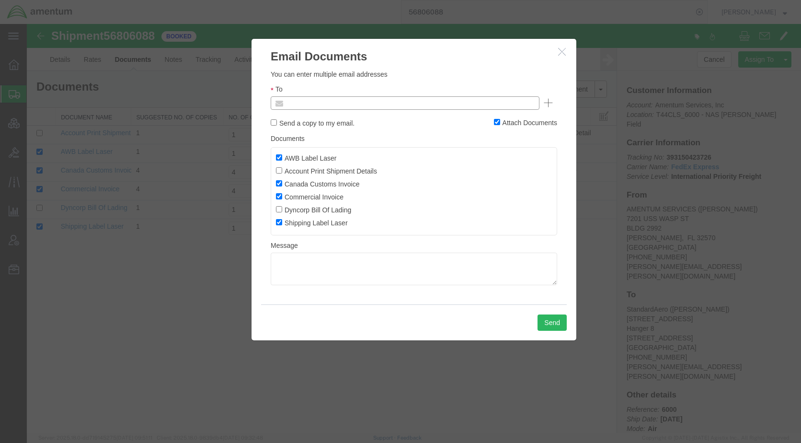
click at [393, 100] on input "text" at bounding box center [340, 103] width 112 height 12
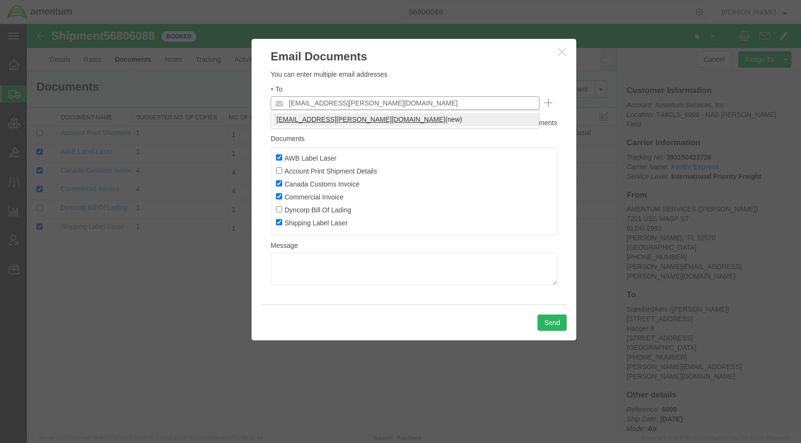
type input "[EMAIL_ADDRESS][PERSON_NAME][DOMAIN_NAME]"
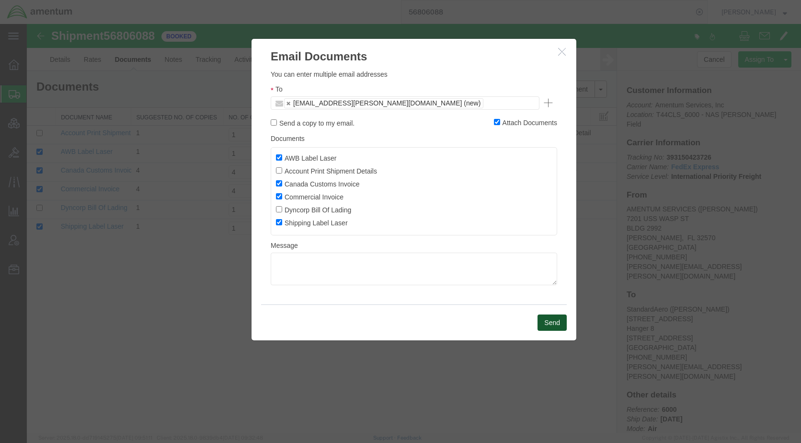
click at [548, 318] on button "Send" at bounding box center [552, 322] width 29 height 16
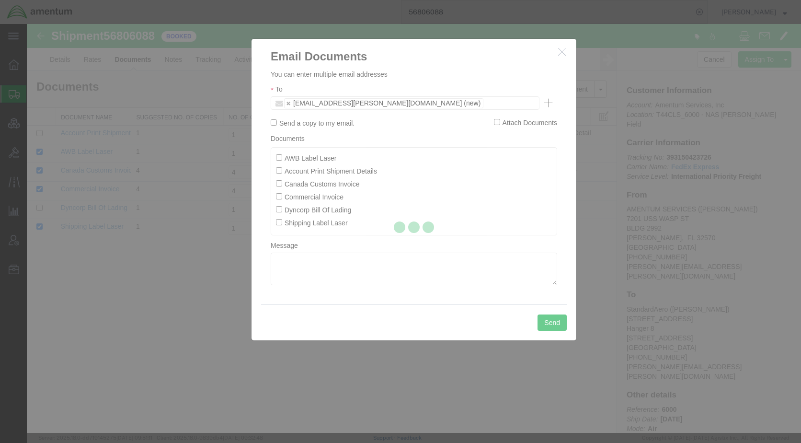
checkbox input "false"
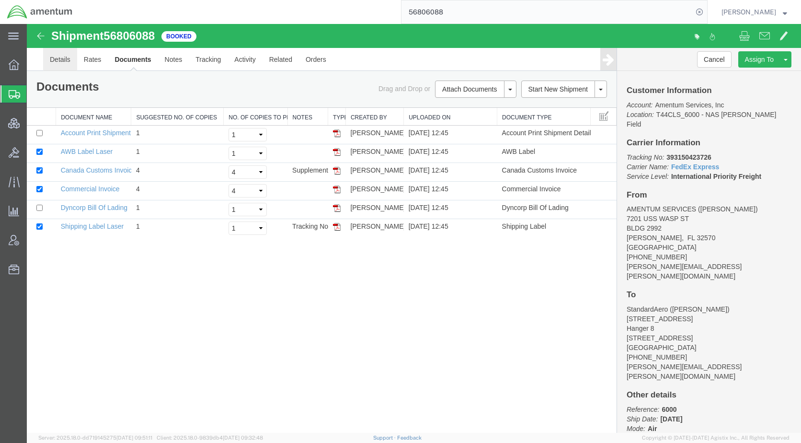
click at [61, 61] on link "Details" at bounding box center [60, 59] width 34 height 23
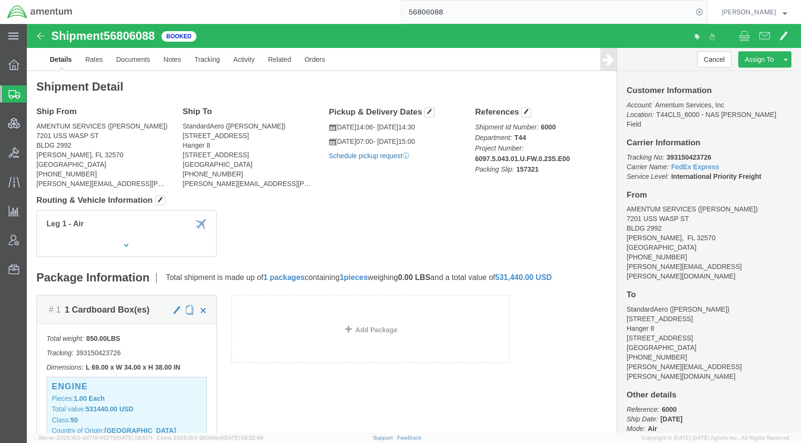
click link "Schedule pickup request"
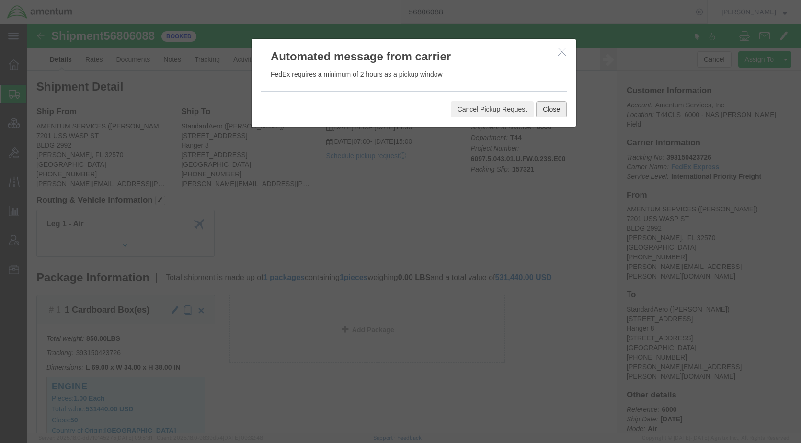
click button "Close"
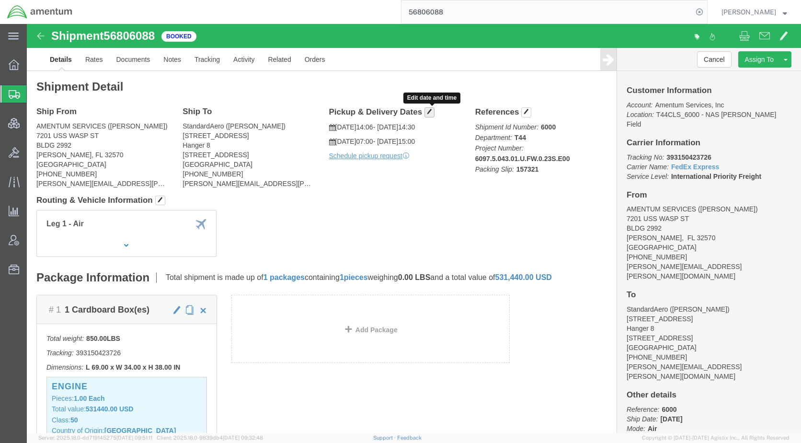
click span "button"
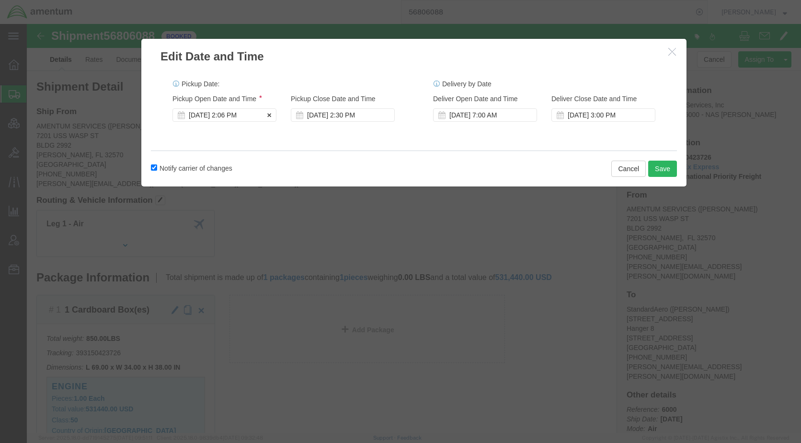
click div "[DATE] 2:06 PM"
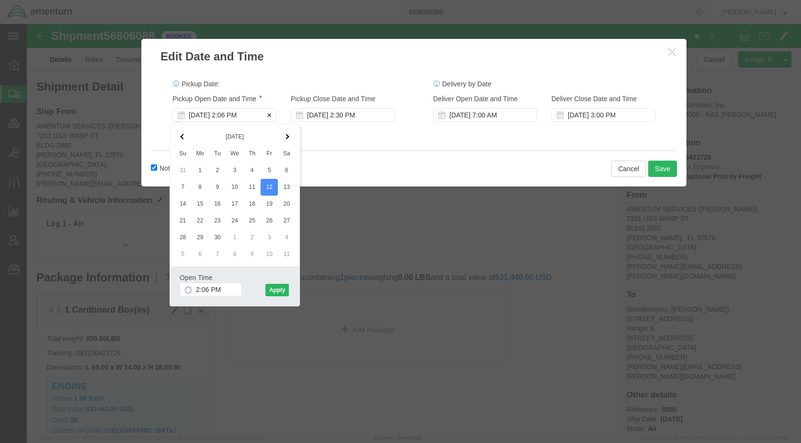
click div "[DATE] 2:06 PM"
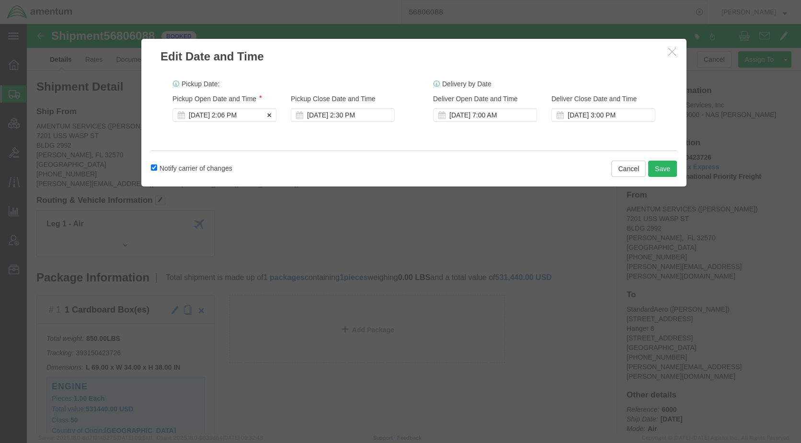
click div "[DATE] 2:06 PM"
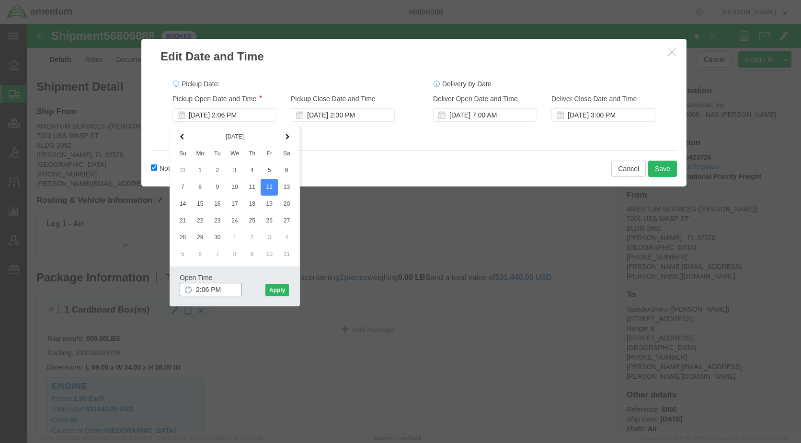
type input "1:06 PM"
click button "Apply"
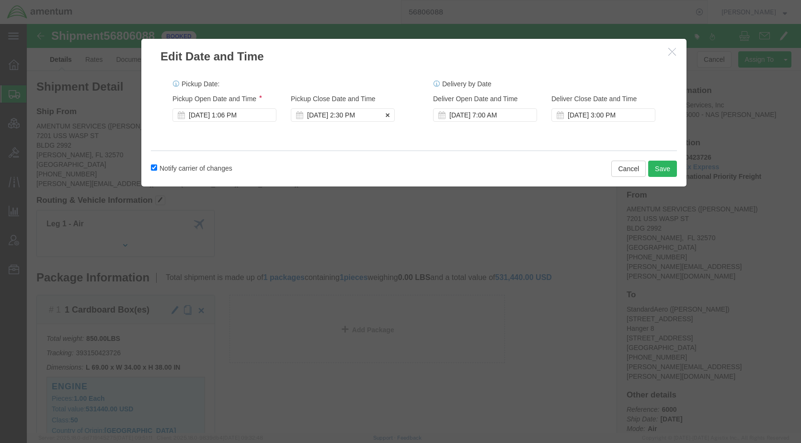
click div "[DATE] 2:30 PM"
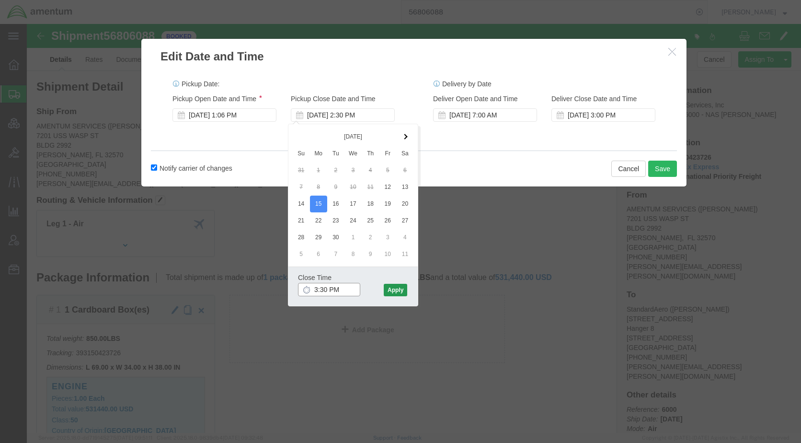
type input "3:30 PM"
click button "Apply"
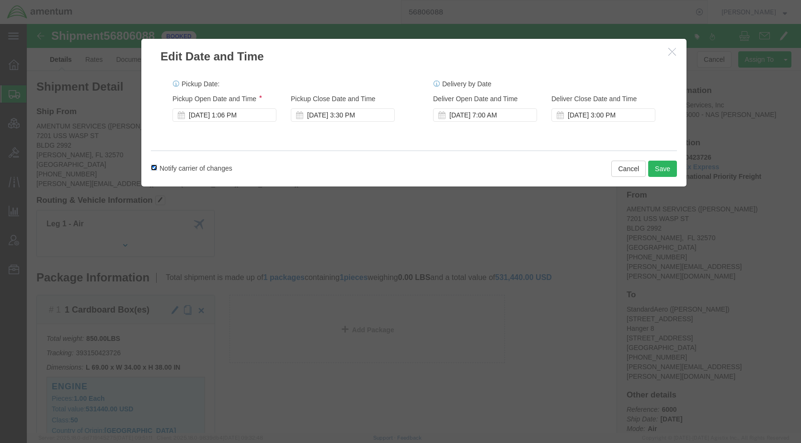
click input "Notify carrier of changes"
checkbox input "false"
click button "Save"
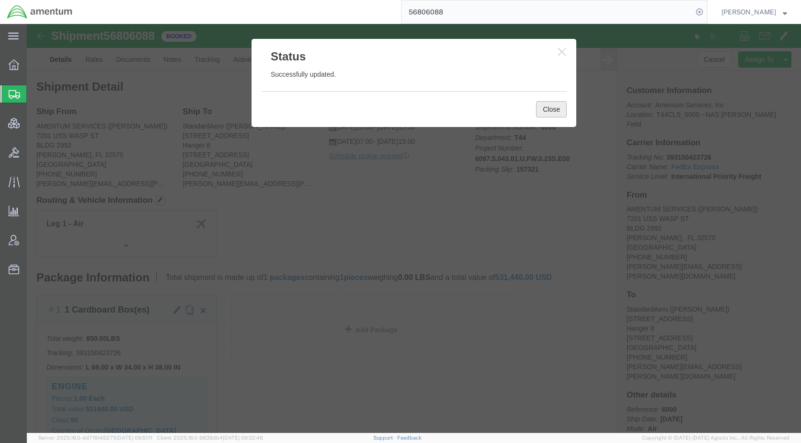
click button "Close"
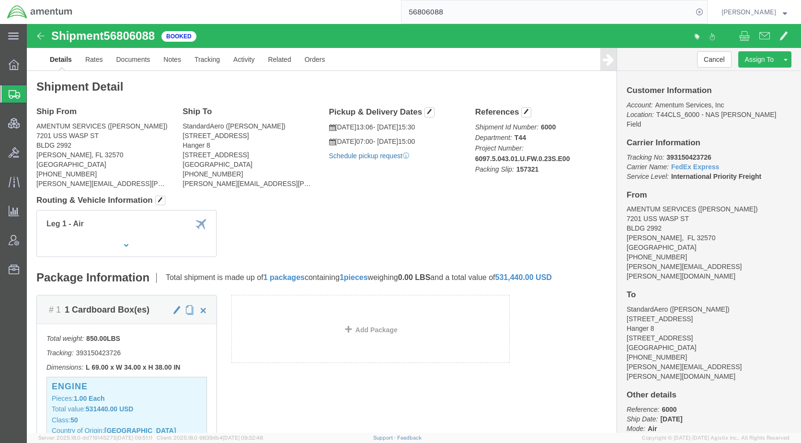
click link "Schedule pickup request"
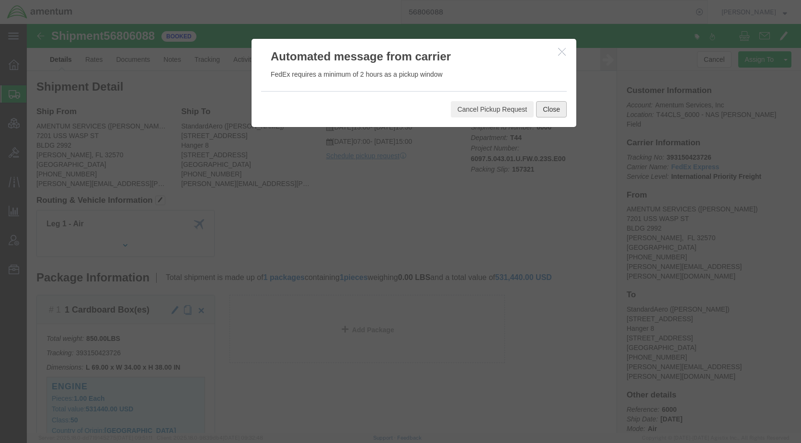
click button "Close"
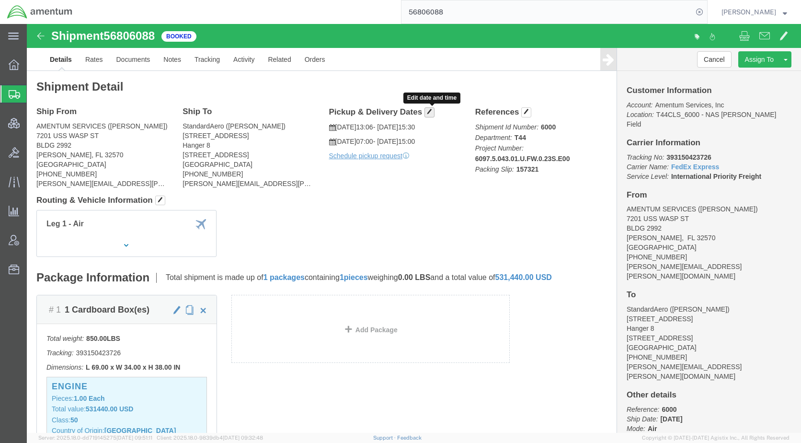
click span "button"
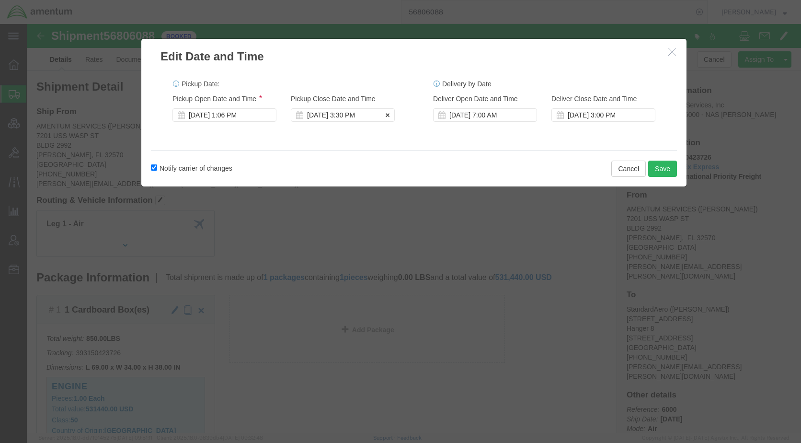
click div "[DATE] 3:30 PM"
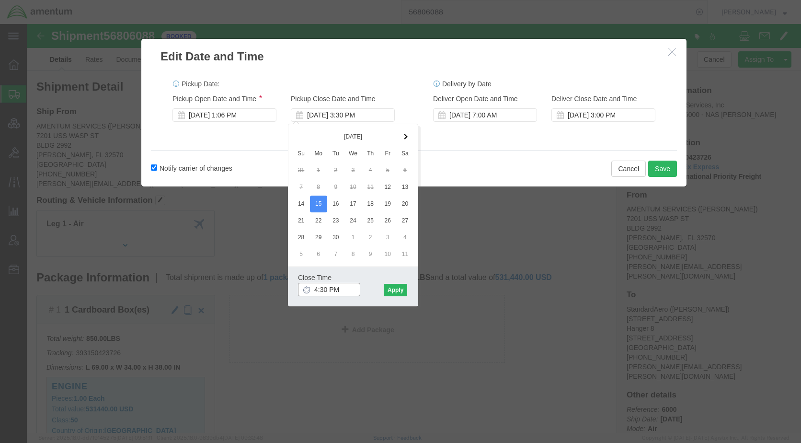
click input "4:30 PM"
type input "4:00 PM"
click button "Apply"
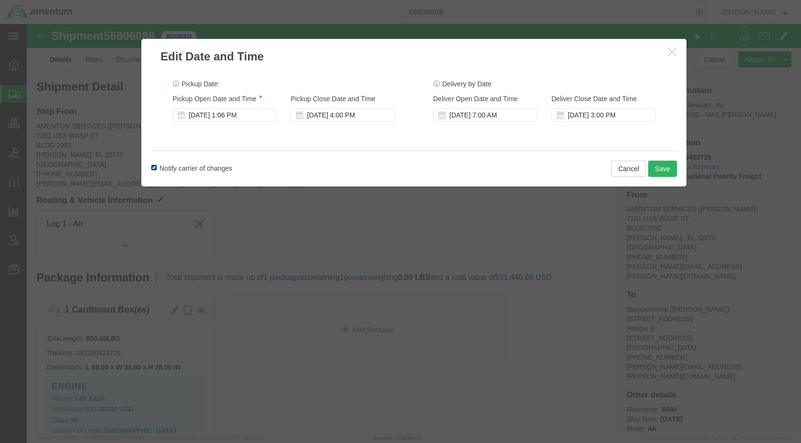
click input "Notify carrier of changes"
checkbox input "false"
click button "Save"
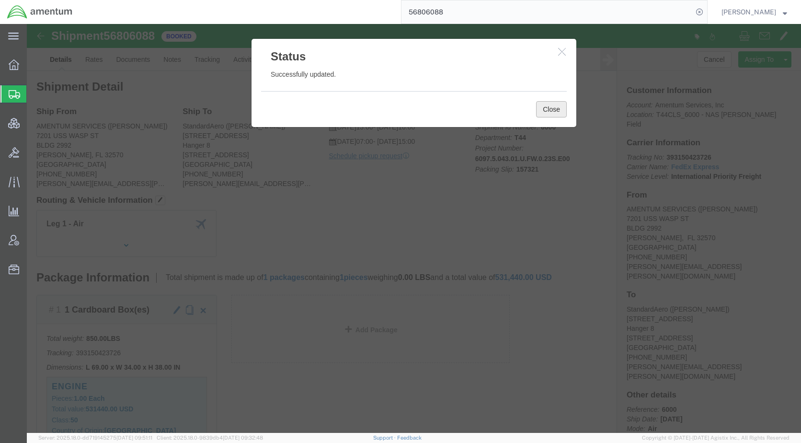
click button "Close"
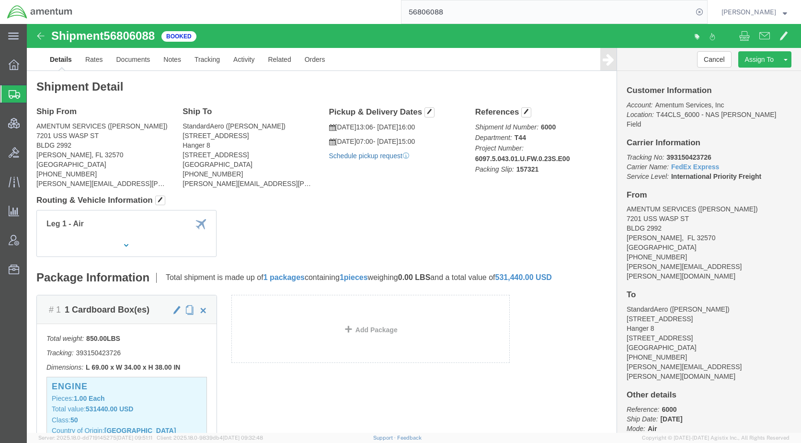
click link "Schedule pickup request"
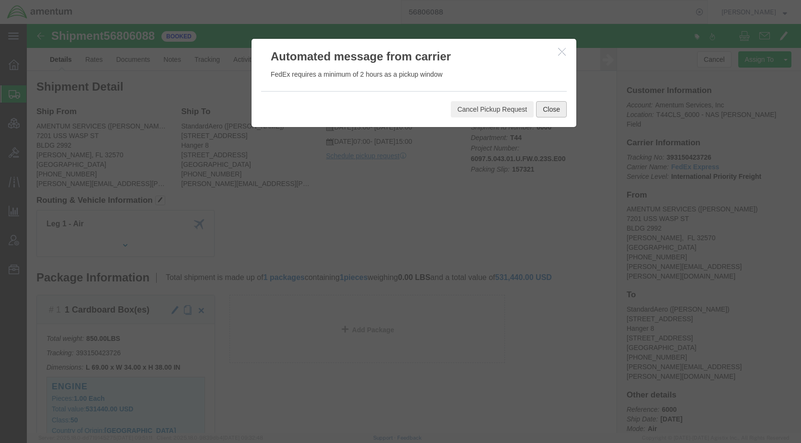
click button "Close"
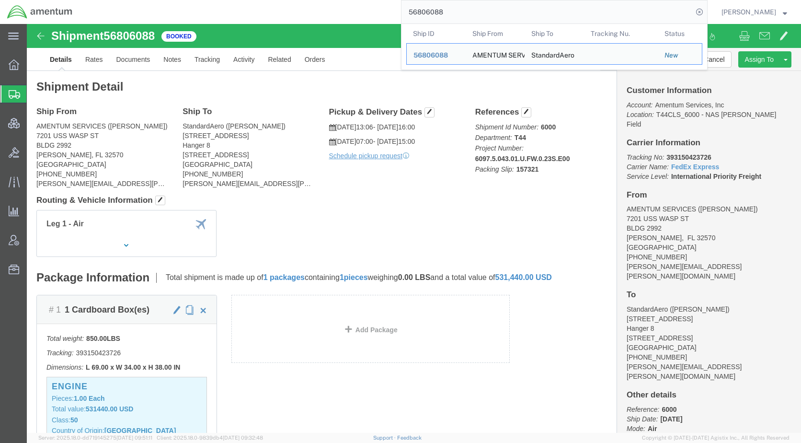
drag, startPoint x: 443, startPoint y: 10, endPoint x: 396, endPoint y: 15, distance: 46.7
click at [396, 15] on div "56806088 Ship ID Ship From Ship To Tracking Nu. Status Ship ID 56806088 Ship Fr…" at bounding box center [394, 12] width 628 height 24
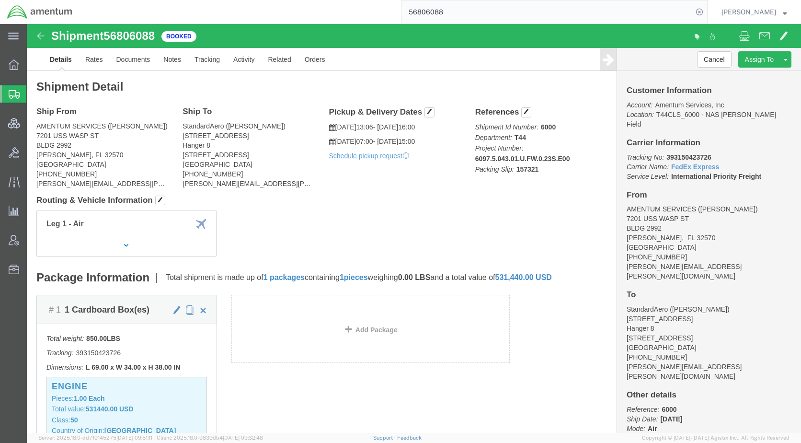
paste input "604"
type input "56806604"
click at [707, 13] on icon at bounding box center [699, 11] width 13 height 13
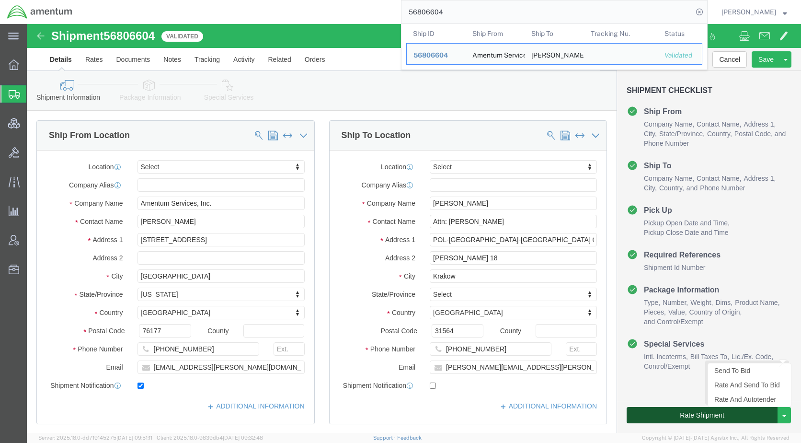
click button "Rate Shipment"
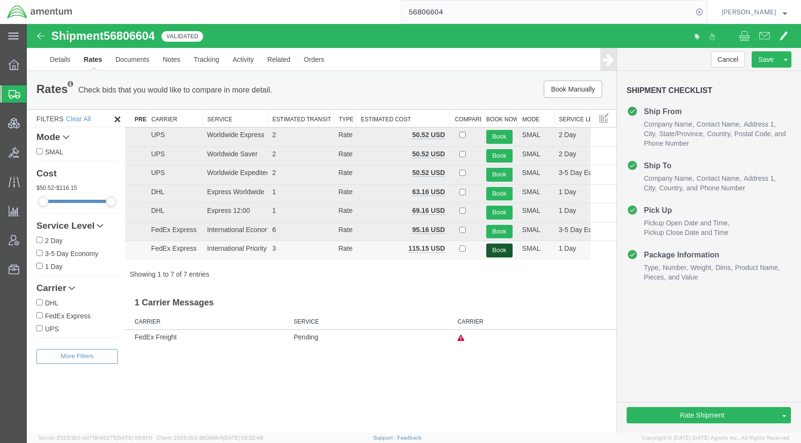
click at [496, 246] on button "Book" at bounding box center [500, 251] width 26 height 14
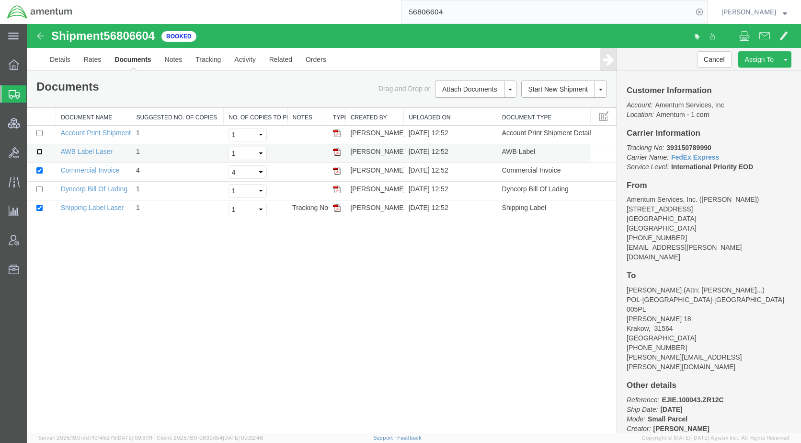
drag, startPoint x: 42, startPoint y: 150, endPoint x: 61, endPoint y: 147, distance: 19.4
click at [42, 150] on input "checkbox" at bounding box center [39, 152] width 6 height 6
checkbox input "true"
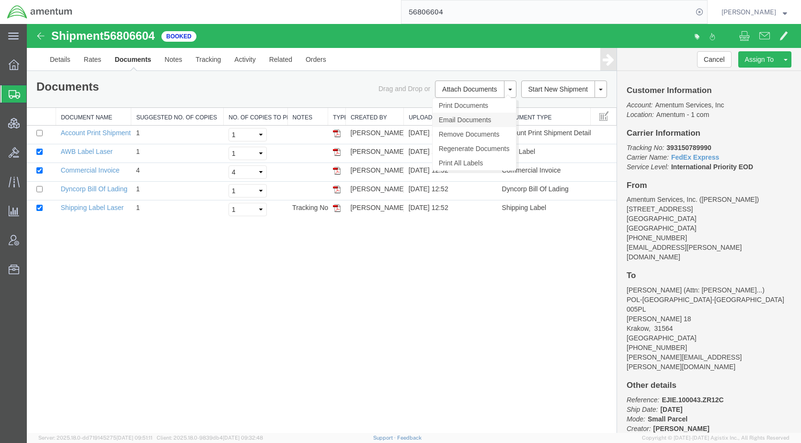
click at [469, 118] on link "Email Documents" at bounding box center [474, 120] width 83 height 14
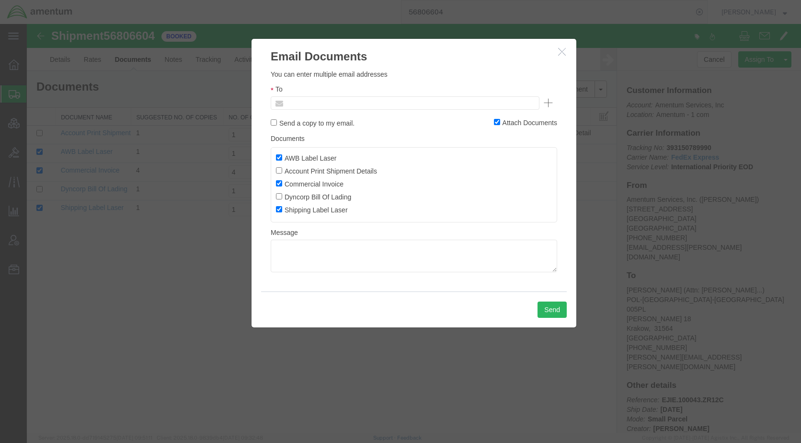
click at [316, 100] on input "text" at bounding box center [340, 103] width 112 height 12
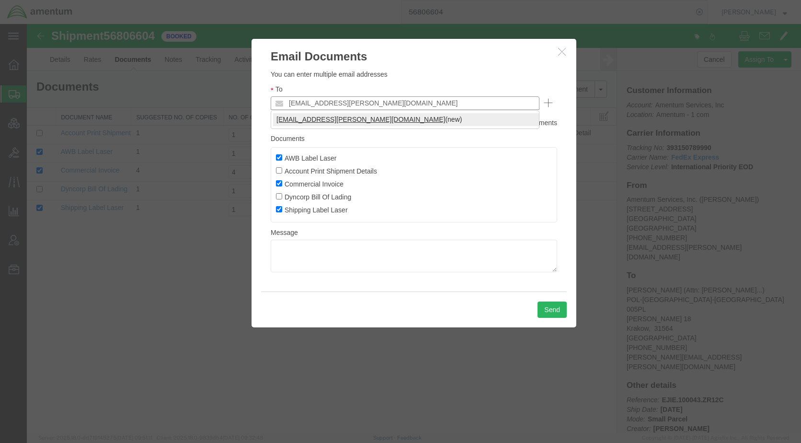
type input "[EMAIL_ADDRESS][PERSON_NAME][DOMAIN_NAME]"
click at [544, 306] on button "Send" at bounding box center [552, 310] width 29 height 16
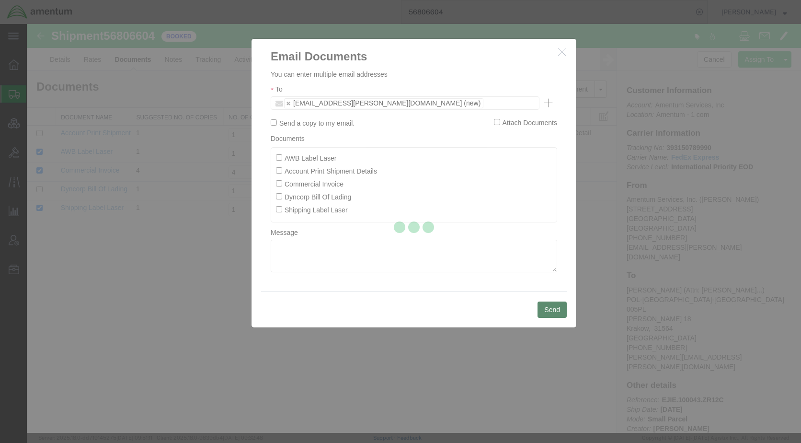
checkbox input "false"
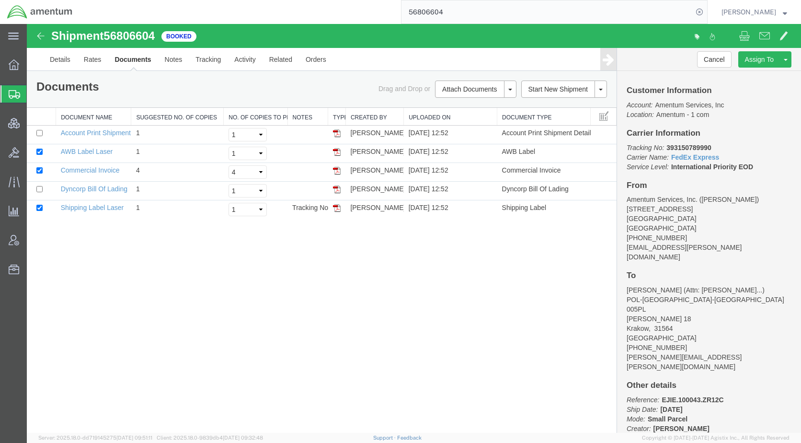
click at [34, 93] on span "Shipments" at bounding box center [30, 93] width 8 height 19
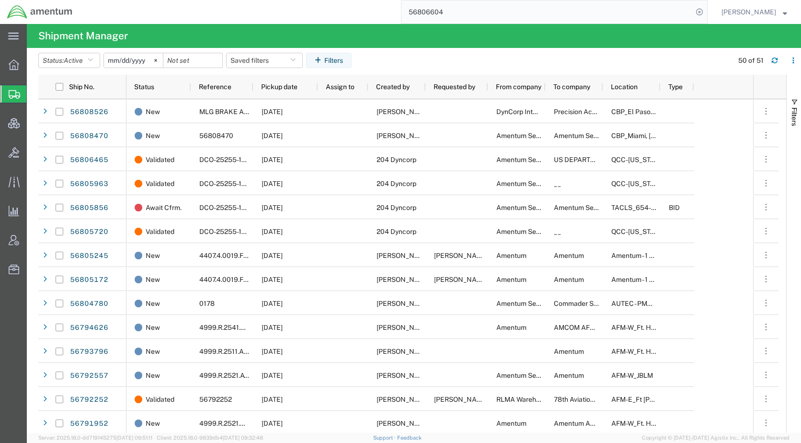
drag, startPoint x: 561, startPoint y: 63, endPoint x: 561, endPoint y: 57, distance: 5.8
click at [561, 61] on agx-table-filter-chips "Status: Active Active All Approved Booked Canceled Delivered Denied New On Hold…" at bounding box center [383, 64] width 690 height 22
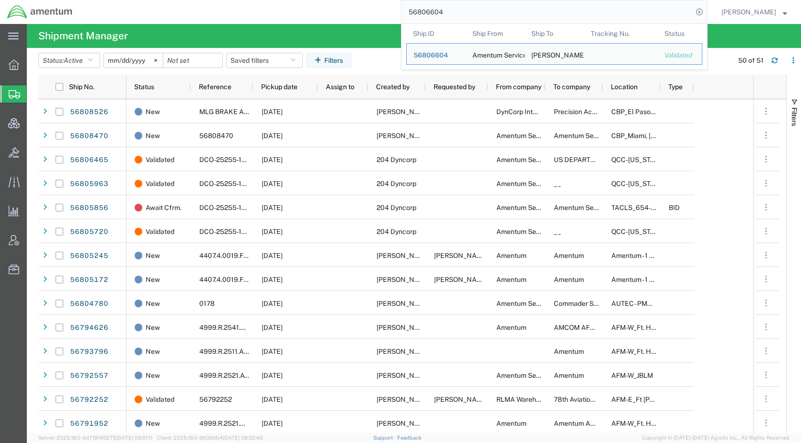
drag, startPoint x: 432, startPoint y: 17, endPoint x: 404, endPoint y: 17, distance: 28.3
click at [404, 17] on div "56806604 Ship ID Ship From Ship To Tracking Nu. Status Ship ID 56806604 Ship Fr…" at bounding box center [394, 12] width 628 height 24
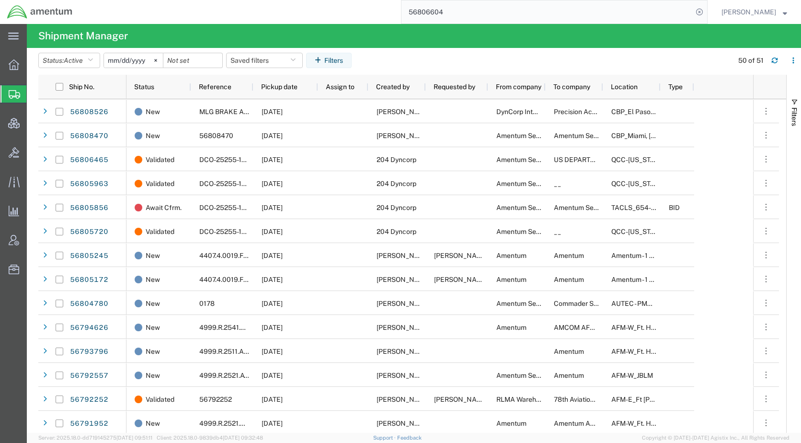
paste input "769275"
type input "56769275"
click at [707, 12] on icon at bounding box center [699, 11] width 13 height 13
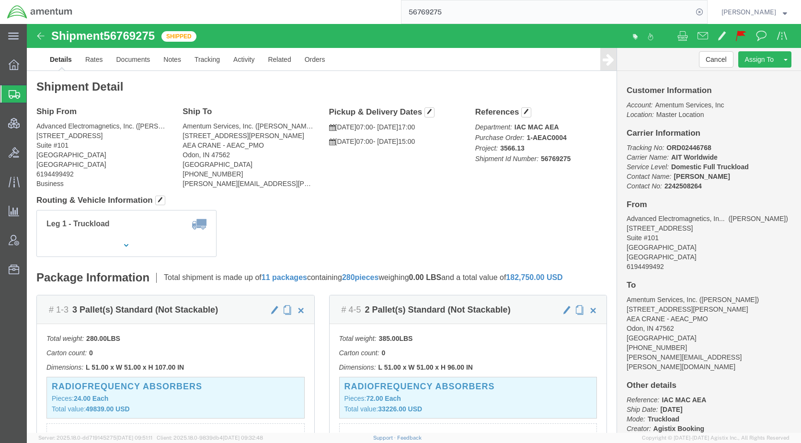
click div "Leg 1 - Truckload Number of trucks: 1"
